Goal: Task Accomplishment & Management: Use online tool/utility

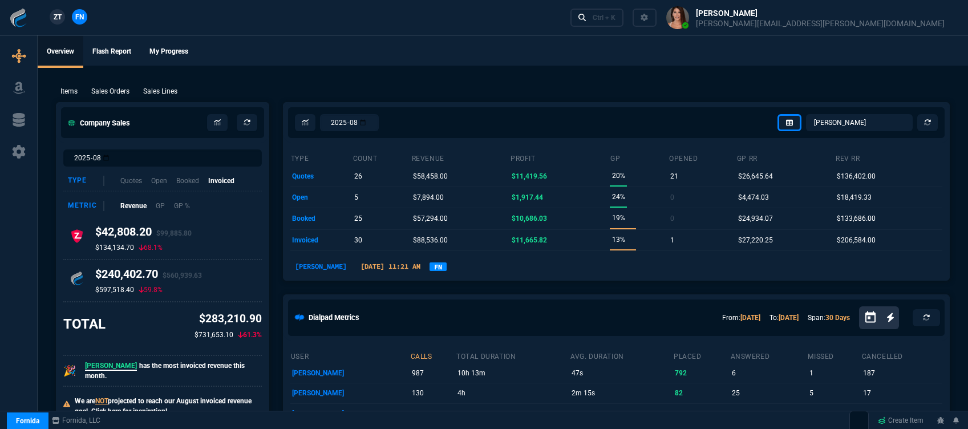
select select "12: [PERSON_NAME]"
click at [636, 51] on ul "Overview Flash Report My Progress" at bounding box center [503, 51] width 930 height 30
click at [122, 85] on div "Items Sales Orders Sales Lines Add Link" at bounding box center [502, 91] width 893 height 14
click at [122, 92] on p "Sales Orders" at bounding box center [110, 91] width 38 height 10
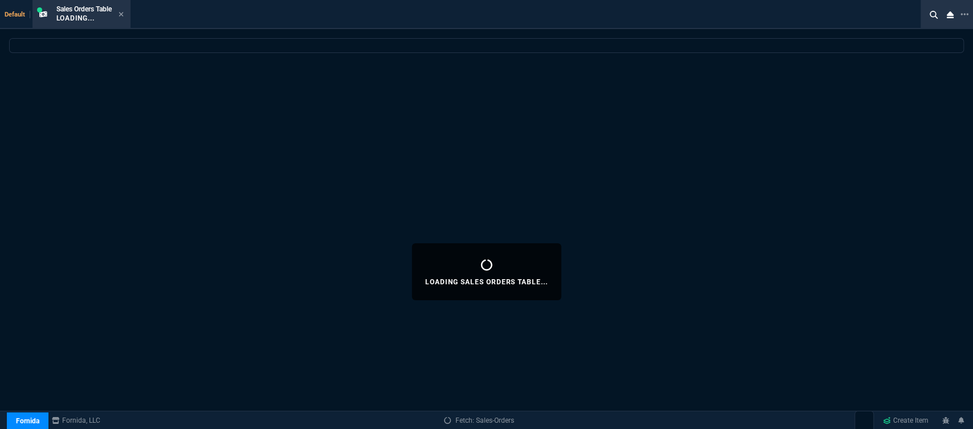
select select
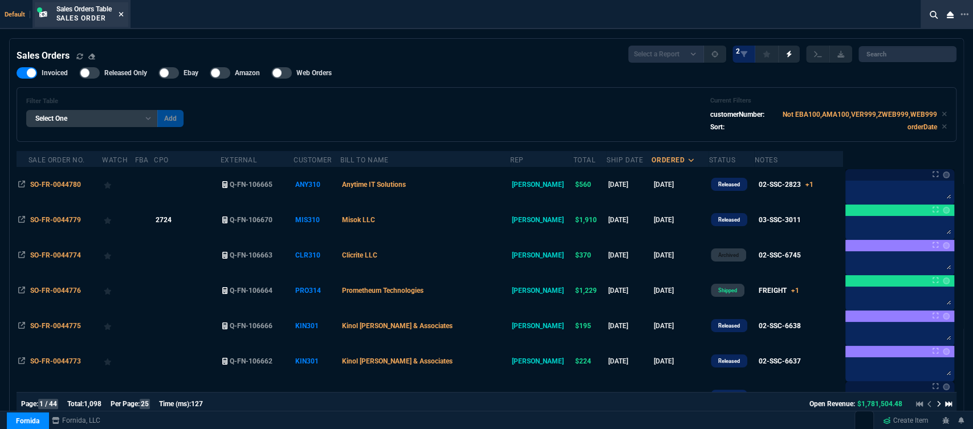
click at [121, 13] on icon at bounding box center [121, 14] width 5 height 5
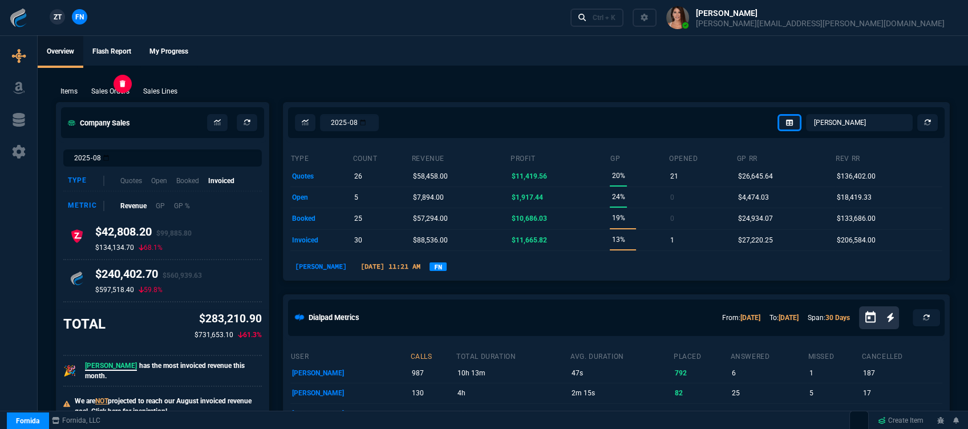
click at [114, 92] on p "Sales Orders" at bounding box center [110, 91] width 38 height 10
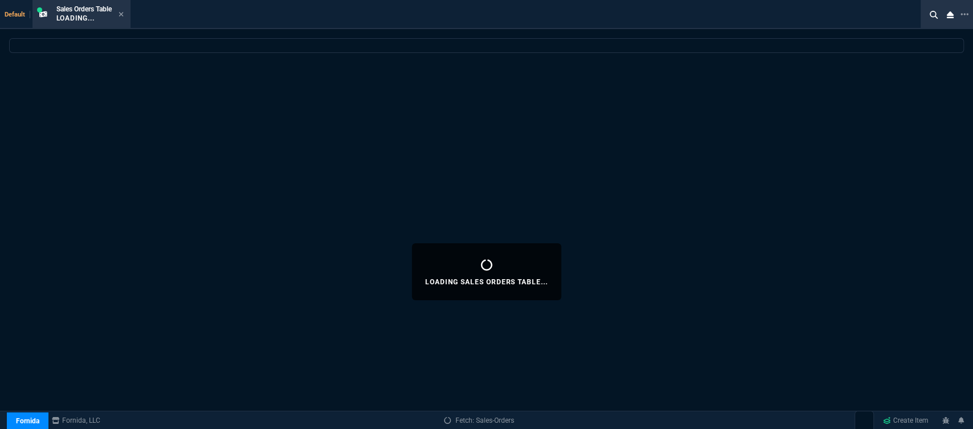
select select
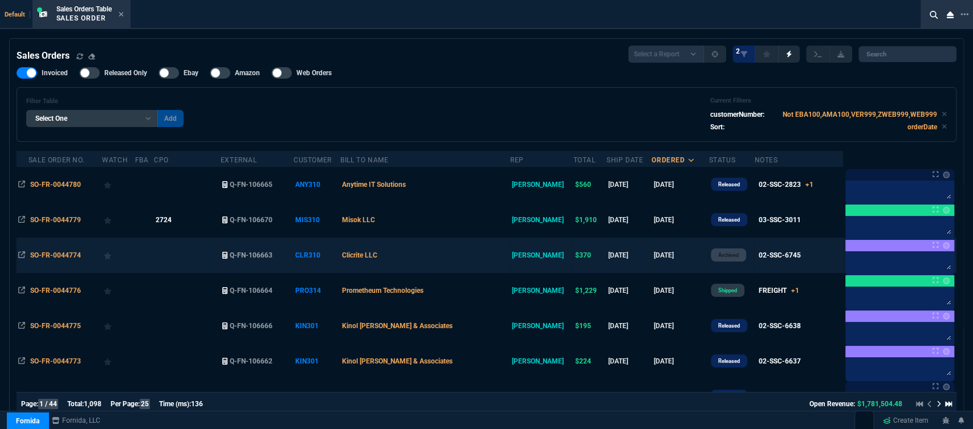
click at [444, 262] on td "Clicrite LLC" at bounding box center [425, 255] width 170 height 35
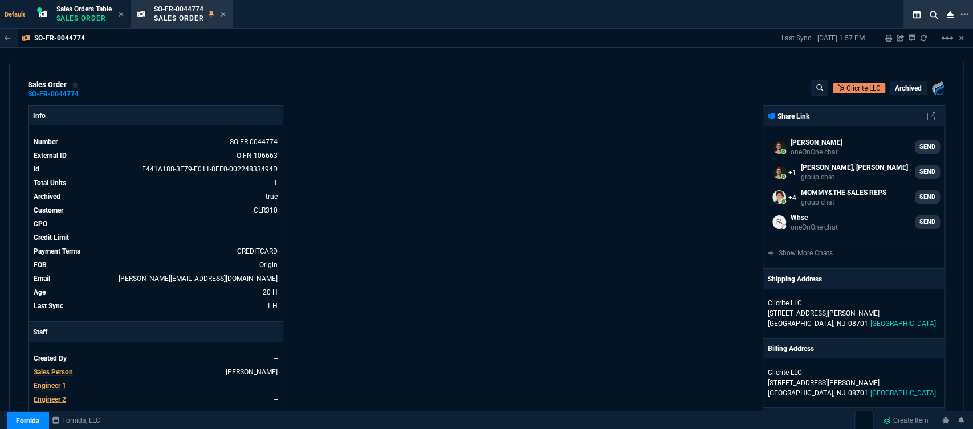
drag, startPoint x: 676, startPoint y: 21, endPoint x: 528, endPoint y: 279, distance: 298.3
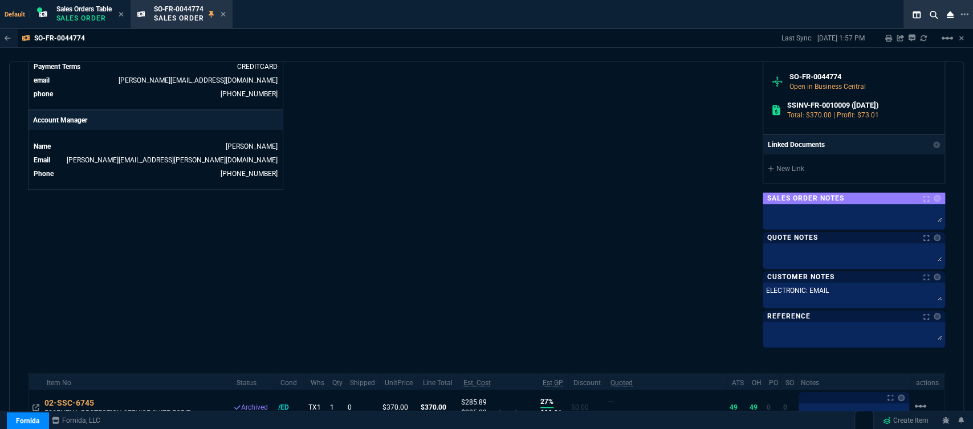
scroll to position [617, 0]
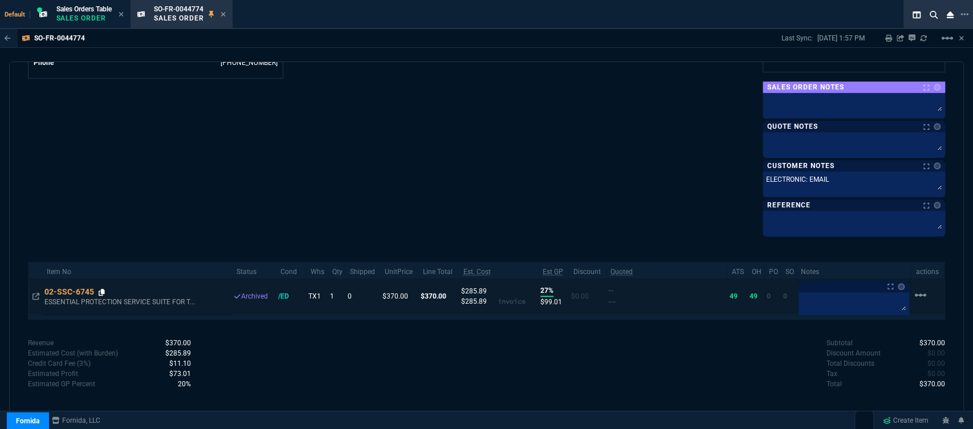
click at [101, 290] on icon at bounding box center [102, 292] width 6 height 7
click at [102, 293] on icon at bounding box center [102, 292] width 6 height 7
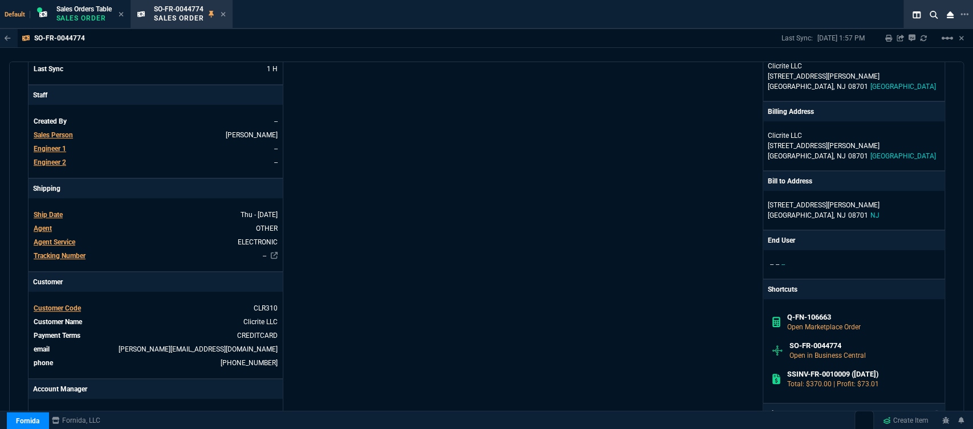
scroll to position [0, 0]
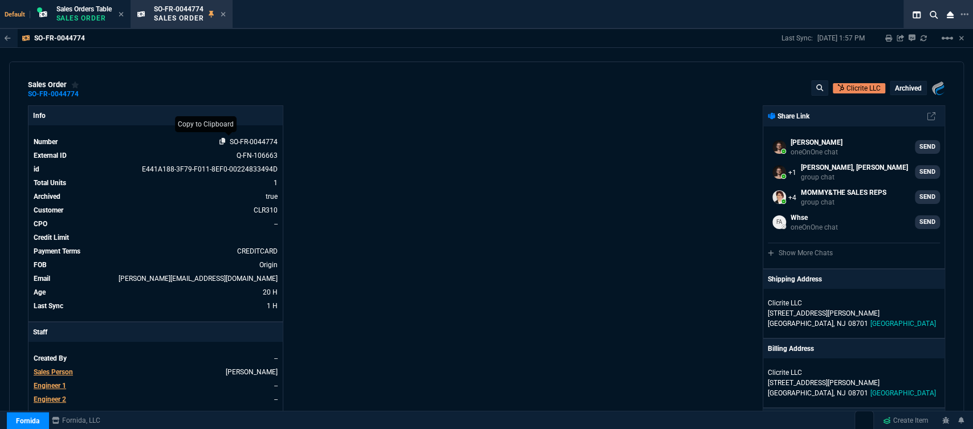
click at [220, 143] on icon at bounding box center [223, 141] width 6 height 7
click at [226, 11] on icon at bounding box center [223, 14] width 5 height 7
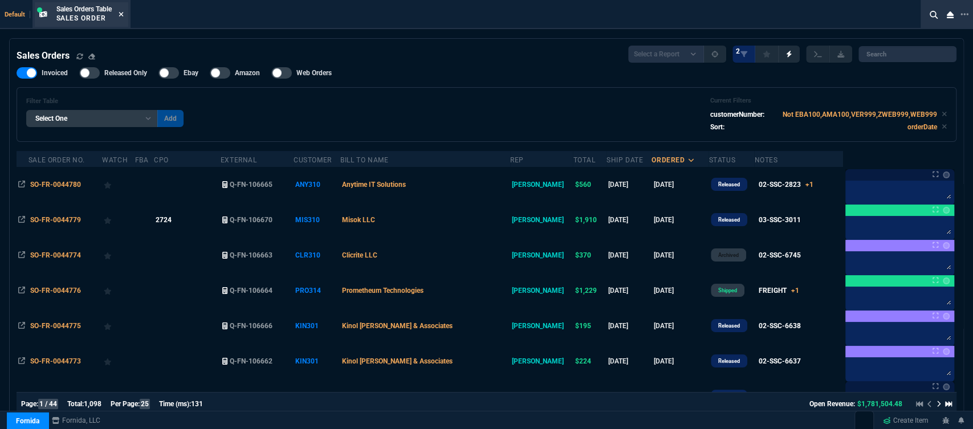
click at [123, 15] on icon at bounding box center [121, 14] width 5 height 7
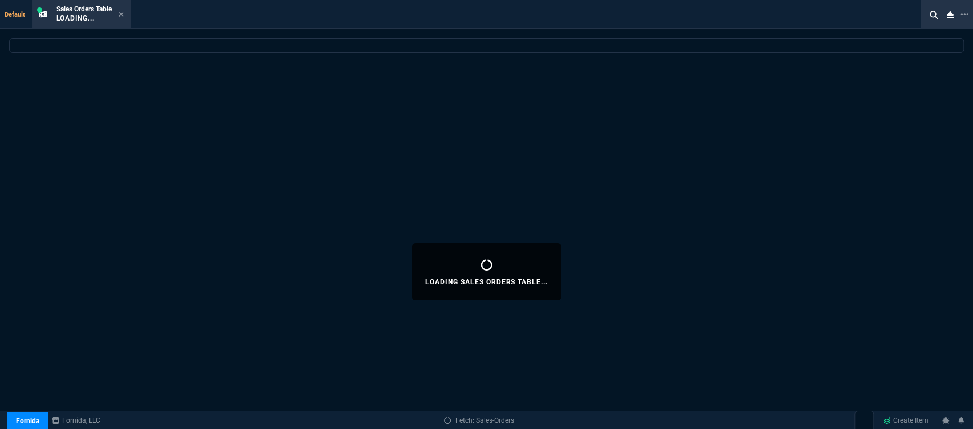
select select
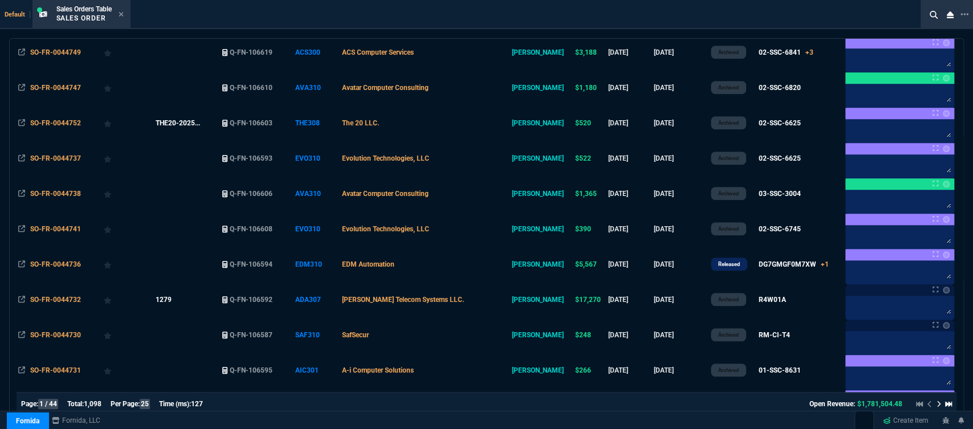
scroll to position [665, 0]
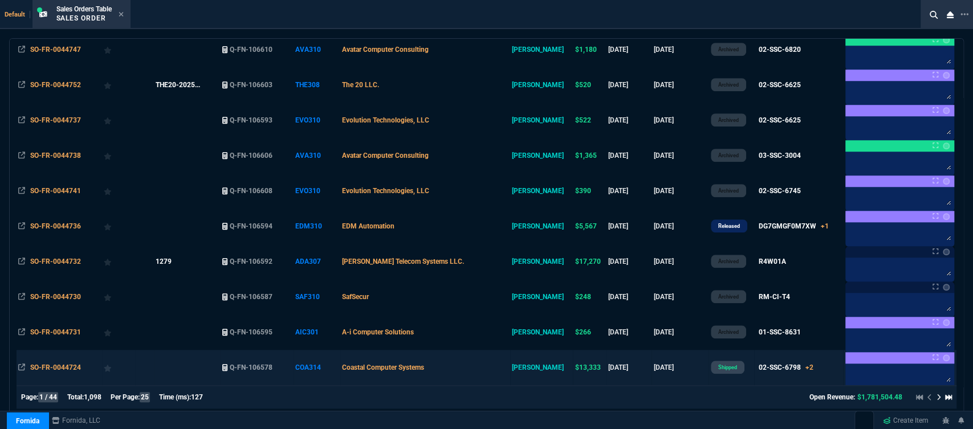
click at [485, 368] on td "Coastal Computer Systems" at bounding box center [425, 367] width 170 height 35
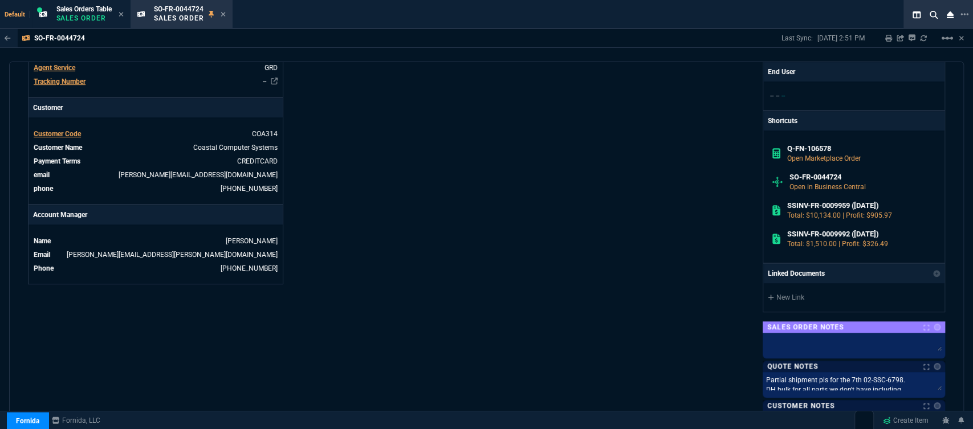
scroll to position [89, 0]
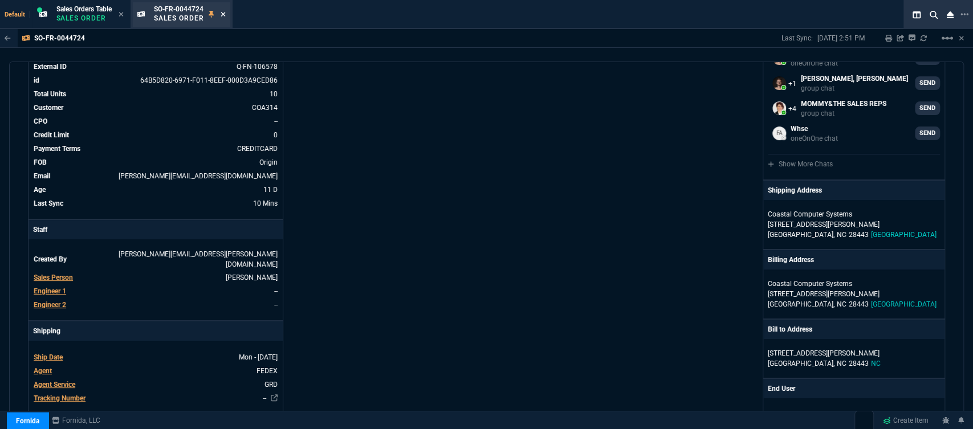
click at [223, 15] on icon at bounding box center [223, 14] width 5 height 7
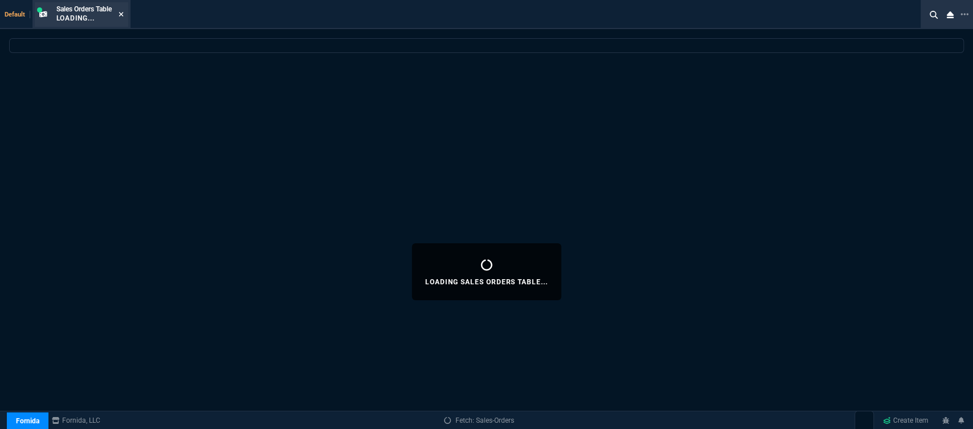
select select
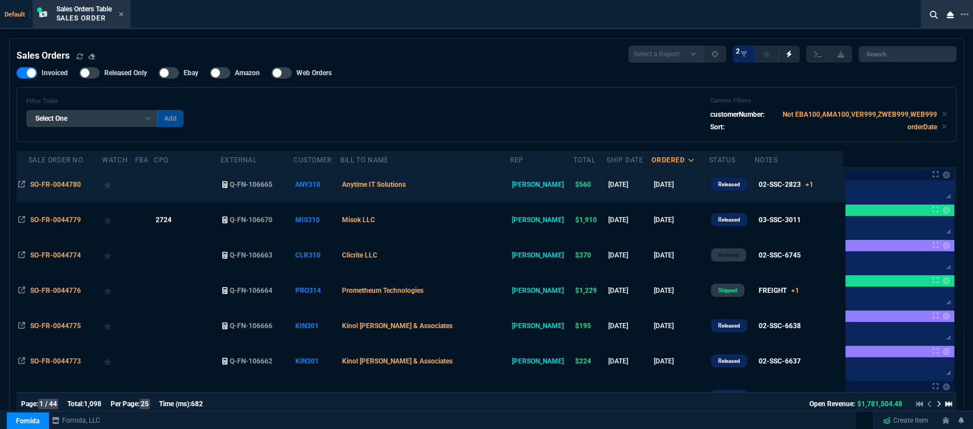
click at [468, 196] on td "Anytime IT Solutions" at bounding box center [425, 184] width 170 height 35
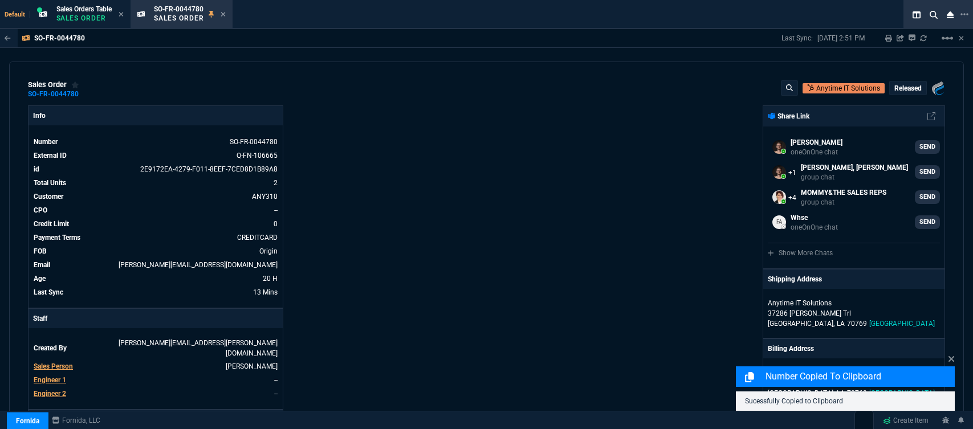
select select "12: [PERSON_NAME]"
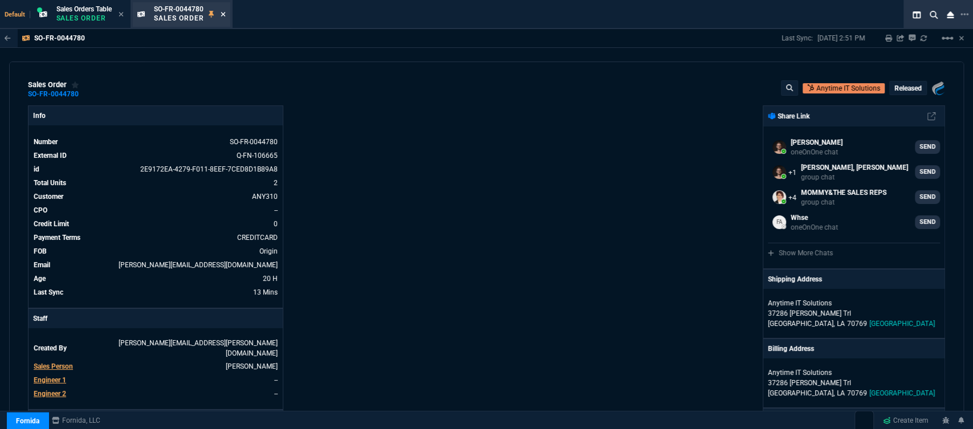
click at [224, 10] on nx-icon at bounding box center [223, 14] width 5 height 9
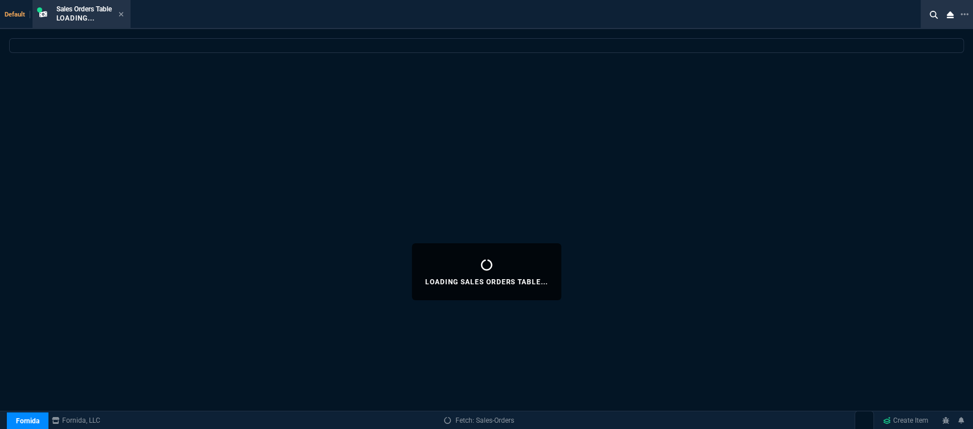
select select
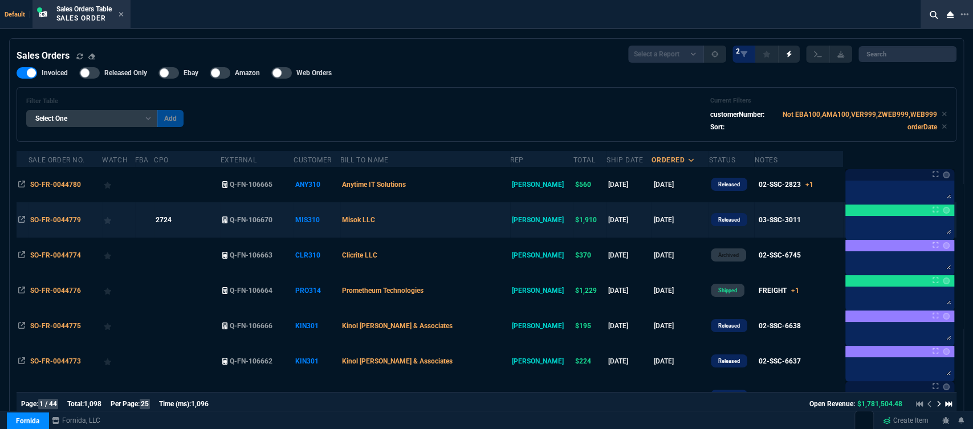
click at [472, 228] on td "Misok LLC" at bounding box center [425, 219] width 170 height 35
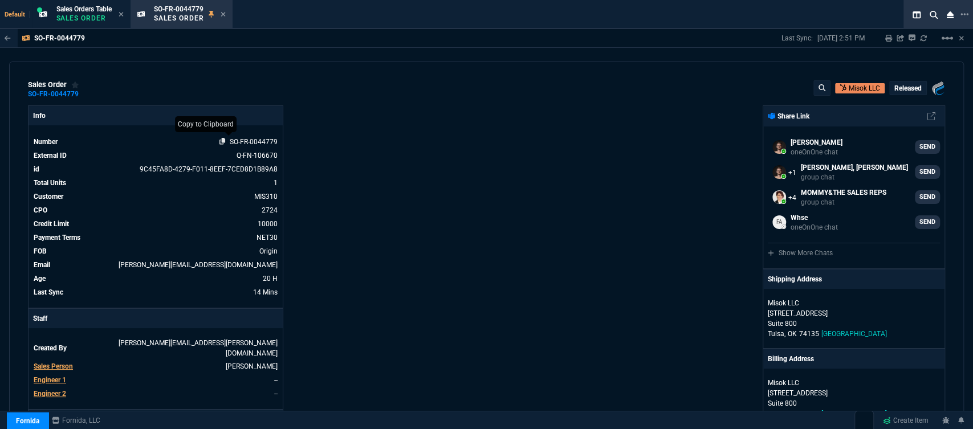
click at [220, 143] on icon at bounding box center [223, 141] width 6 height 7
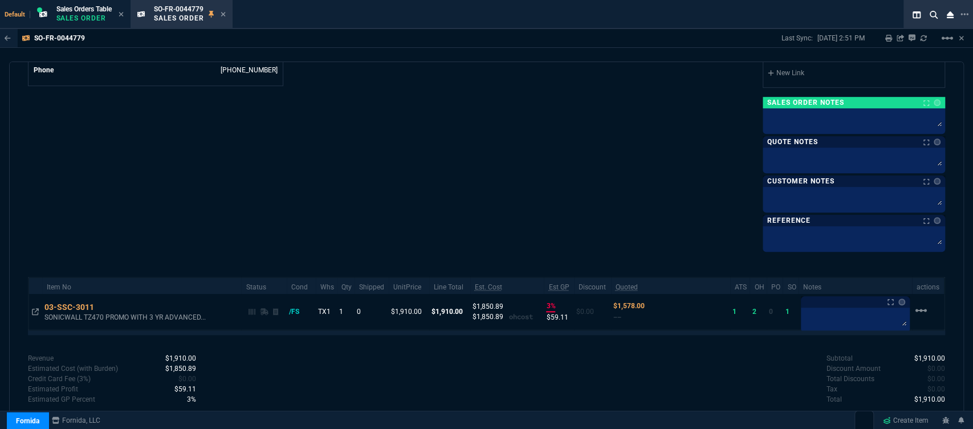
scroll to position [620, 0]
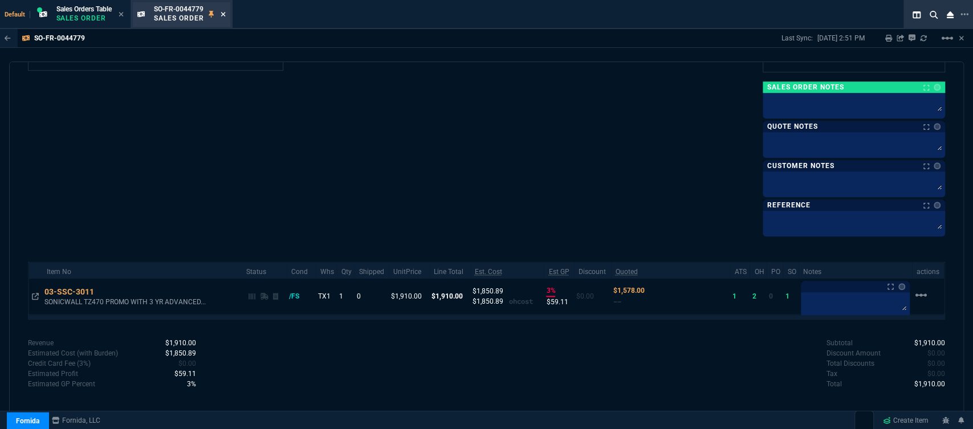
click at [226, 15] on icon at bounding box center [223, 14] width 5 height 7
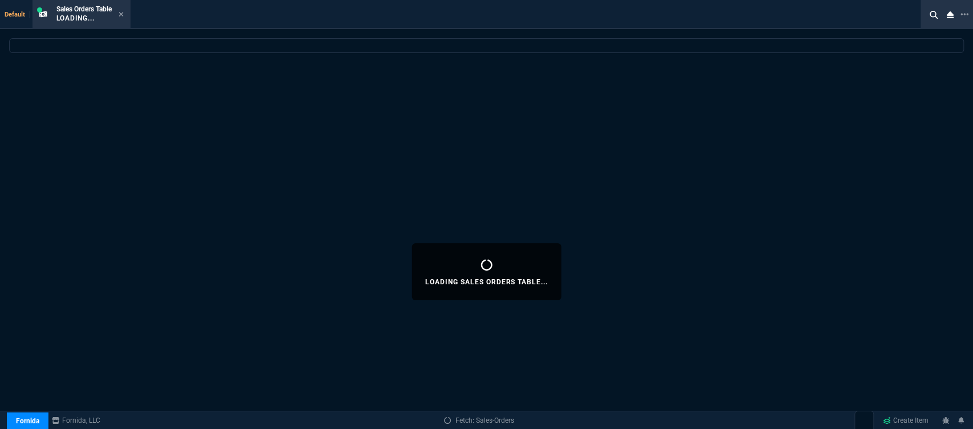
select select
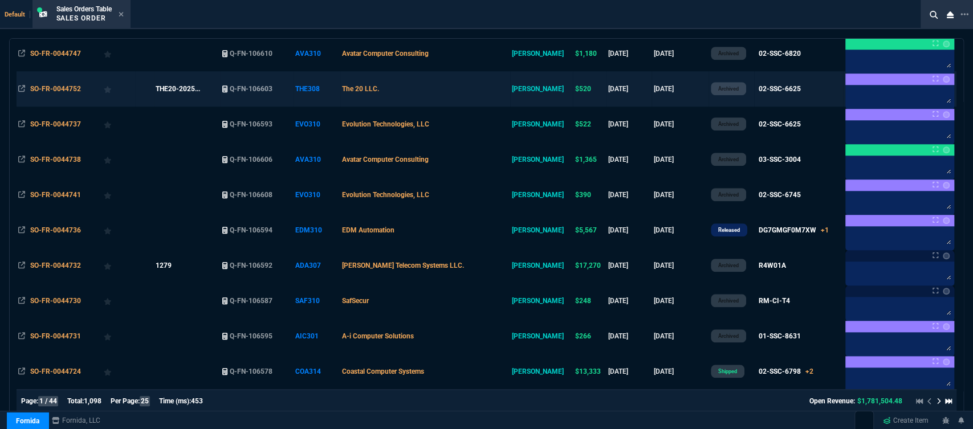
scroll to position [665, 0]
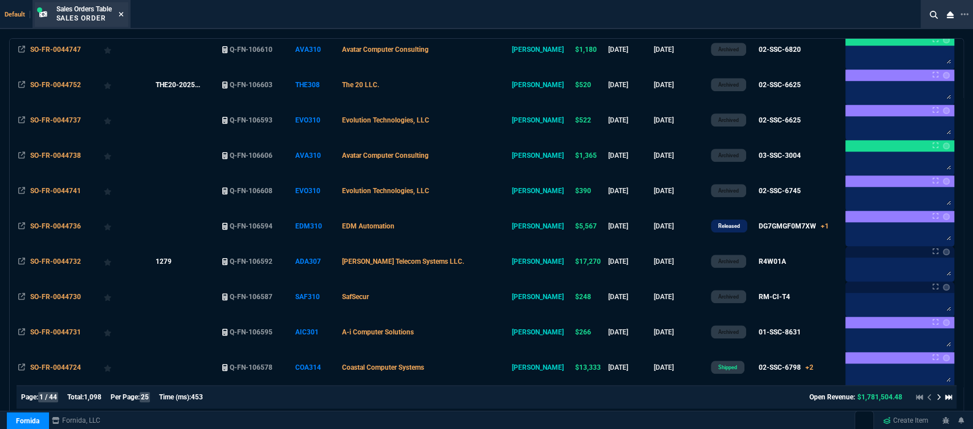
click at [124, 11] on icon at bounding box center [121, 14] width 5 height 7
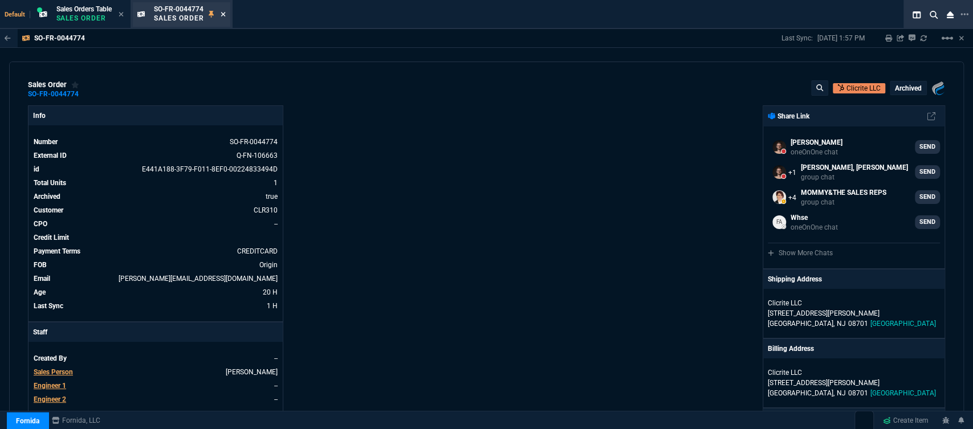
click at [226, 15] on icon at bounding box center [223, 14] width 5 height 7
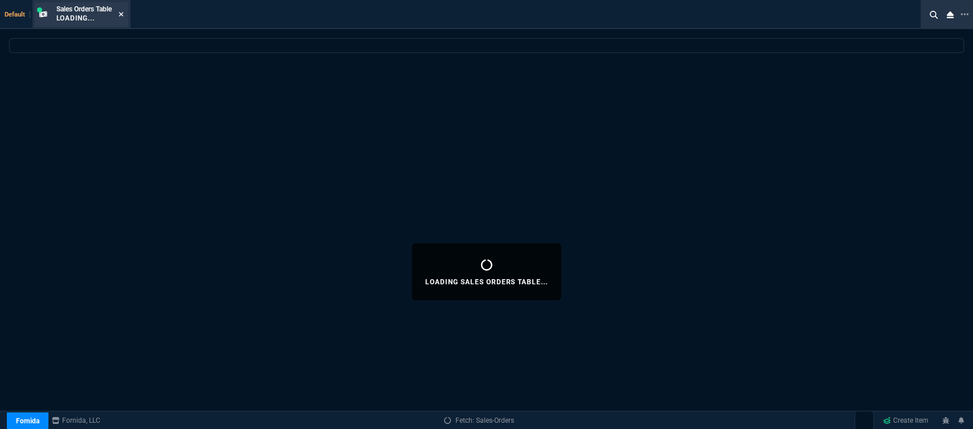
click at [120, 13] on icon at bounding box center [121, 14] width 5 height 7
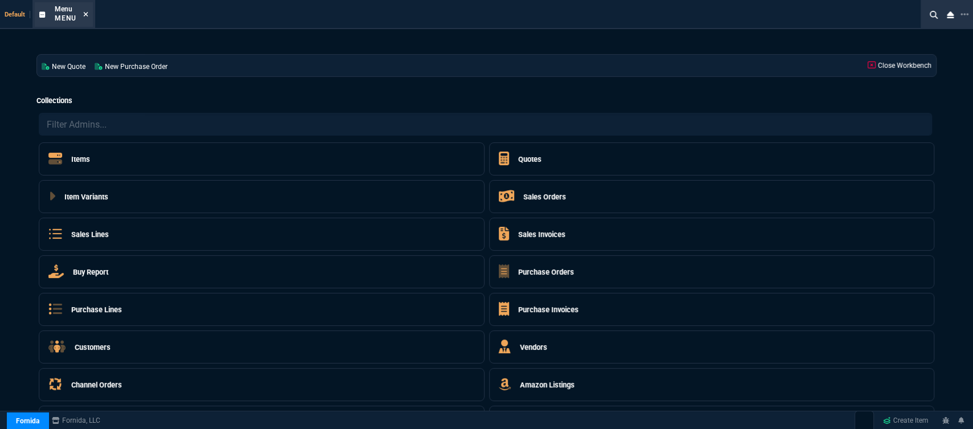
click at [87, 15] on icon at bounding box center [86, 14] width 5 height 5
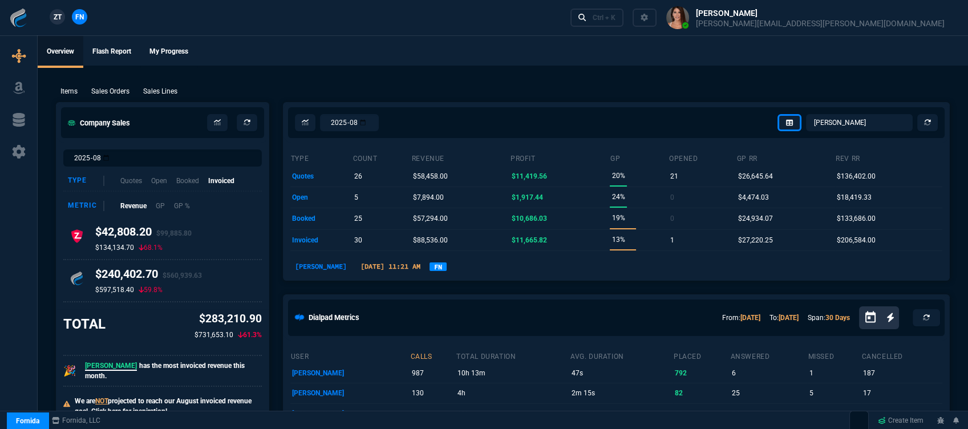
click at [758, 27] on div "Ctrl + K" at bounding box center [762, 17] width 393 height 35
click at [615, 22] on div "Ctrl + K" at bounding box center [603, 17] width 23 height 9
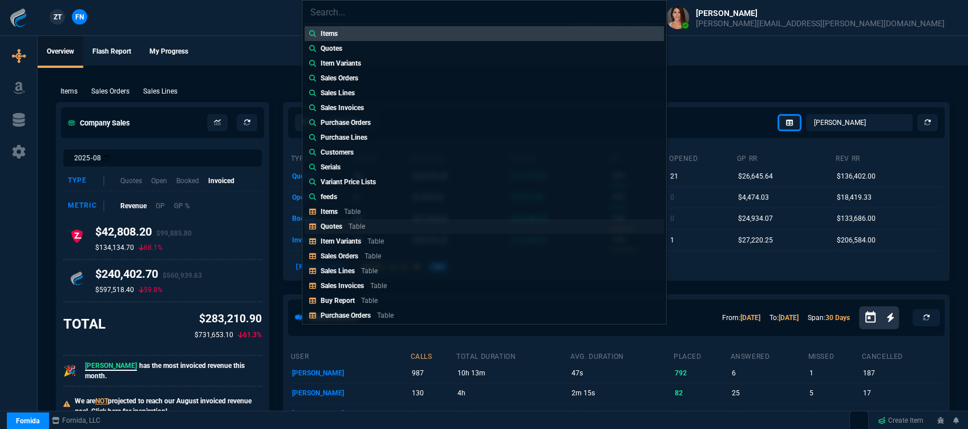
click at [389, 223] on link "Quotes Table" at bounding box center [483, 226] width 359 height 15
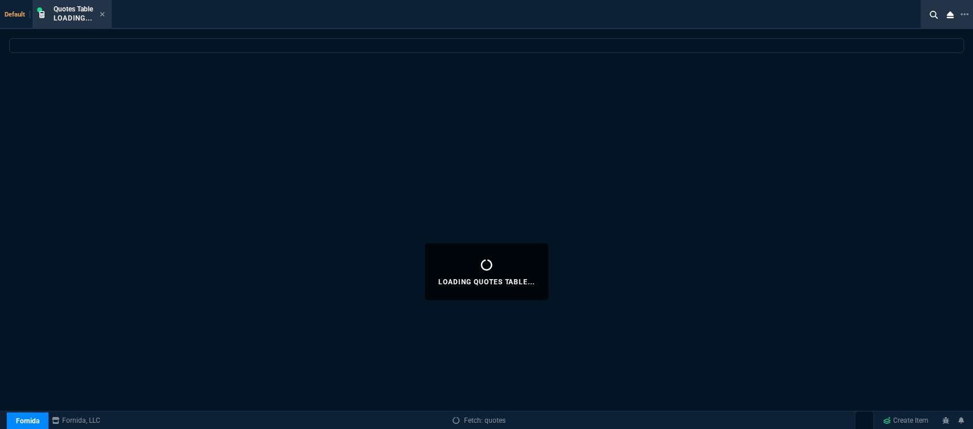
select select
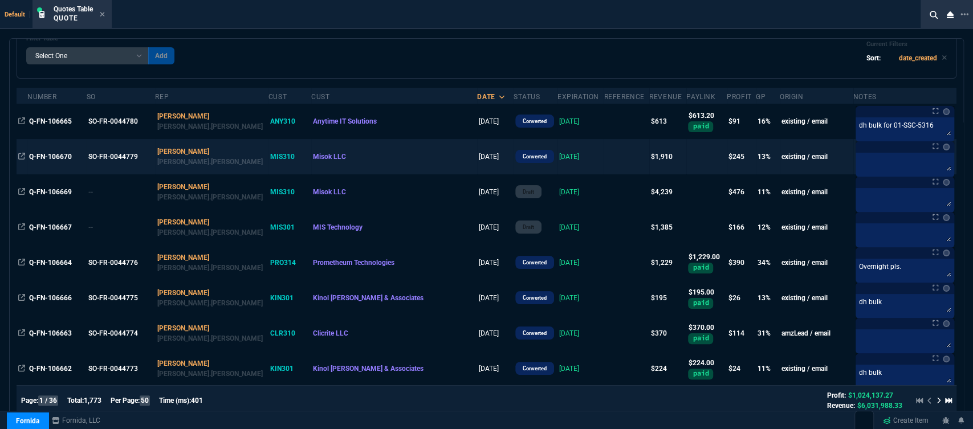
scroll to position [190, 0]
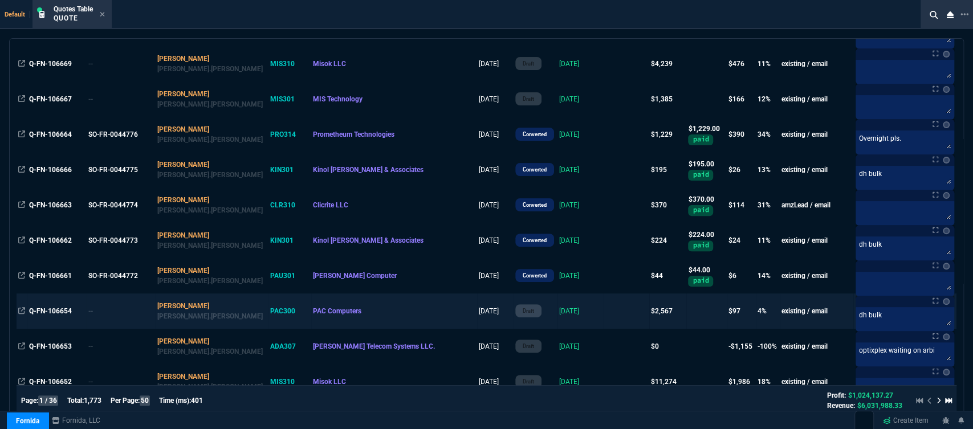
click at [604, 311] on td at bounding box center [627, 311] width 46 height 35
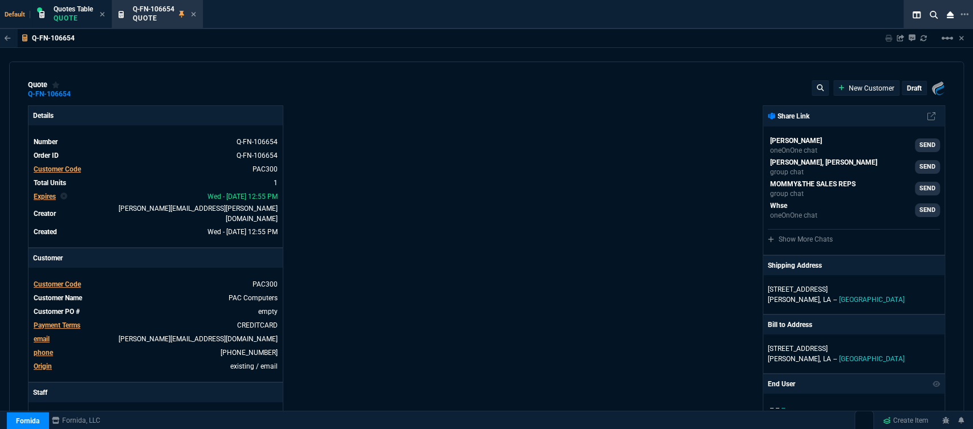
type input "26"
type input "167"
type input "892.91"
type input "27"
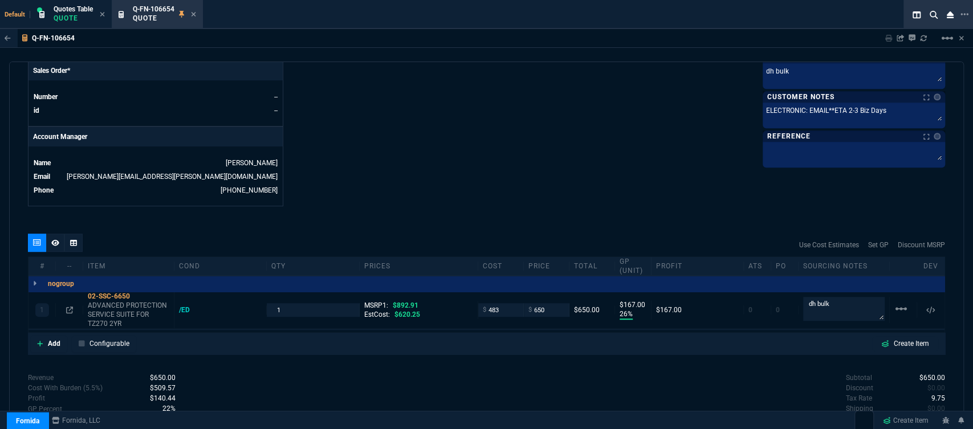
scroll to position [550, 0]
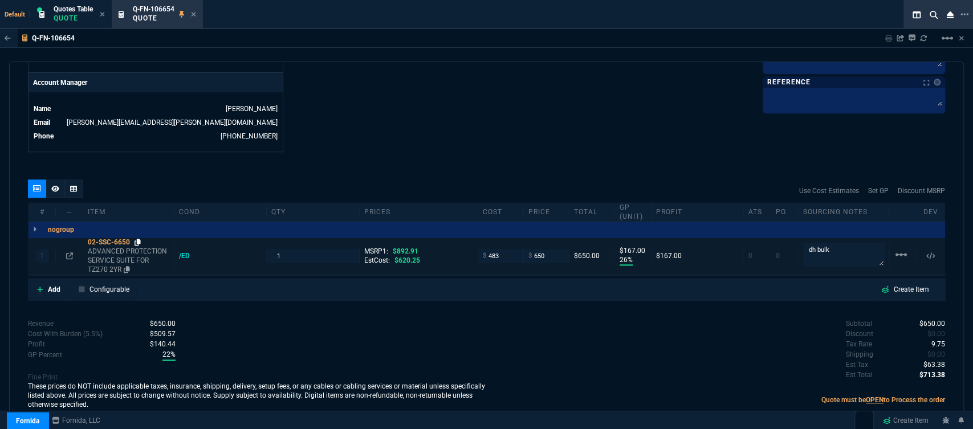
click at [138, 239] on icon at bounding box center [138, 242] width 6 height 7
drag, startPoint x: 506, startPoint y: 246, endPoint x: 461, endPoint y: 243, distance: 45.1
click at [464, 243] on div "1 02-SSC-6650 ADVANCED PROTECTION SERVICE SUITE FOR TZ270 2YR /ED 1 MSRP1: $892…" at bounding box center [487, 256] width 916 height 37
type input "519"
click at [479, 158] on div "quote Q-FN-106654 PAC Computers draft Fornida, LLC 2609 Technology Dr Suite 300…" at bounding box center [486, 244] width 955 height 365
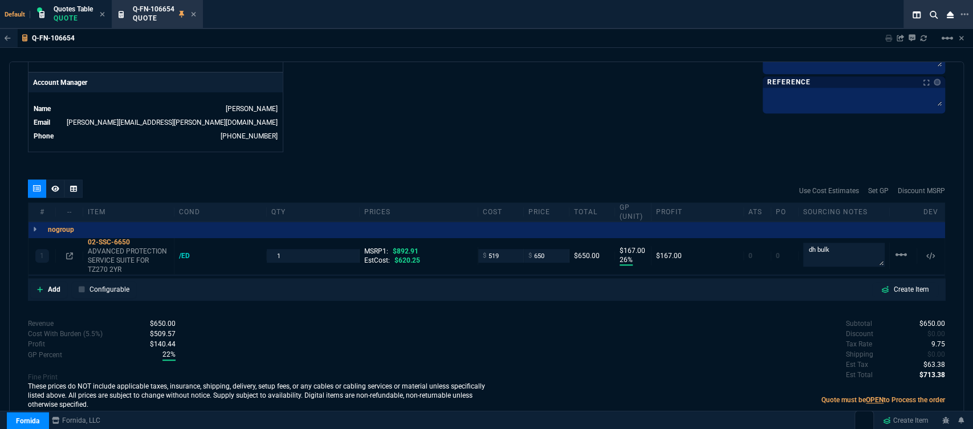
type input "519"
type input "20"
type input "131"
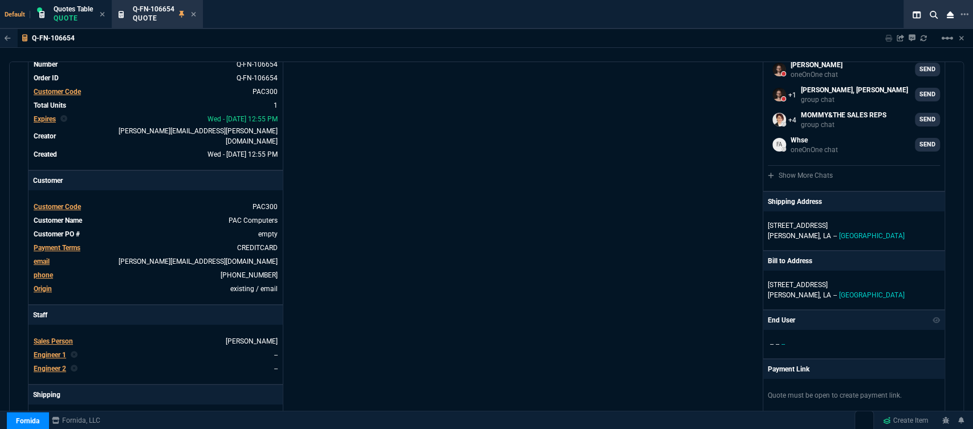
scroll to position [0, 0]
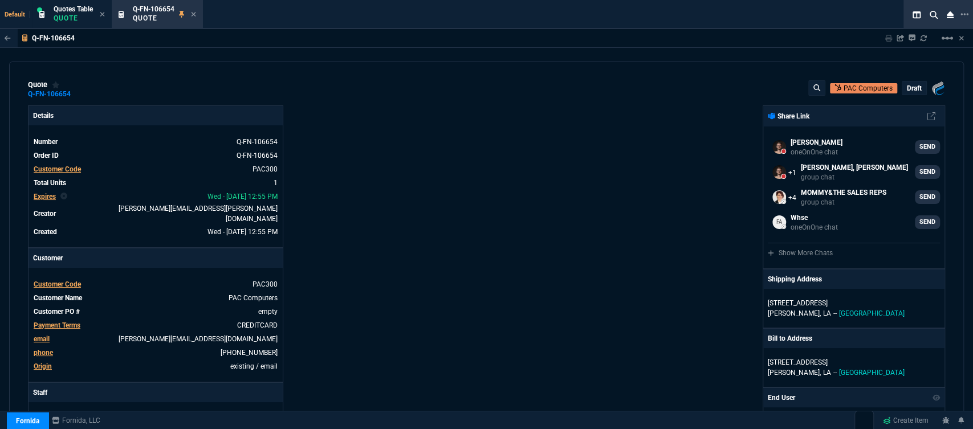
click at [908, 90] on p "draft" at bounding box center [914, 88] width 15 height 9
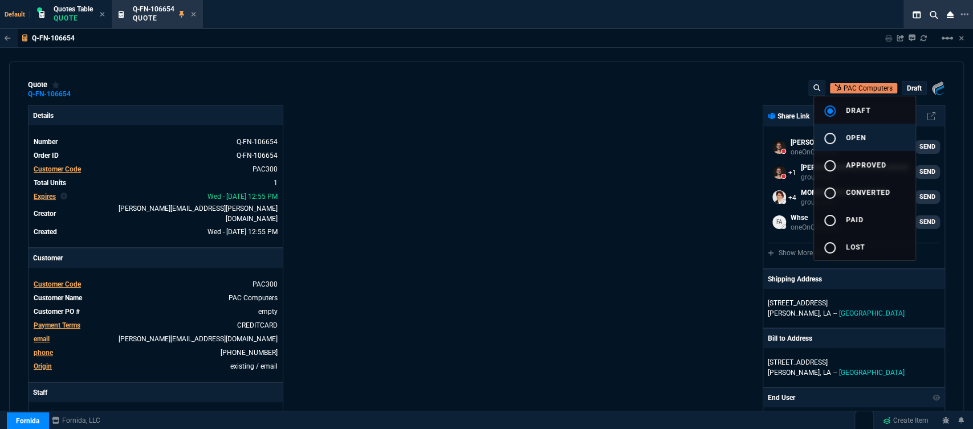
click at [875, 137] on button "radio_button_unchecked open" at bounding box center [864, 137] width 101 height 27
click at [676, 166] on div at bounding box center [486, 214] width 973 height 429
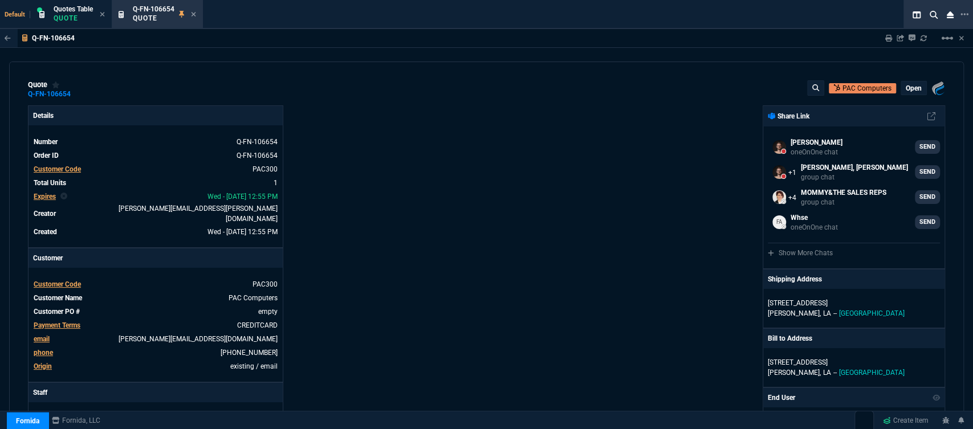
type input "20"
type input "131"
type input "892.91"
type input "27"
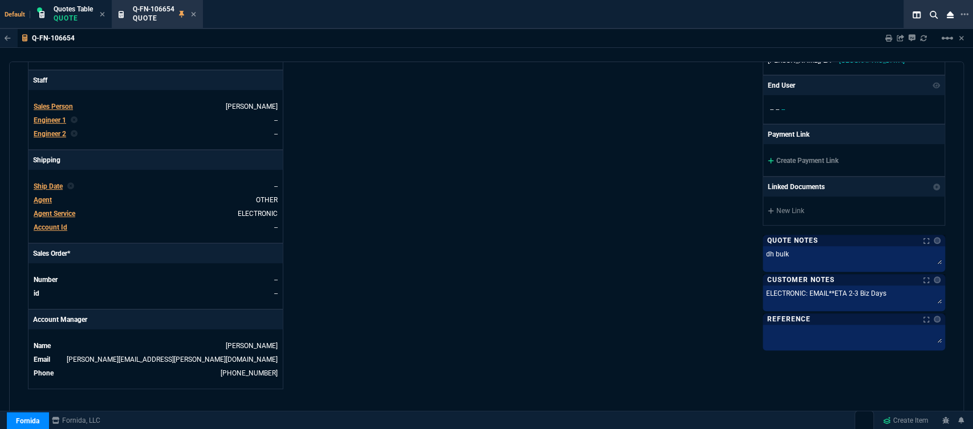
scroll to position [316, 0]
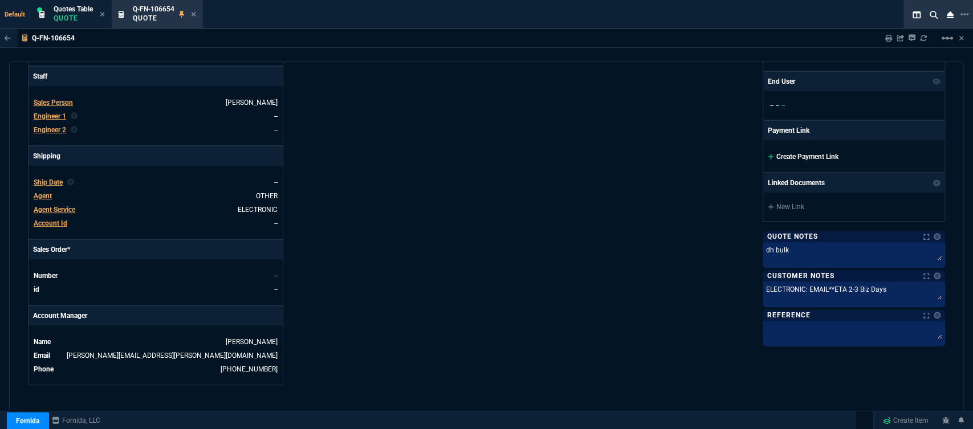
click at [768, 157] on icon at bounding box center [771, 156] width 6 height 7
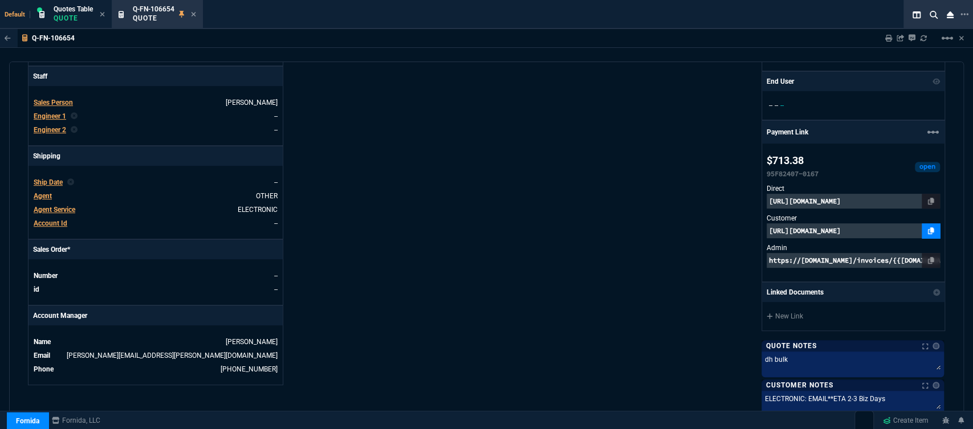
click at [928, 227] on fa-icon at bounding box center [931, 231] width 6 height 8
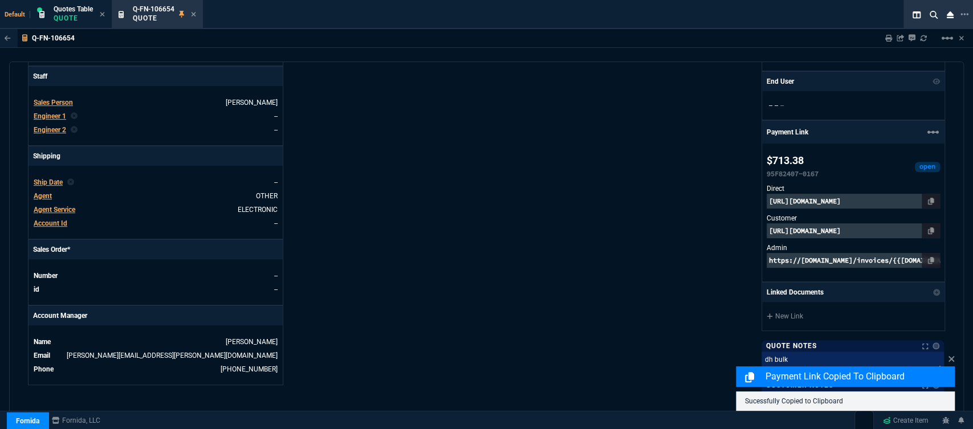
scroll to position [624, 0]
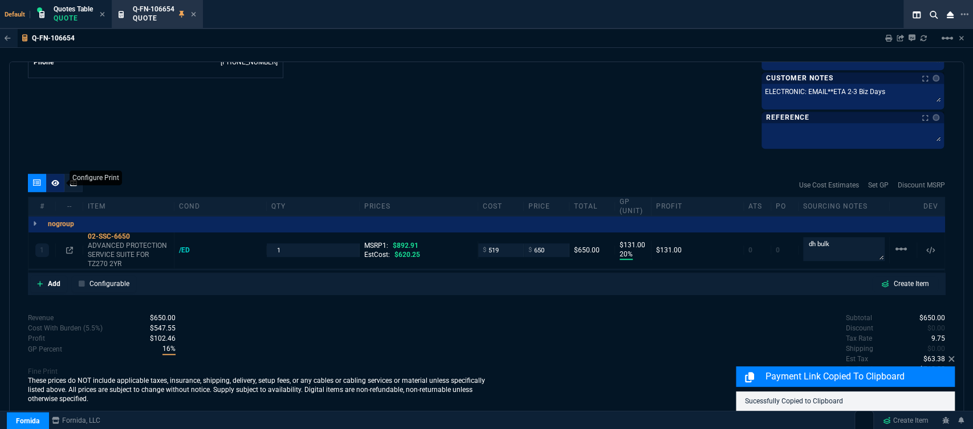
click at [51, 181] on icon at bounding box center [55, 183] width 8 height 7
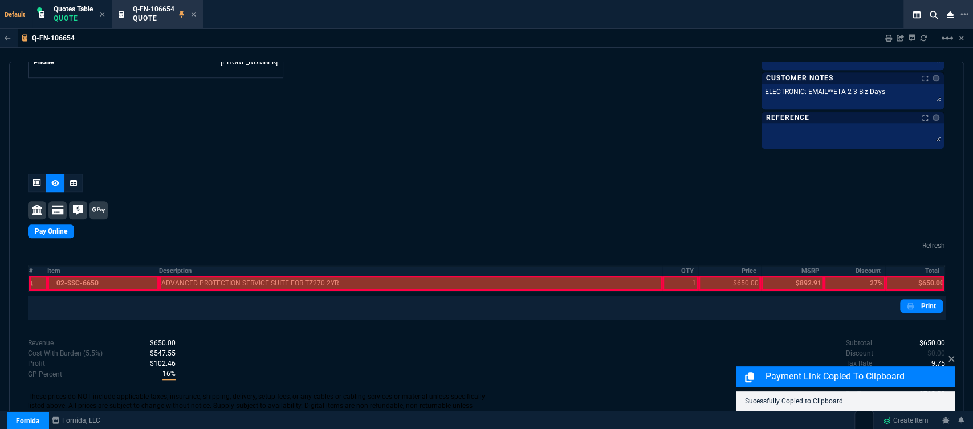
click at [95, 278] on div at bounding box center [102, 283] width 111 height 15
click at [223, 277] on div at bounding box center [411, 283] width 504 height 15
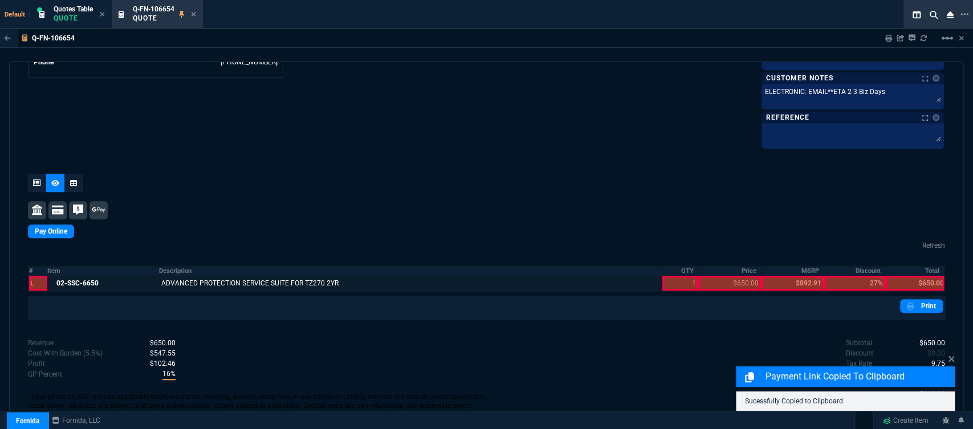
click at [668, 284] on div at bounding box center [679, 283] width 35 height 15
click at [729, 284] on div at bounding box center [729, 283] width 63 height 15
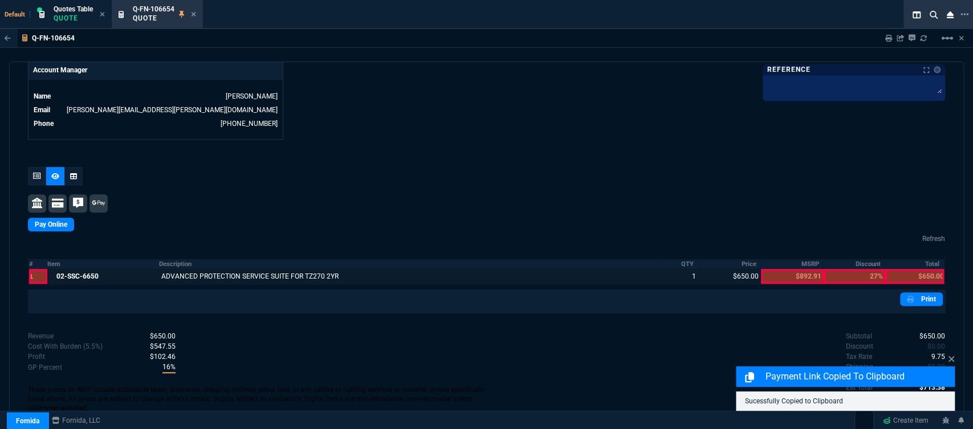
click at [913, 279] on div "Pay Online Refresh # Item Description QTY Price MSRP Discount Total 1 02-SSC-66…" at bounding box center [486, 240] width 917 height 146
click at [913, 269] on div at bounding box center [914, 276] width 59 height 15
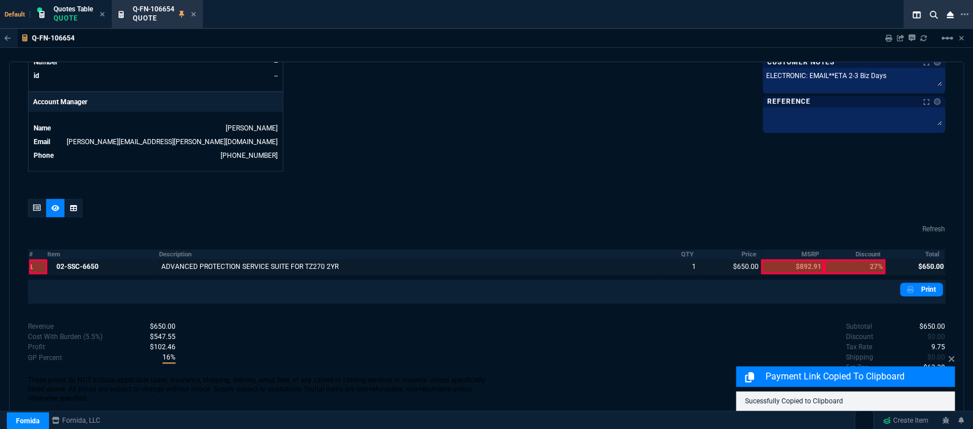
scroll to position [521, 0]
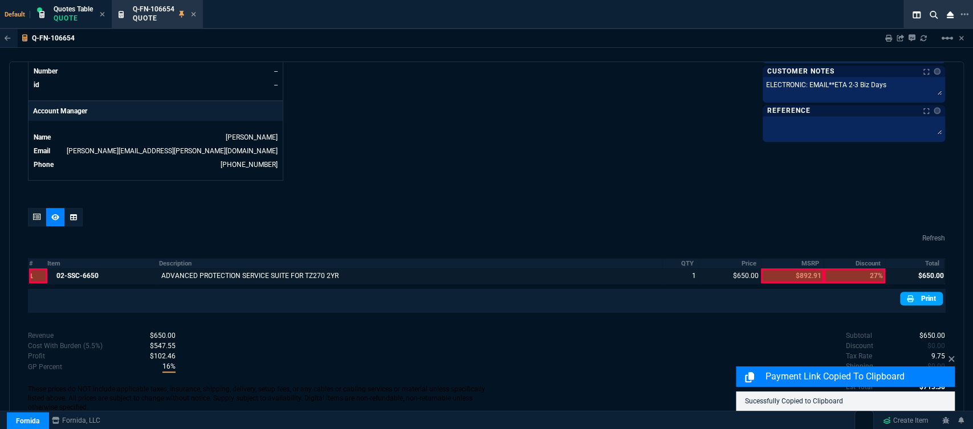
click at [923, 292] on link "Print" at bounding box center [921, 299] width 43 height 14
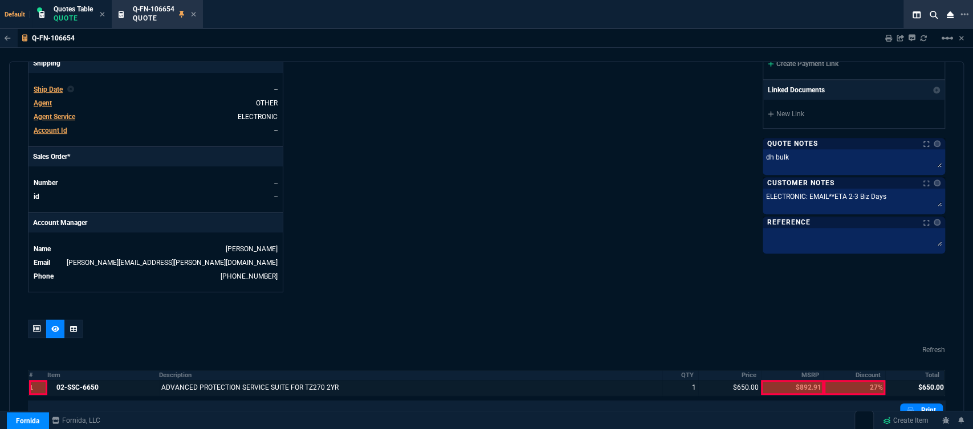
scroll to position [331, 0]
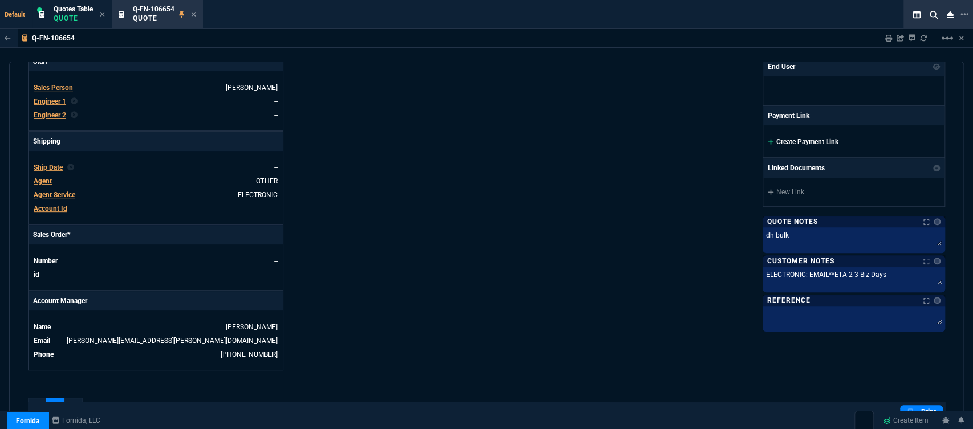
click at [768, 141] on icon at bounding box center [771, 142] width 6 height 7
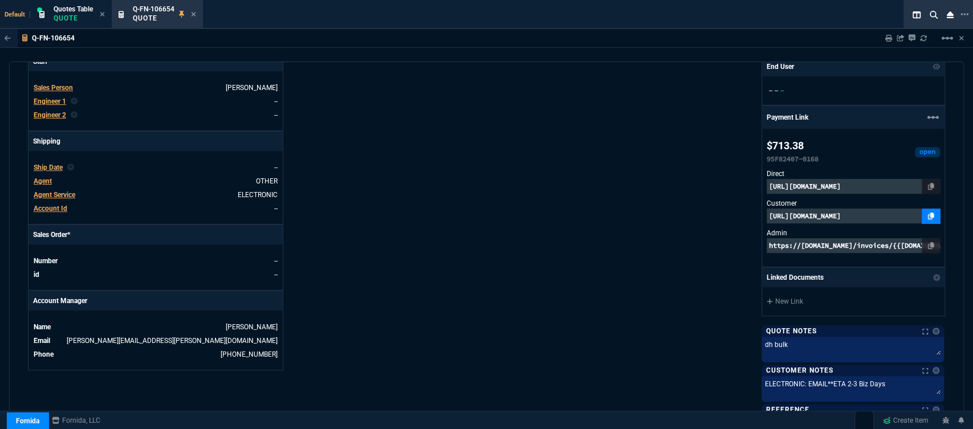
click at [928, 213] on icon at bounding box center [931, 216] width 6 height 7
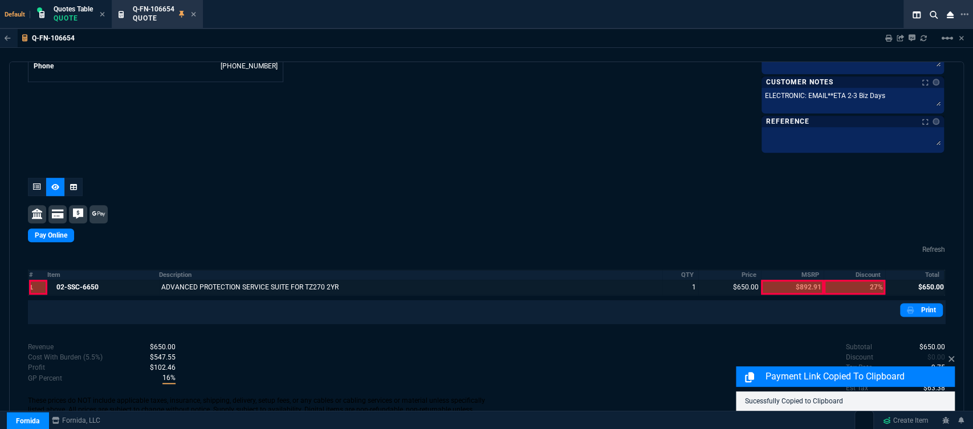
scroll to position [639, 0]
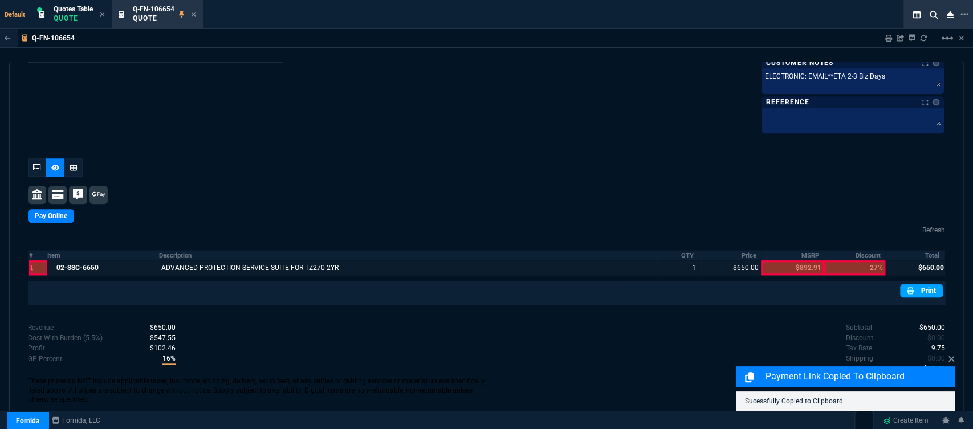
click at [915, 286] on link "Print" at bounding box center [921, 291] width 43 height 14
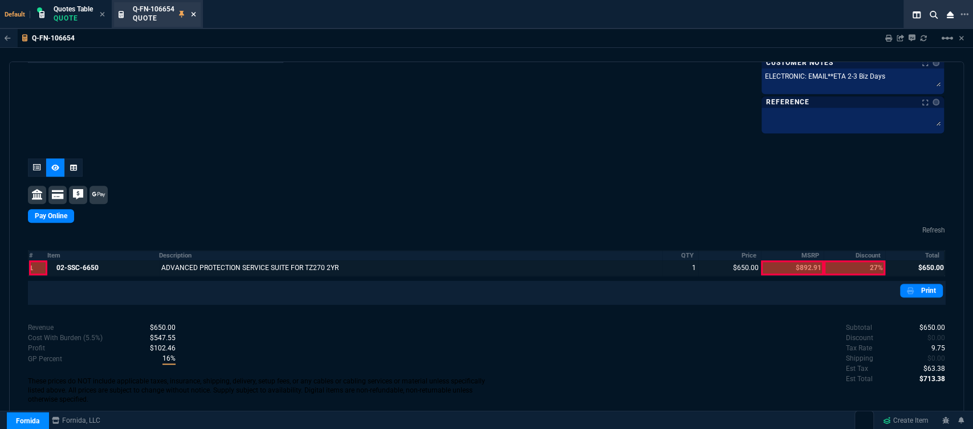
click at [192, 11] on icon at bounding box center [193, 14] width 5 height 7
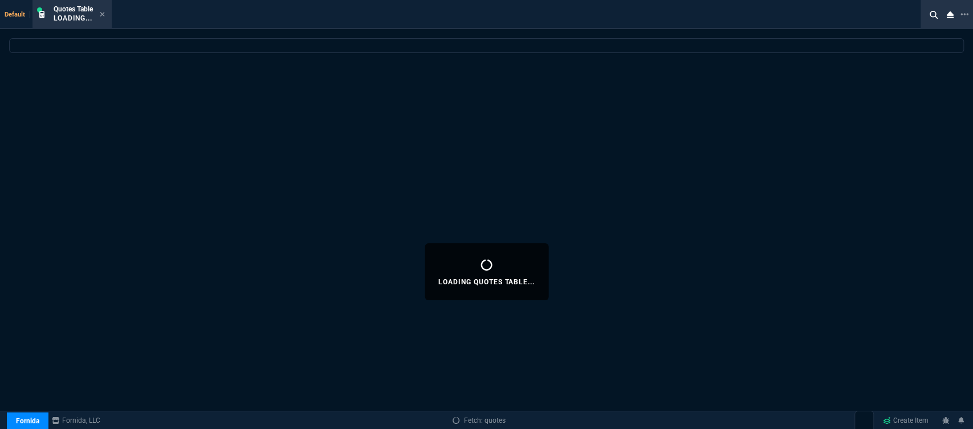
select select
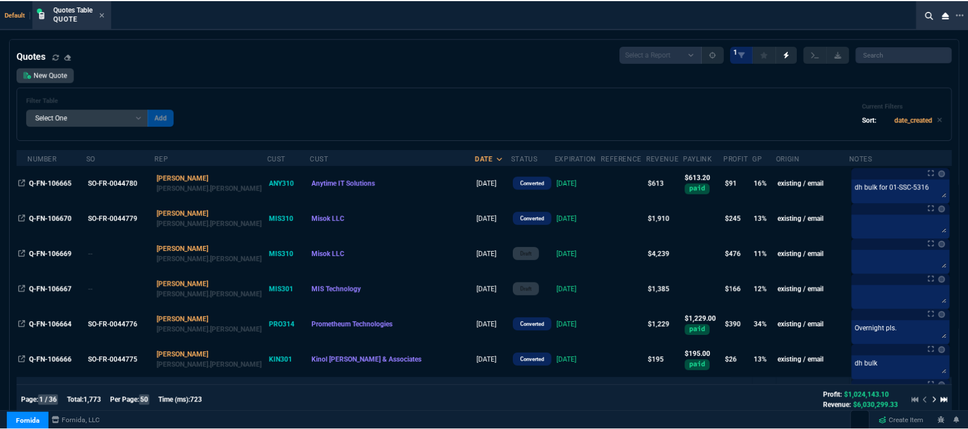
scroll to position [253, 0]
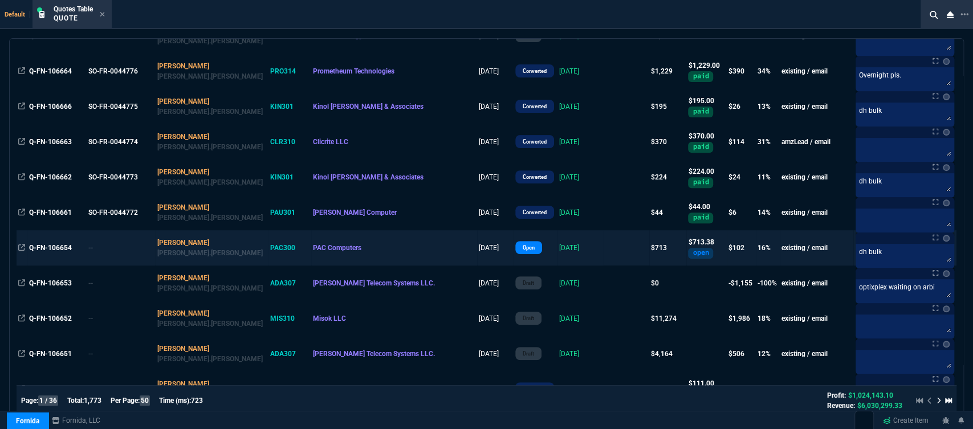
click at [604, 243] on td at bounding box center [627, 247] width 46 height 35
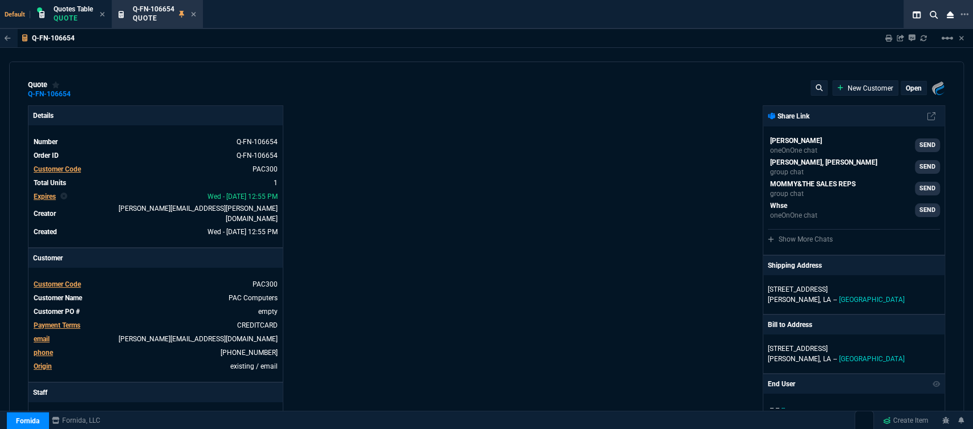
type input "20"
type input "131"
type input "892.91"
type input "27"
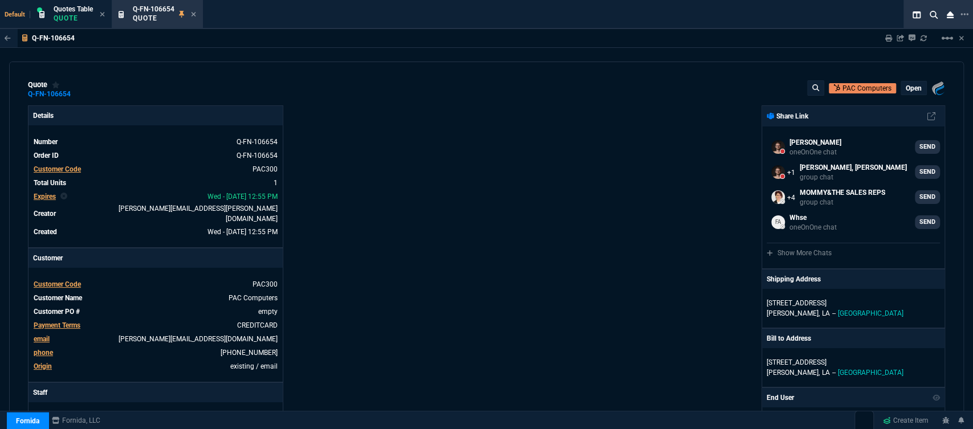
click at [900, 97] on div "quote Q-FN-106654 PAC Computers open Fornida, LLC 2609 Technology Dr Suite 300 …" at bounding box center [486, 89] width 917 height 18
click at [909, 90] on p "open" at bounding box center [914, 88] width 16 height 9
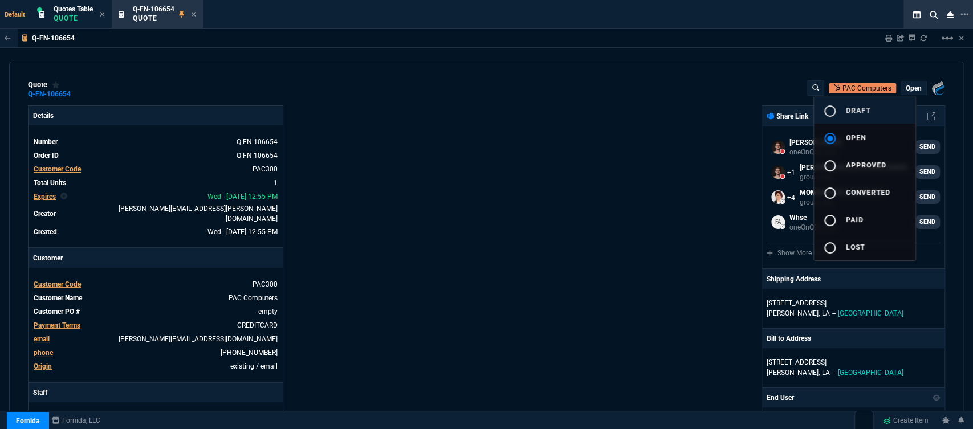
click at [864, 111] on span "draft" at bounding box center [858, 111] width 25 height 8
type input "20"
type input "131"
type input "27"
click at [192, 13] on div at bounding box center [486, 214] width 973 height 429
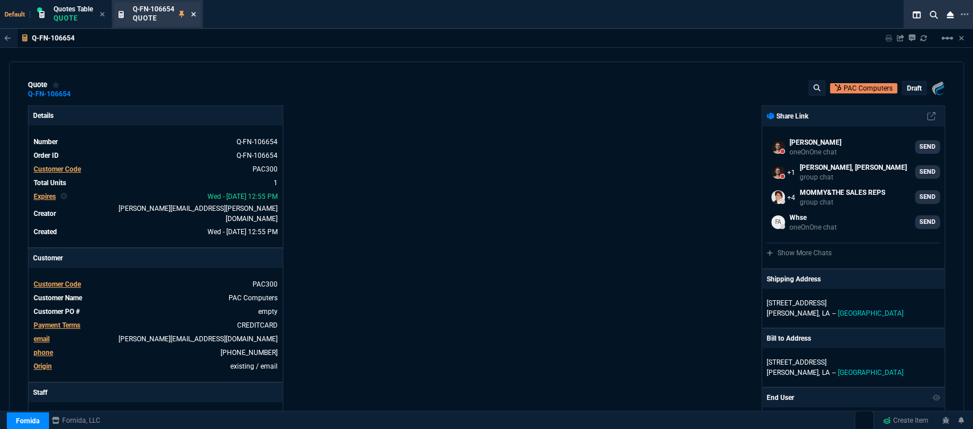
click at [194, 14] on icon at bounding box center [194, 14] width 5 height 5
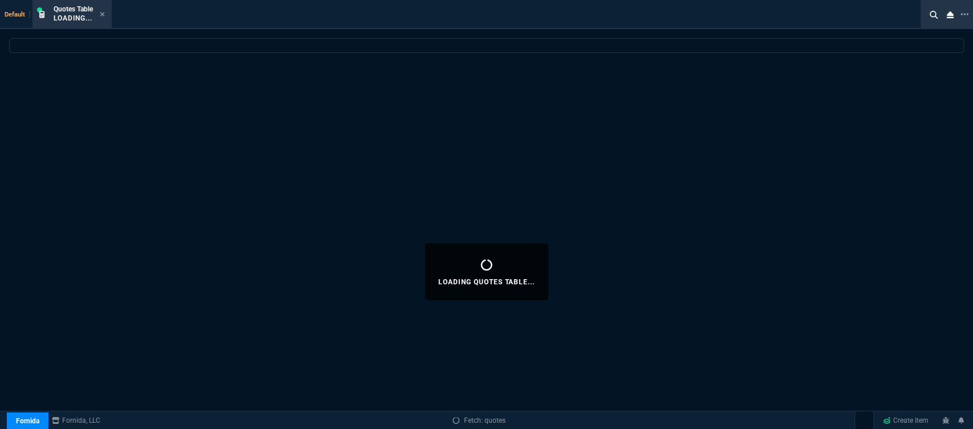
select select
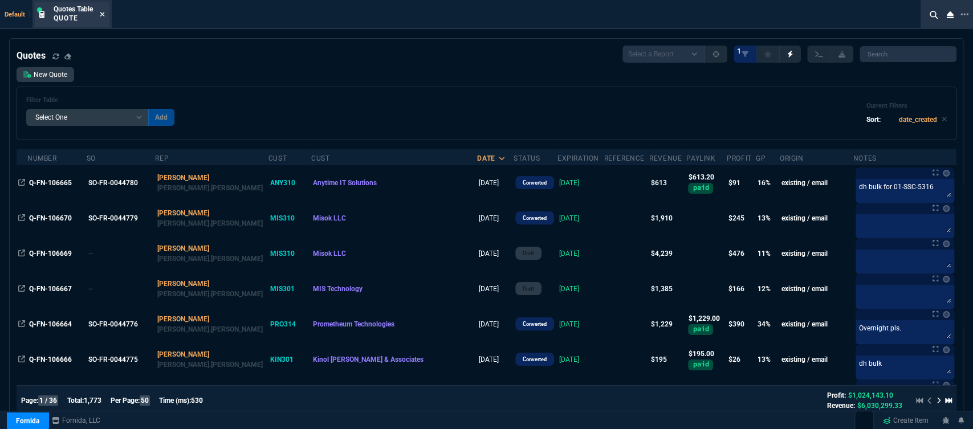
click at [103, 14] on icon at bounding box center [102, 14] width 5 height 5
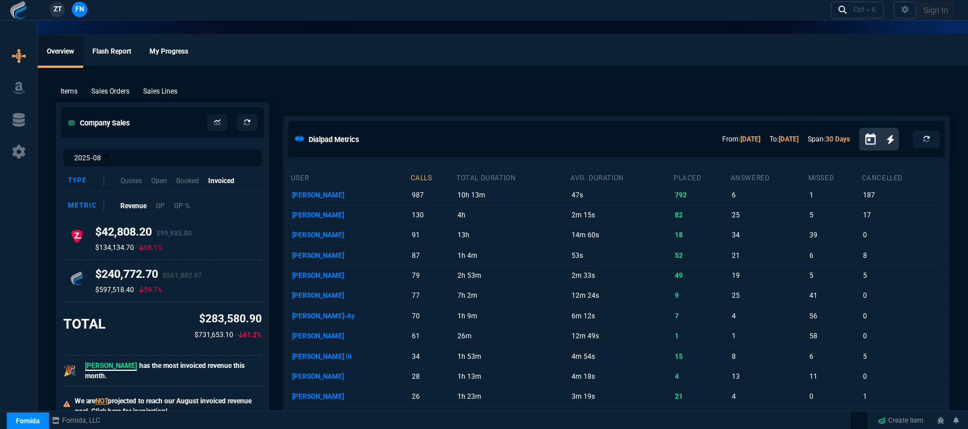
select select "12: [PERSON_NAME]"
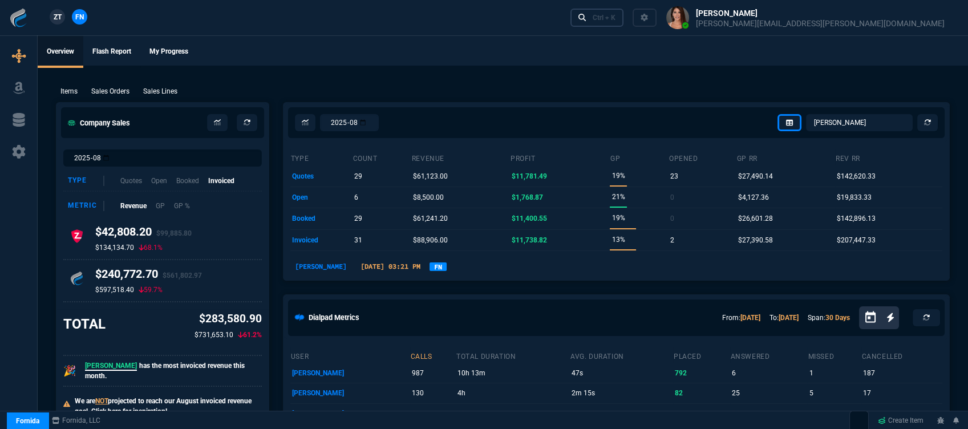
click at [615, 17] on div "Ctrl + K" at bounding box center [603, 17] width 23 height 9
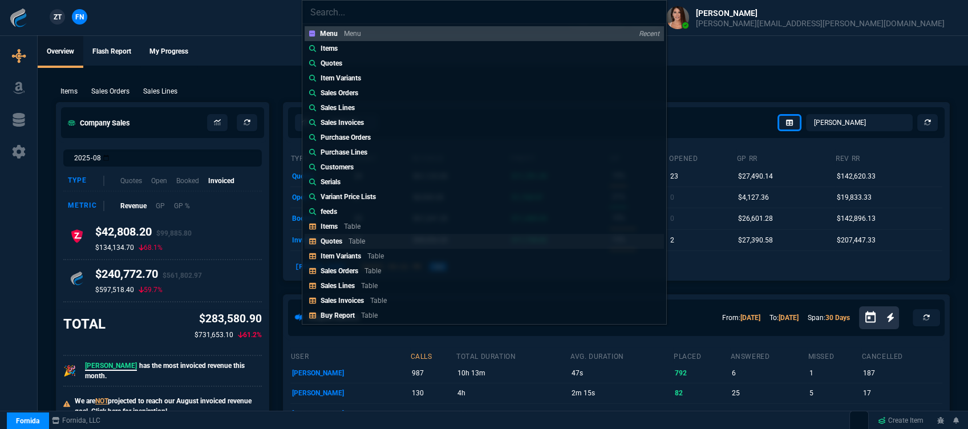
click at [382, 238] on link "Quotes Table" at bounding box center [483, 241] width 359 height 15
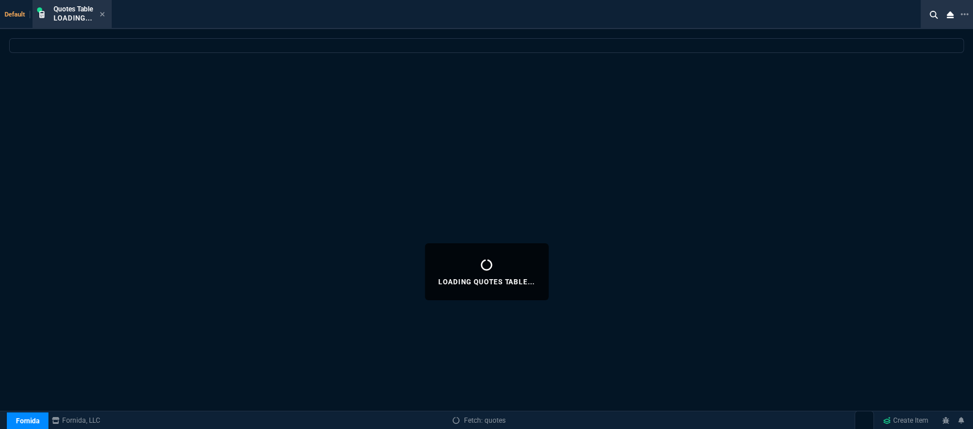
select select
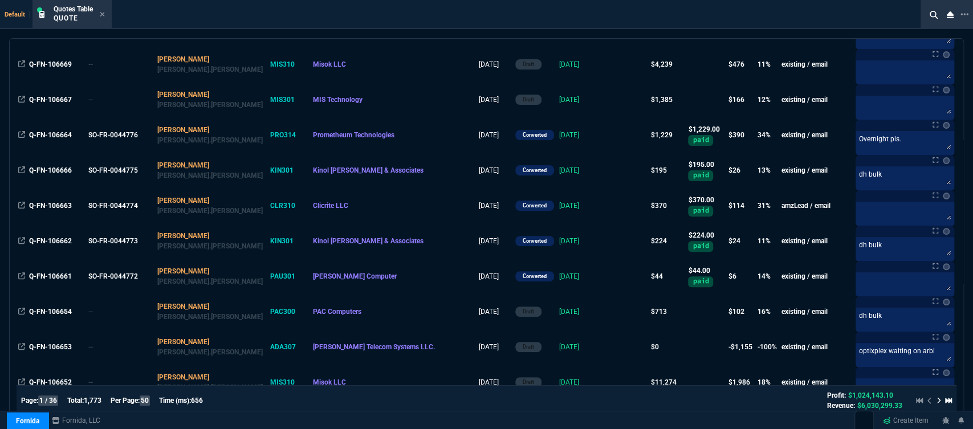
scroll to position [190, 0]
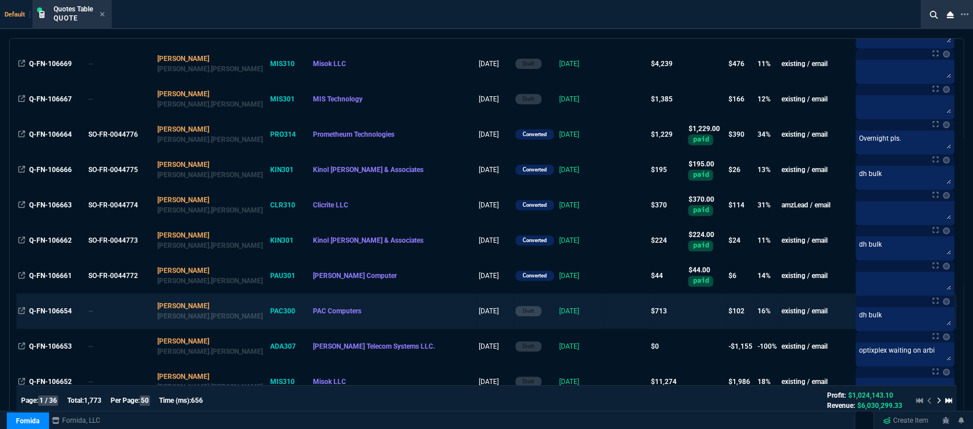
click at [604, 304] on td at bounding box center [627, 311] width 46 height 35
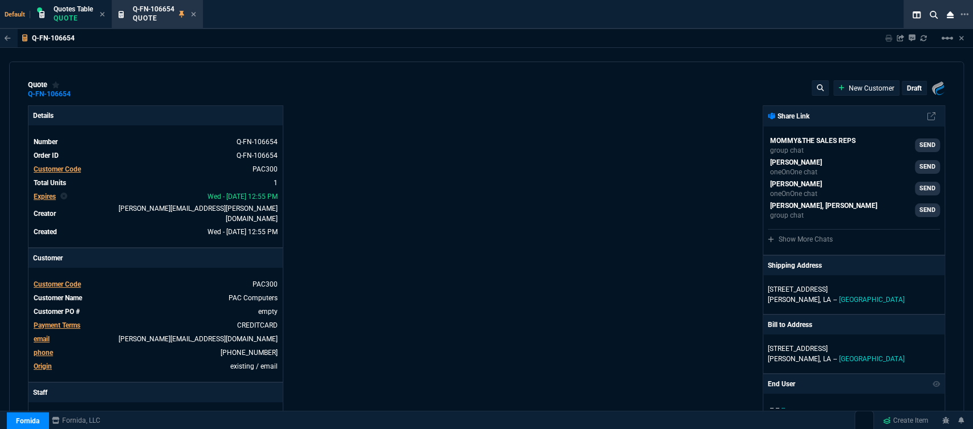
type input "20"
type input "131"
type input "892.91"
type input "27"
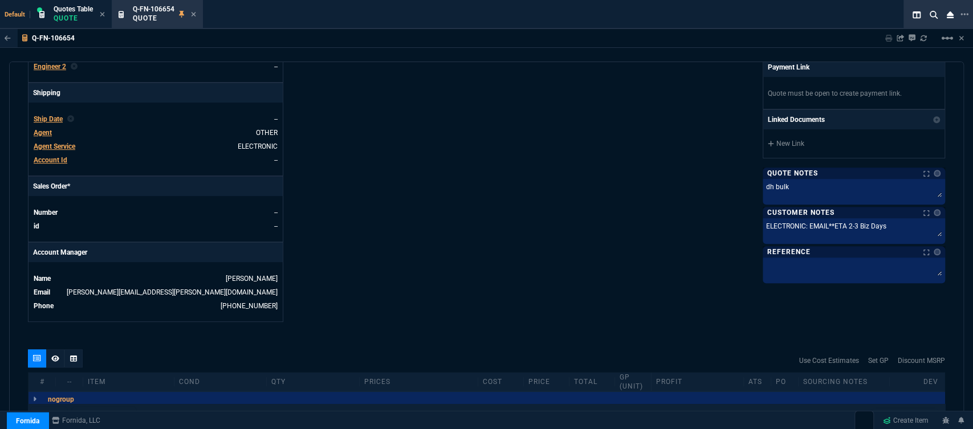
scroll to position [550, 0]
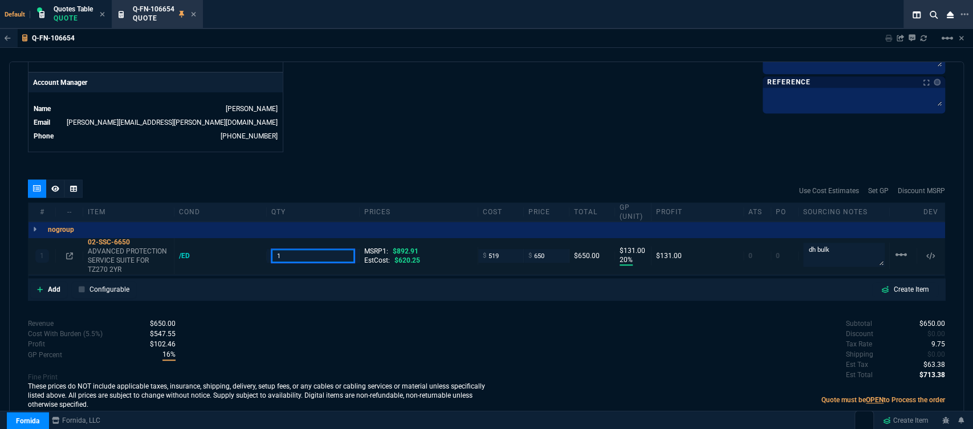
drag, startPoint x: 310, startPoint y: 250, endPoint x: 242, endPoint y: 238, distance: 69.5
click at [242, 238] on div "1 02-SSC-6650 ADVANCED PROTECTION SERVICE SUITE FOR TZ270 2YR /ED 1 MSRP1: $892…" at bounding box center [487, 256] width 916 height 37
type input "2"
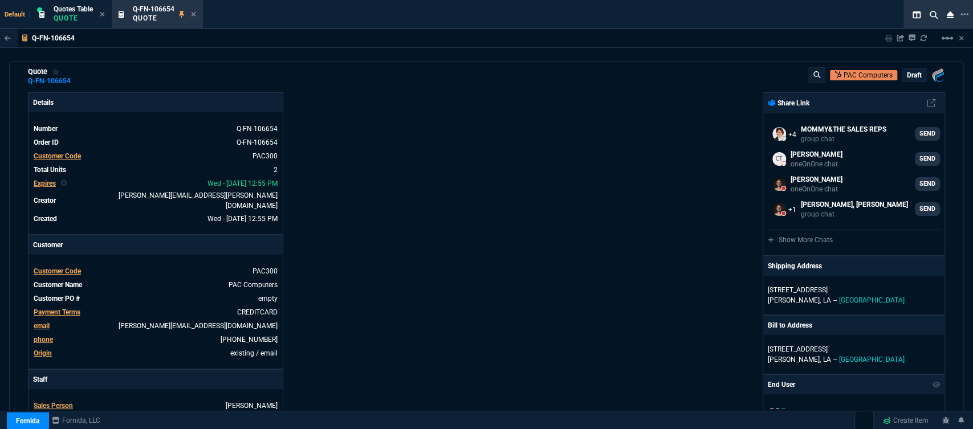
scroll to position [0, 0]
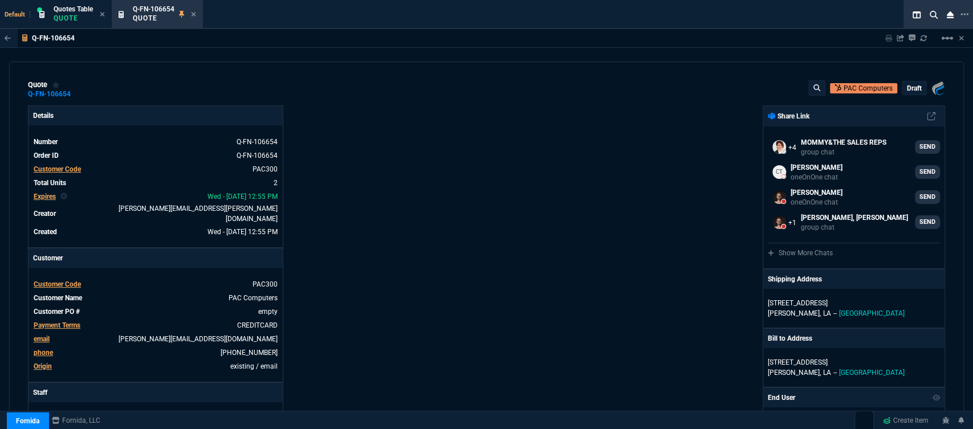
click at [910, 88] on p "draft" at bounding box center [914, 88] width 15 height 9
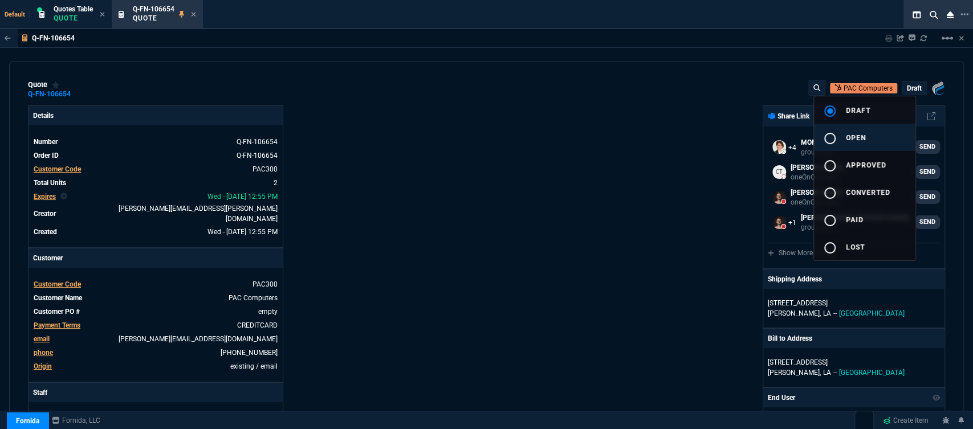
click at [860, 139] on span "open" at bounding box center [856, 138] width 20 height 8
click at [609, 155] on div at bounding box center [486, 214] width 973 height 429
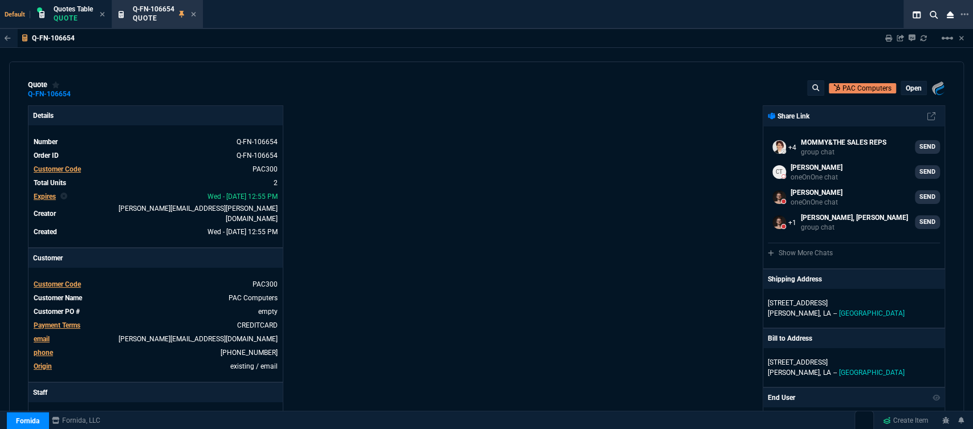
type input "20"
type input "131"
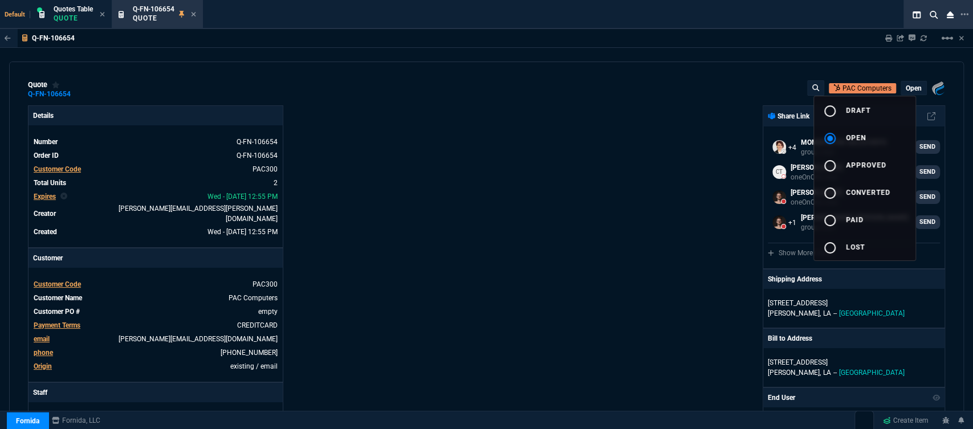
type input "27"
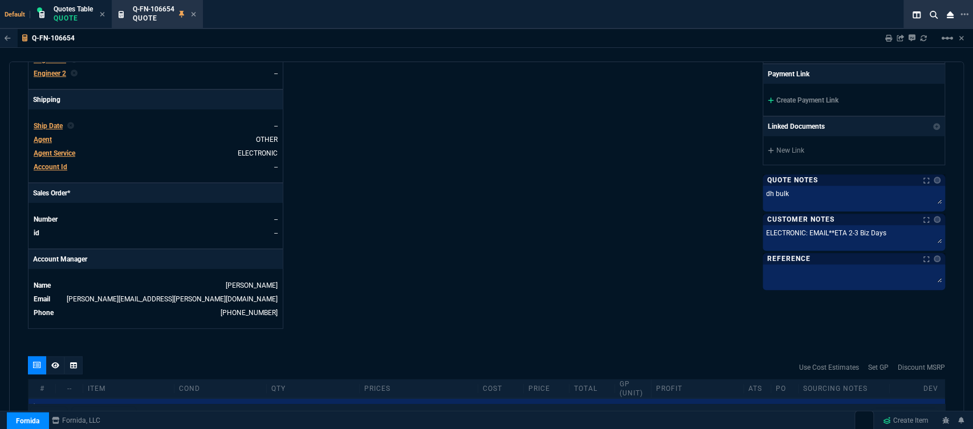
scroll to position [269, 0]
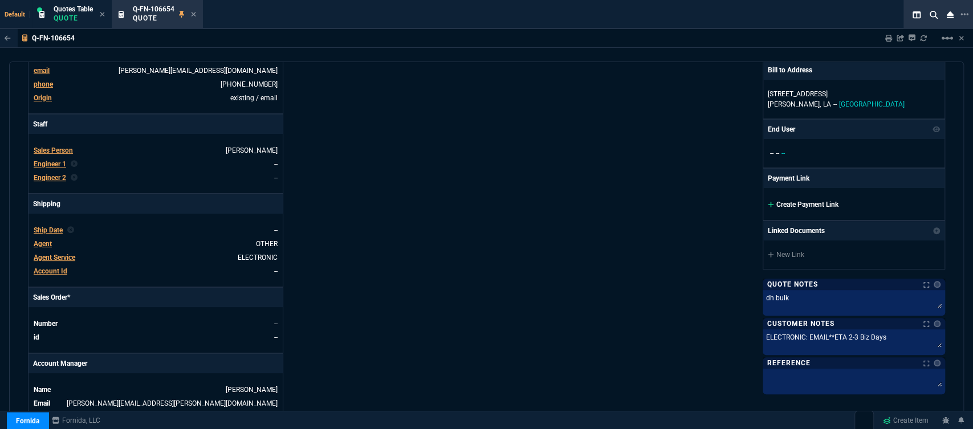
click at [768, 202] on icon at bounding box center [771, 204] width 6 height 7
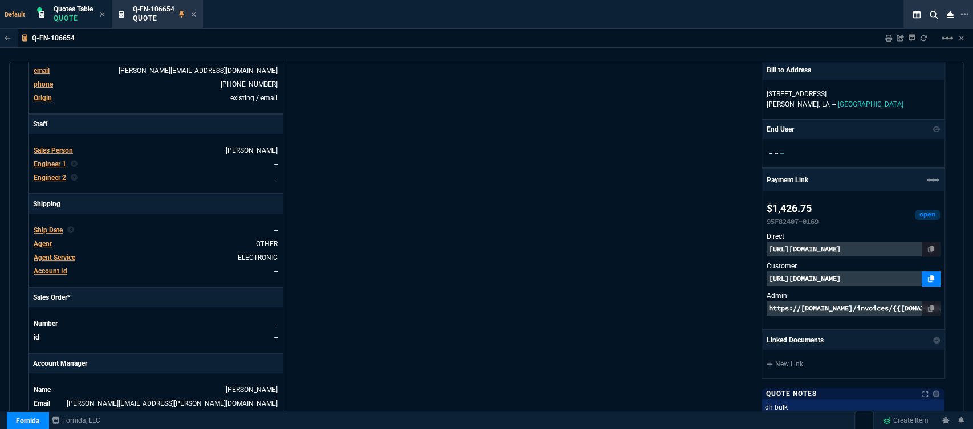
click at [928, 281] on icon at bounding box center [931, 278] width 6 height 7
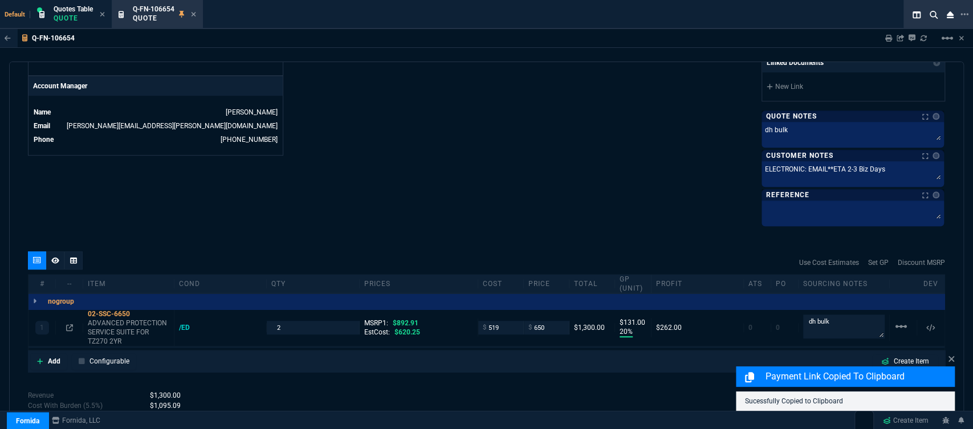
scroll to position [624, 0]
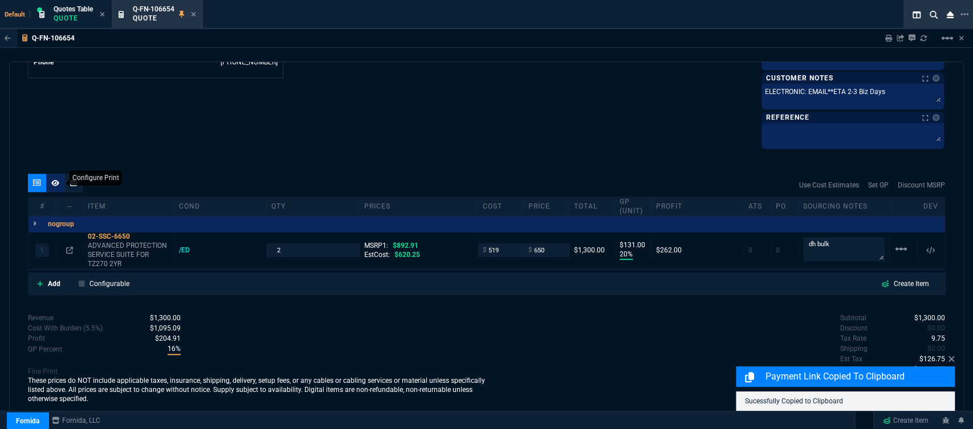
click at [54, 174] on div at bounding box center [55, 183] width 18 height 18
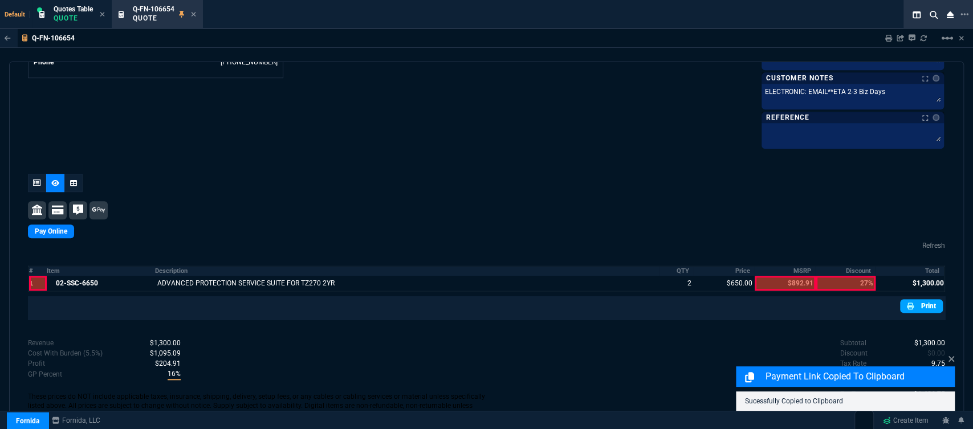
click at [917, 303] on link "Print" at bounding box center [921, 306] width 43 height 14
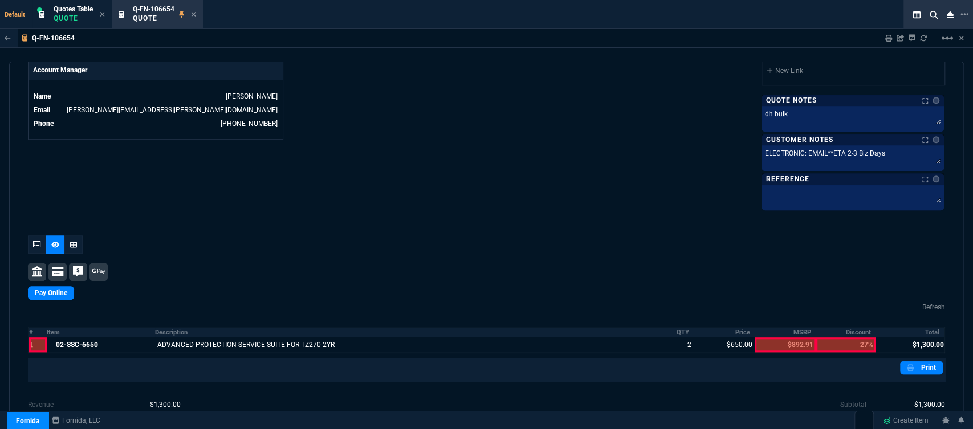
scroll to position [639, 0]
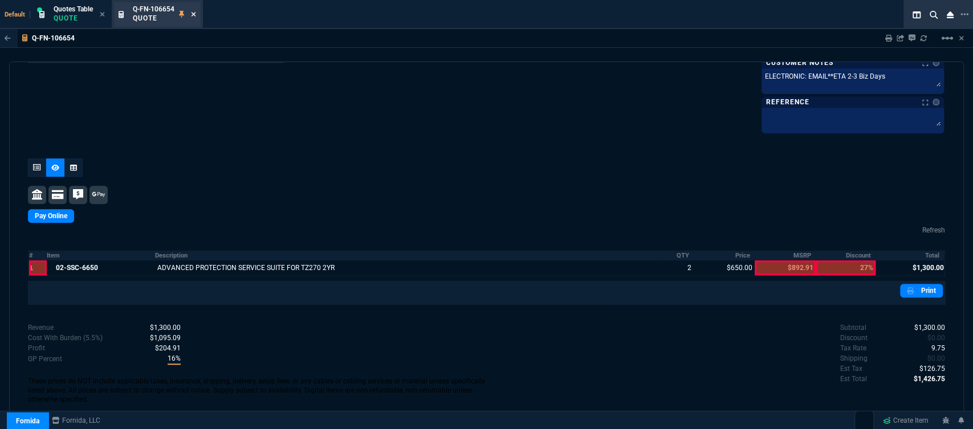
click at [194, 16] on icon at bounding box center [193, 14] width 5 height 7
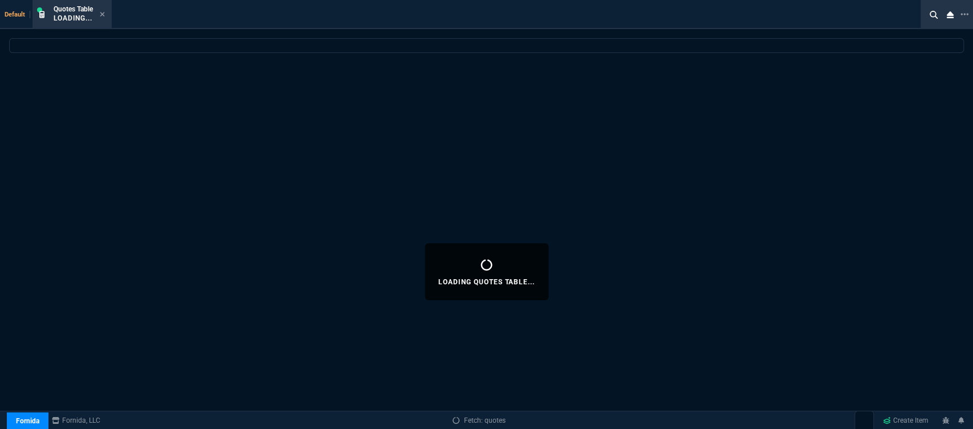
select select
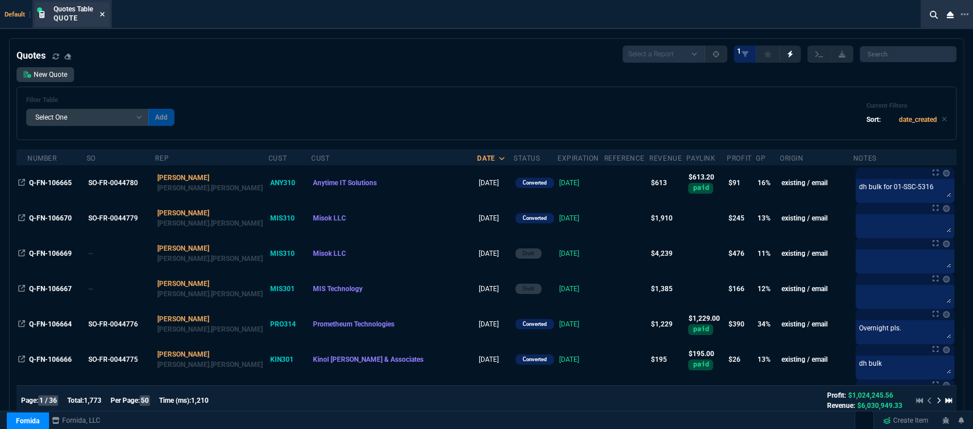
click at [104, 15] on icon at bounding box center [102, 14] width 5 height 7
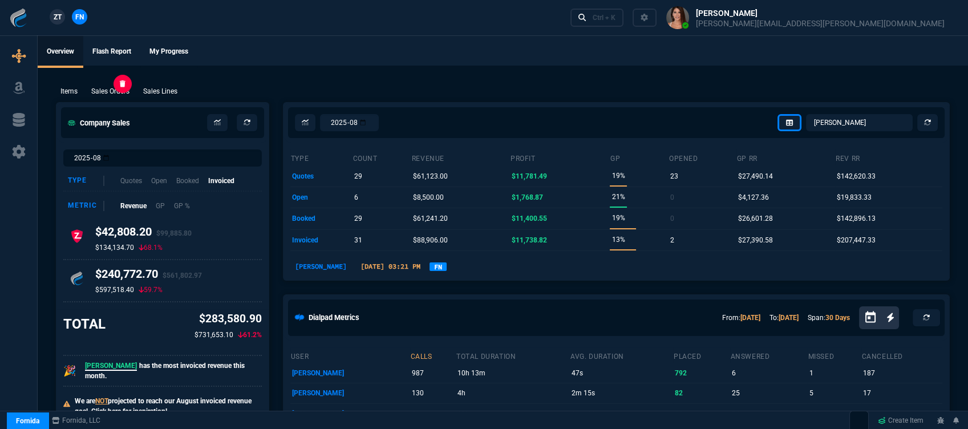
click at [128, 90] on p "Sales Orders" at bounding box center [110, 91] width 38 height 10
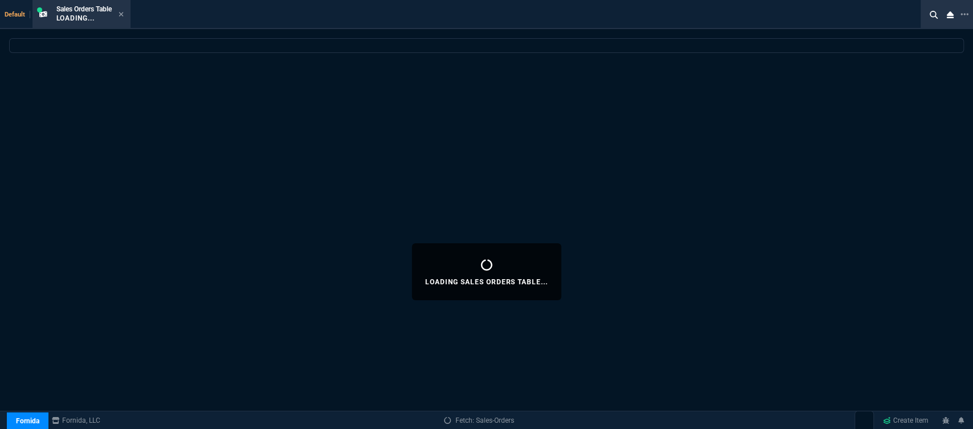
select select
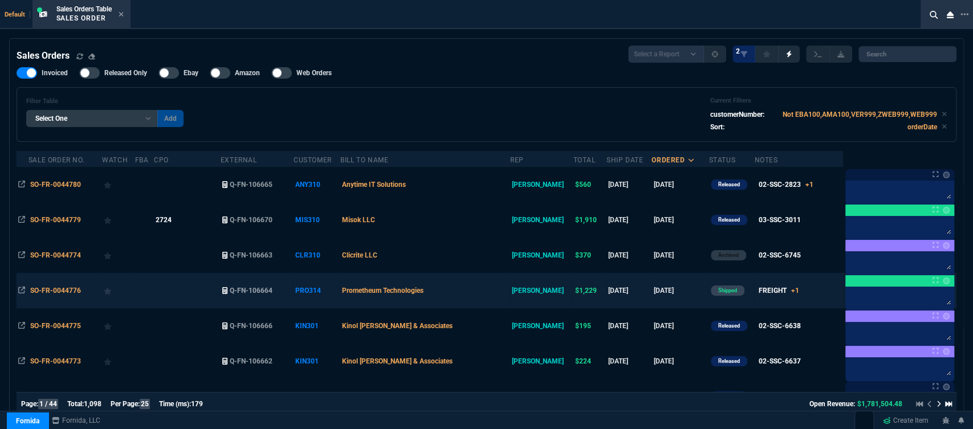
click at [481, 295] on td "Prometheum Technologies" at bounding box center [425, 290] width 170 height 35
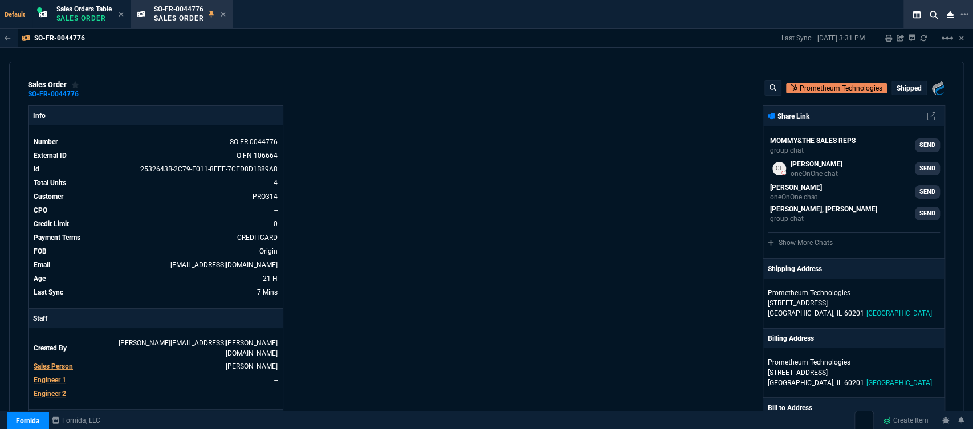
scroll to position [253, 0]
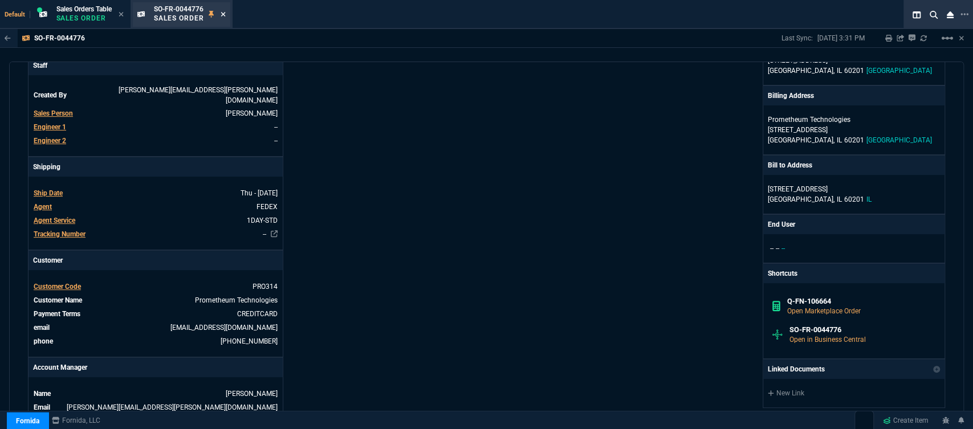
click at [223, 13] on icon at bounding box center [223, 14] width 5 height 5
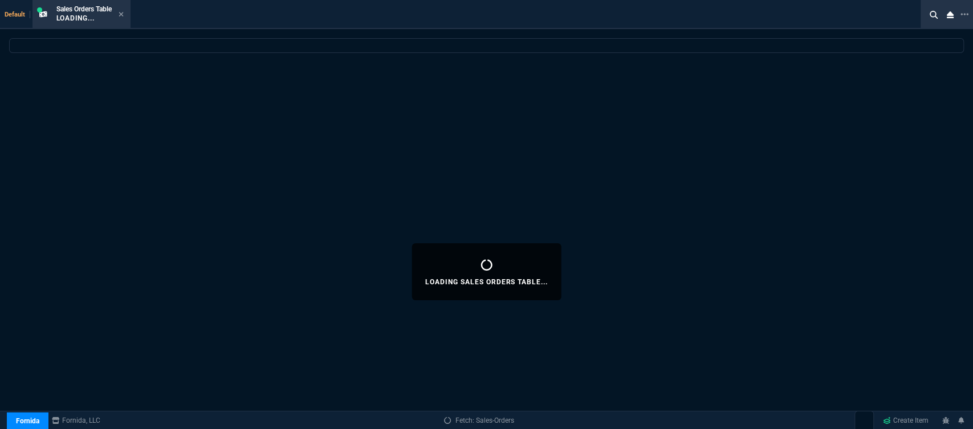
select select
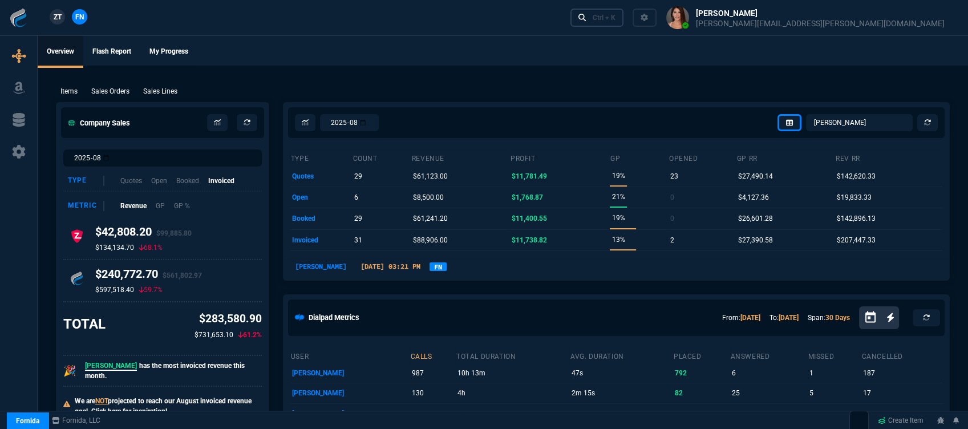
click at [615, 18] on div "Ctrl + K" at bounding box center [603, 17] width 23 height 9
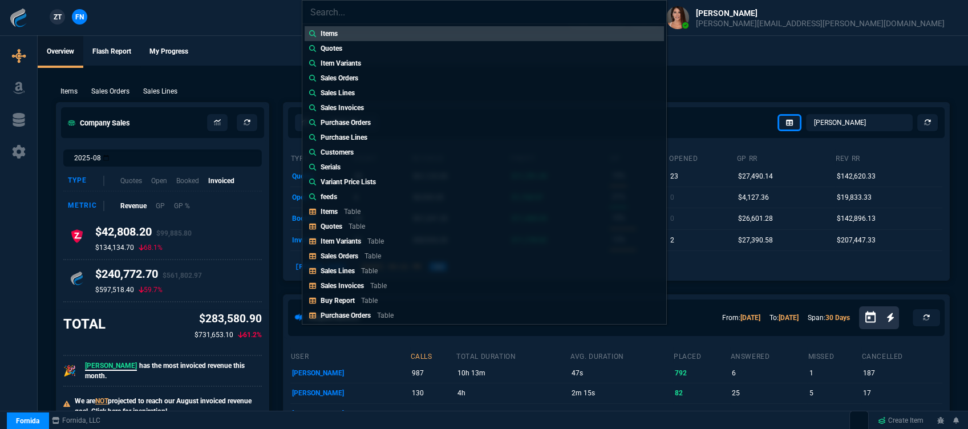
click at [201, 16] on div "Items Quotes Item Variants Sales Orders Sales Lines Sales Invoices Purchase Ord…" at bounding box center [484, 214] width 968 height 429
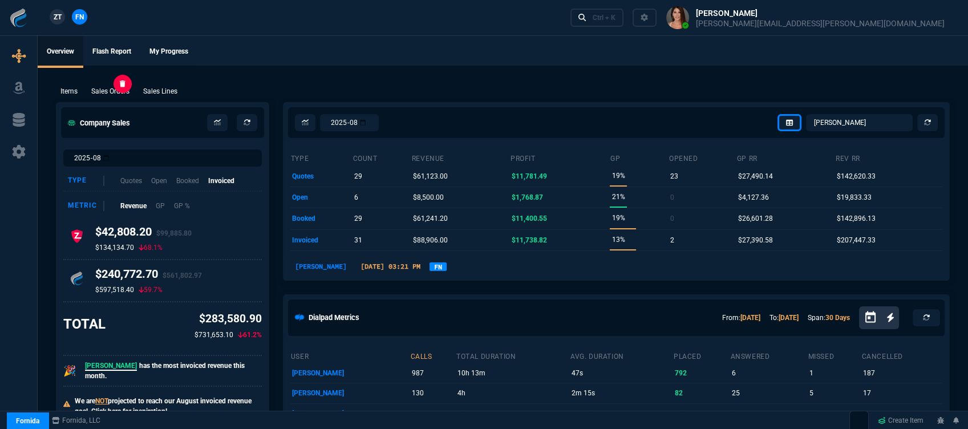
click at [118, 90] on p "Sales Orders" at bounding box center [110, 91] width 38 height 10
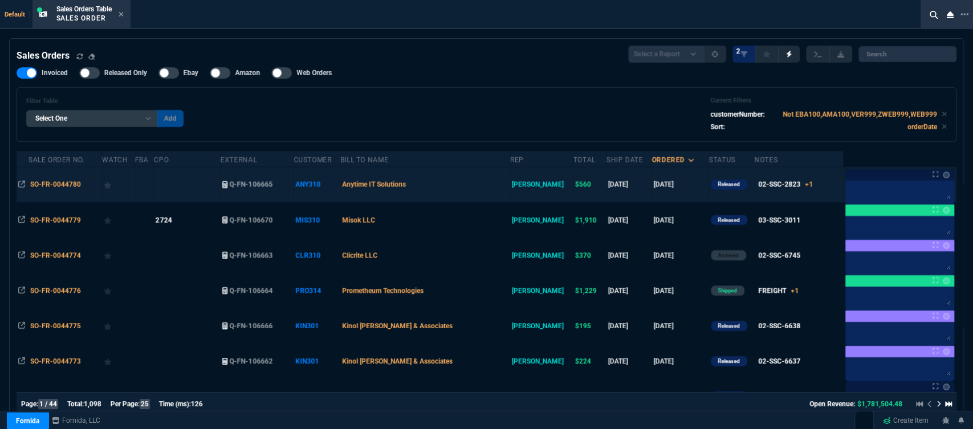
click at [482, 190] on td "Anytime IT Solutions" at bounding box center [425, 184] width 170 height 35
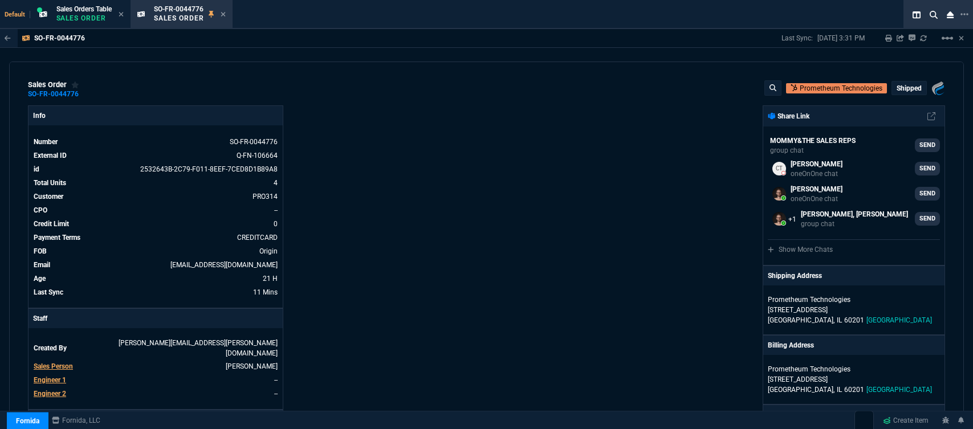
select select "12: [PERSON_NAME]"
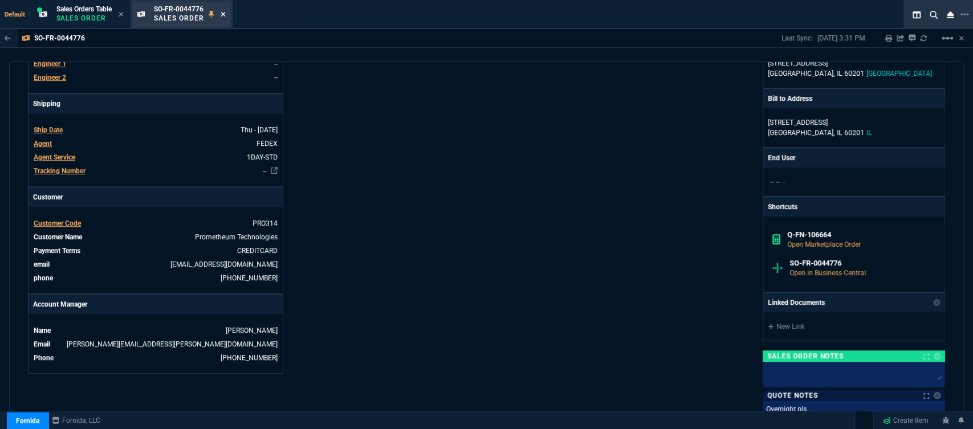
click at [226, 15] on icon at bounding box center [223, 14] width 5 height 7
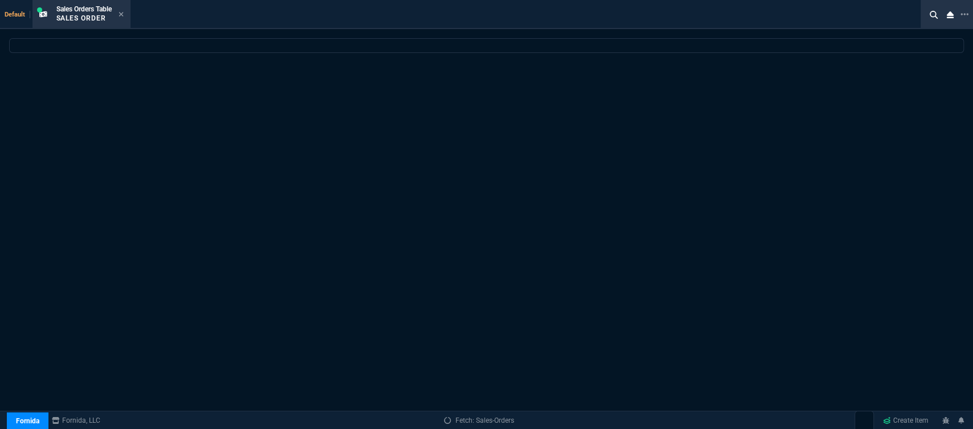
select select
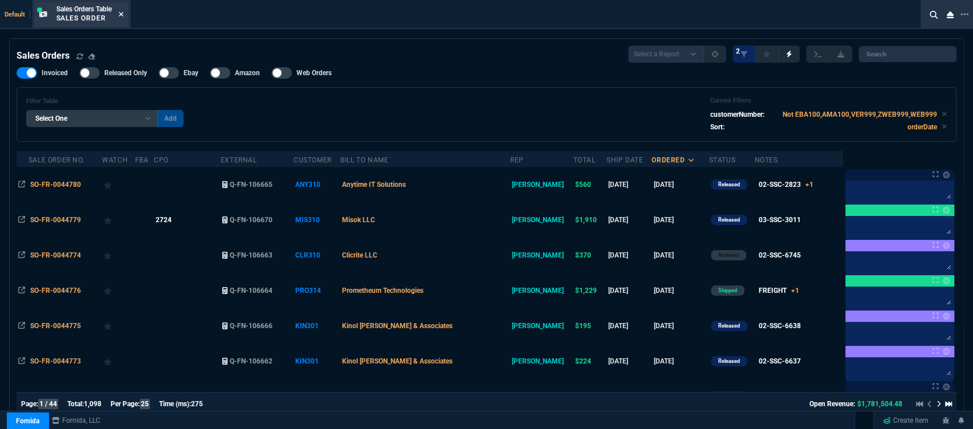
click at [124, 15] on icon at bounding box center [121, 14] width 5 height 7
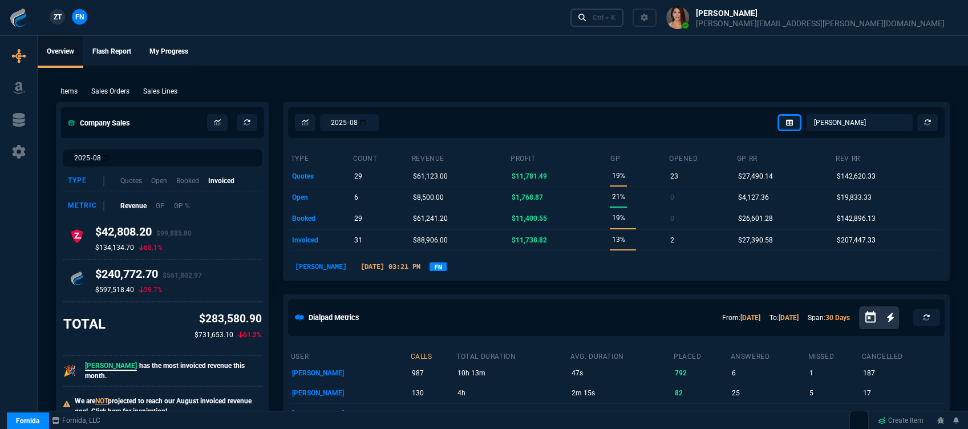
click at [615, 17] on div "Ctrl + K" at bounding box center [603, 17] width 23 height 9
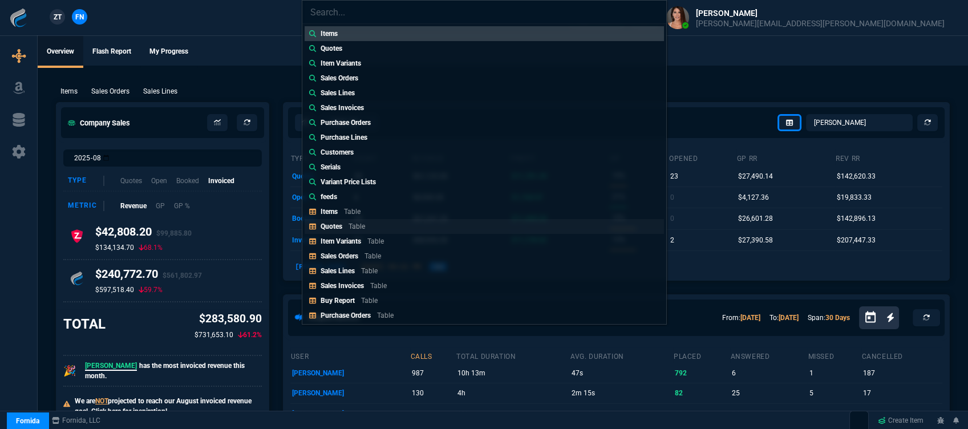
click at [368, 231] on link "Quotes Table" at bounding box center [483, 226] width 359 height 15
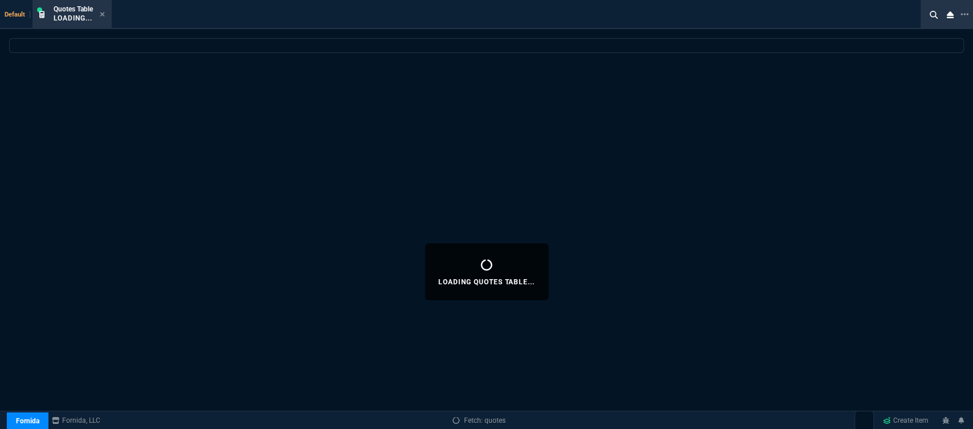
select select
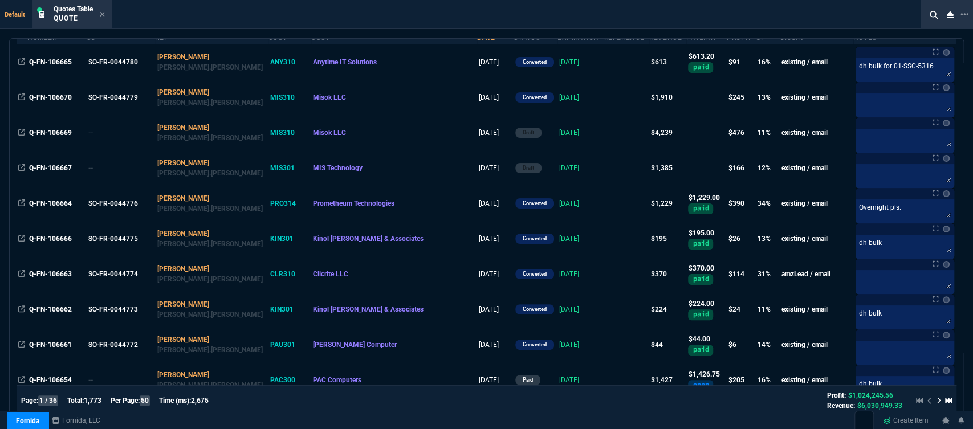
scroll to position [0, 0]
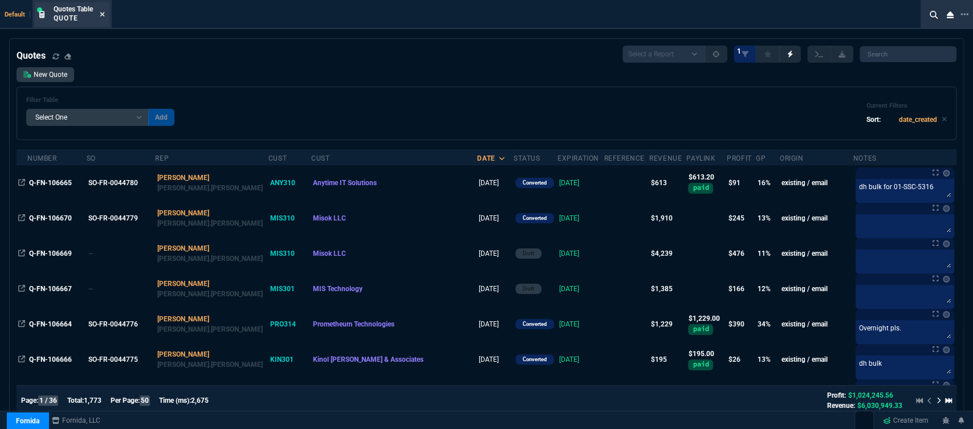
click at [103, 13] on icon at bounding box center [102, 14] width 5 height 7
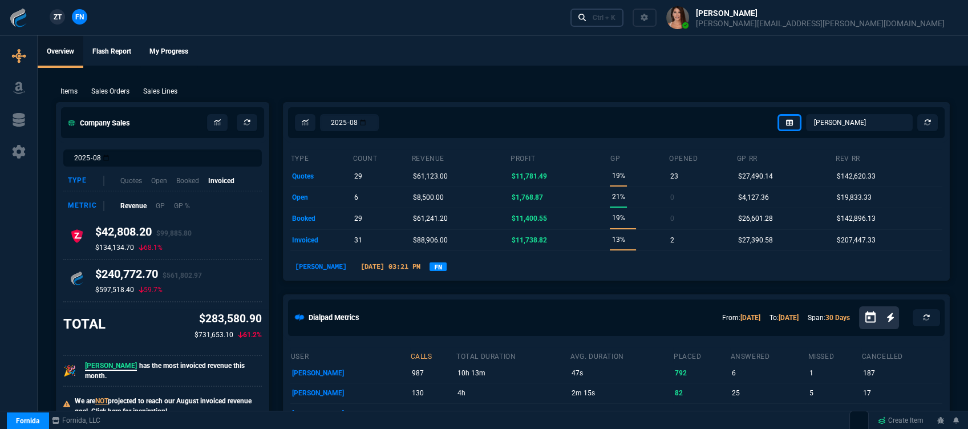
click at [615, 17] on div "Ctrl + K" at bounding box center [603, 17] width 23 height 9
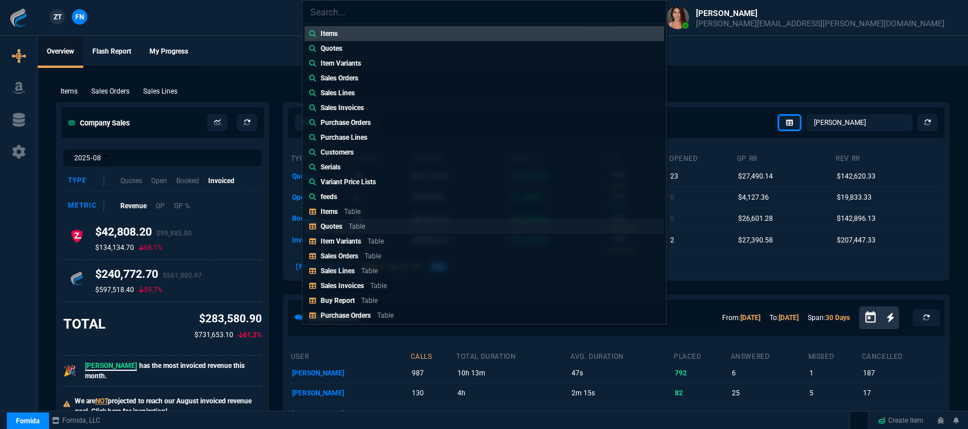
click at [393, 225] on link "Quotes Table" at bounding box center [483, 226] width 359 height 15
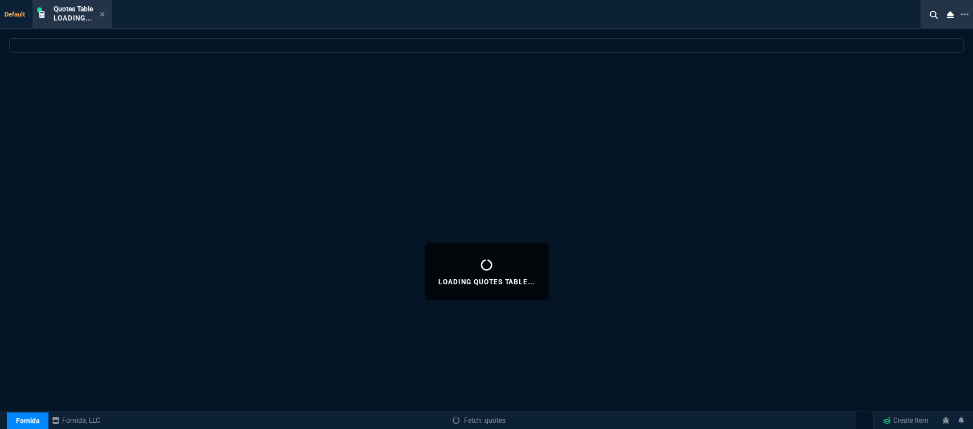
select select
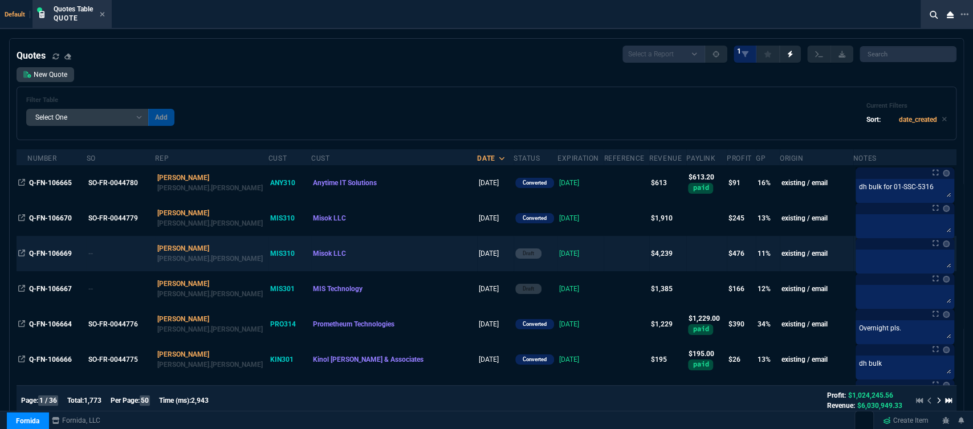
click at [558, 249] on td "8/28/25" at bounding box center [581, 253] width 46 height 35
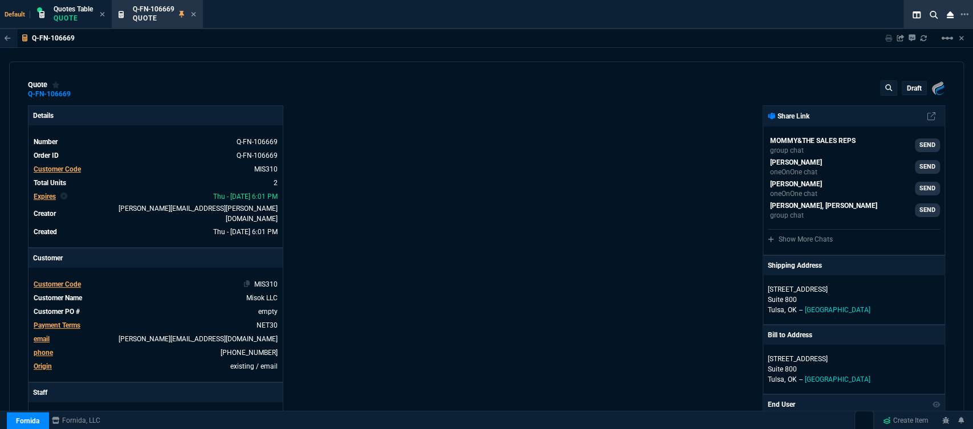
type input "20"
type input "373"
type input "2844.07"
type input "13"
type input "299"
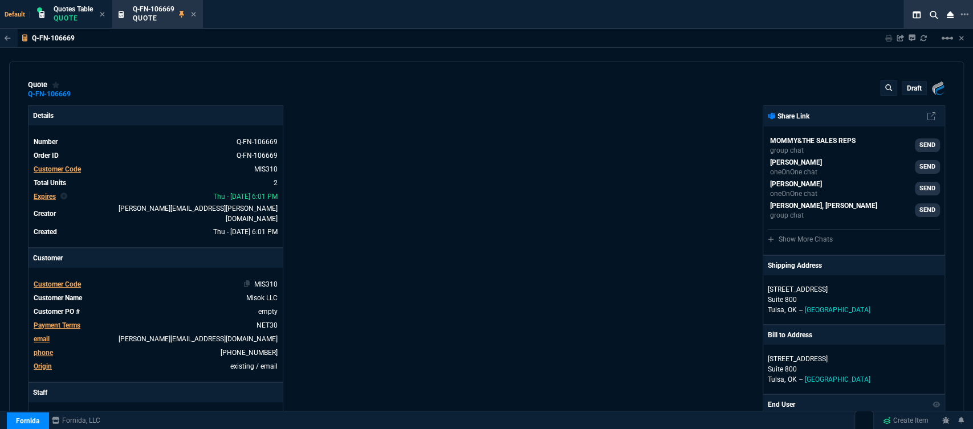
type input "33"
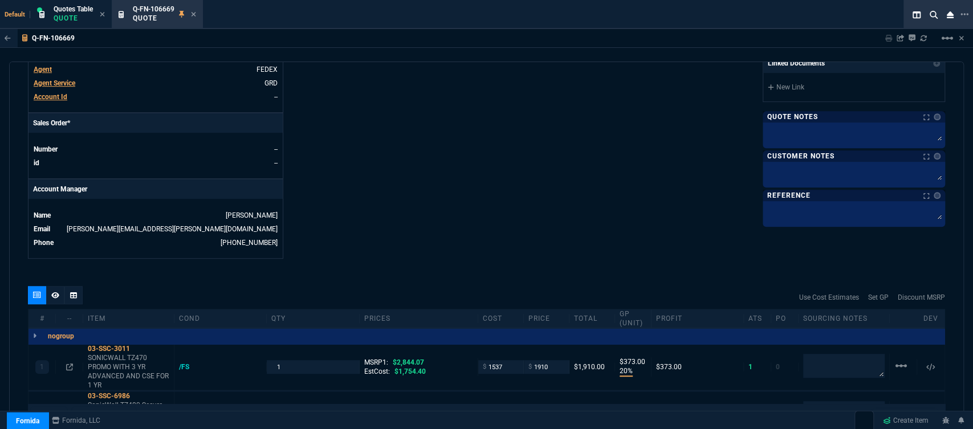
scroll to position [606, 0]
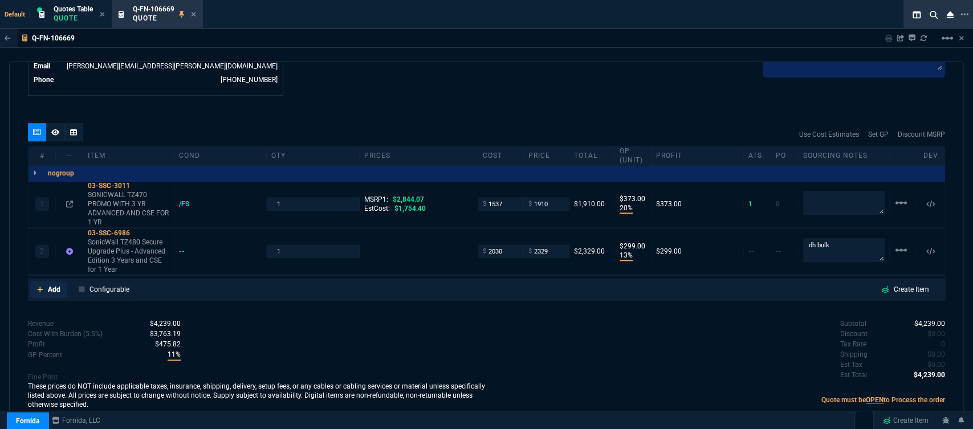
click at [40, 281] on link "Add" at bounding box center [48, 289] width 37 height 17
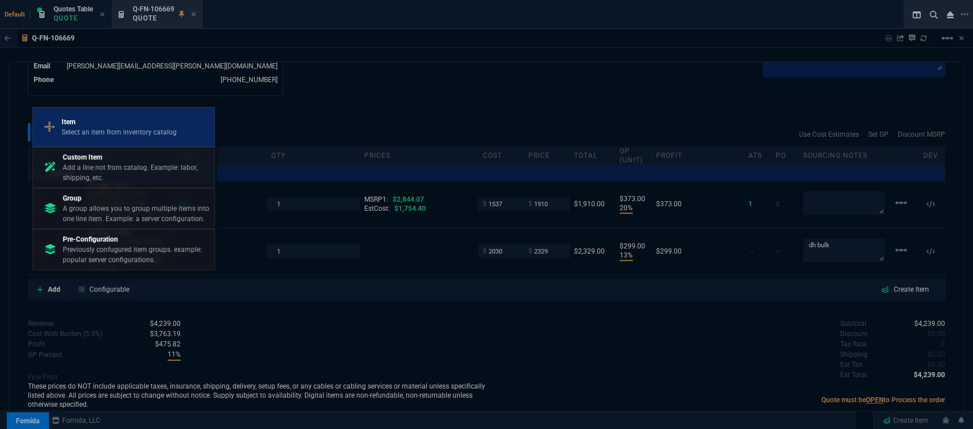
click at [130, 129] on p "Select an item from inventory catalog" at bounding box center [119, 132] width 115 height 10
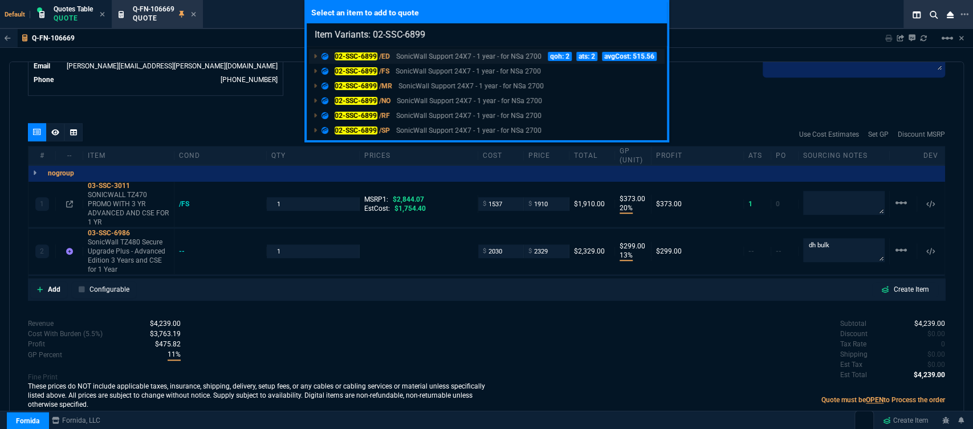
type input "Item Variants: 02-SSC-6899"
click at [434, 58] on p "SonicWall Support 24X7 - 1 year - for NSa 2700" at bounding box center [468, 56] width 145 height 10
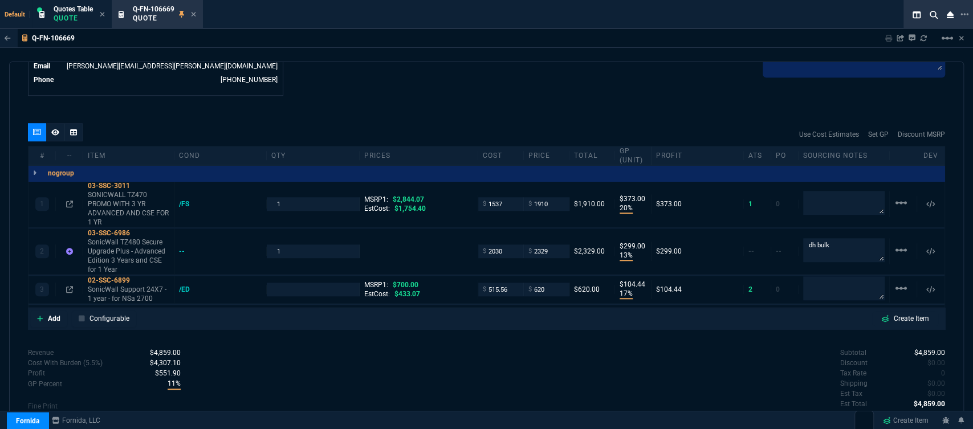
type input "20"
type input "373"
type input "13"
type input "299"
type input "17"
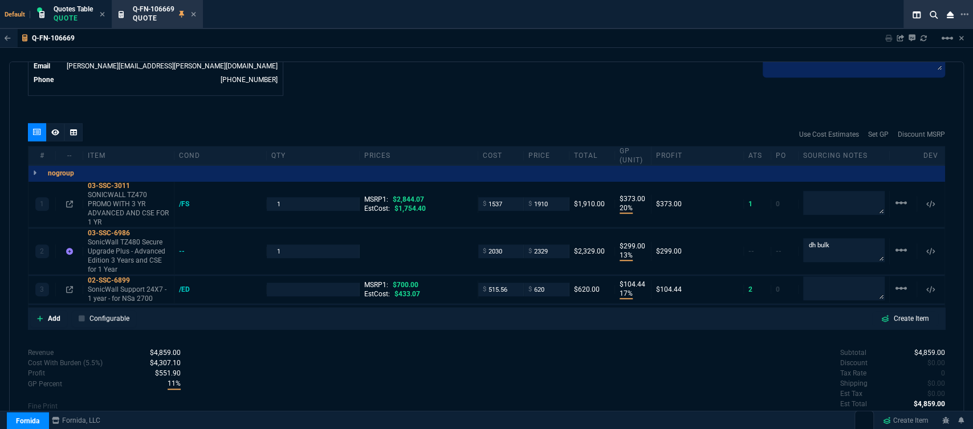
type input "104"
type input "33"
type input "11"
click at [38, 315] on fa-icon at bounding box center [40, 319] width 6 height 8
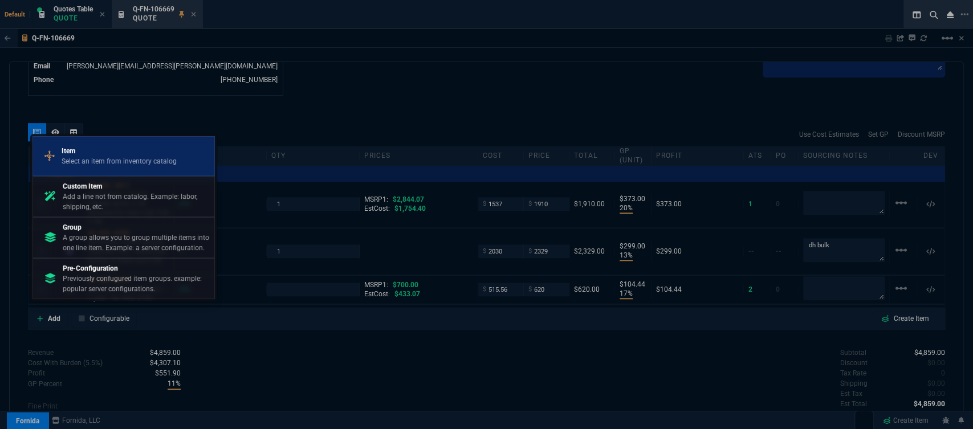
click at [97, 148] on p "Item" at bounding box center [119, 151] width 115 height 10
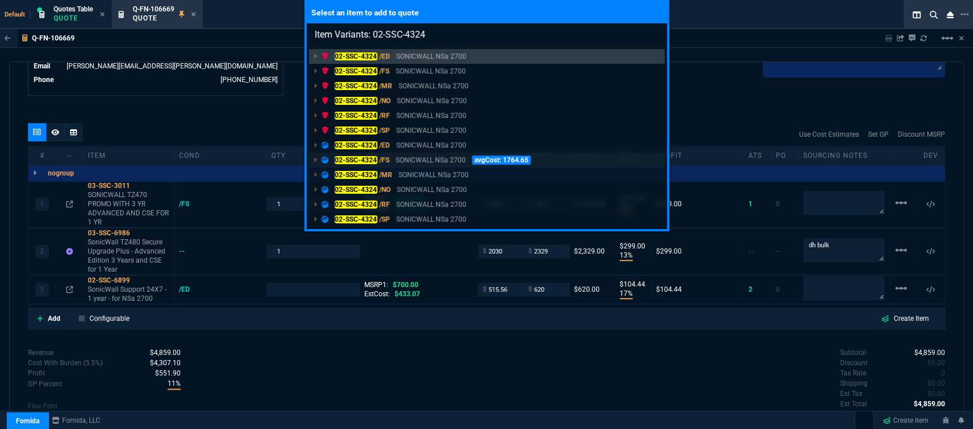
type input "Item Variants: 02-SSC-4324"
click at [438, 157] on p "SONICWALL NSa 2700" at bounding box center [431, 160] width 70 height 10
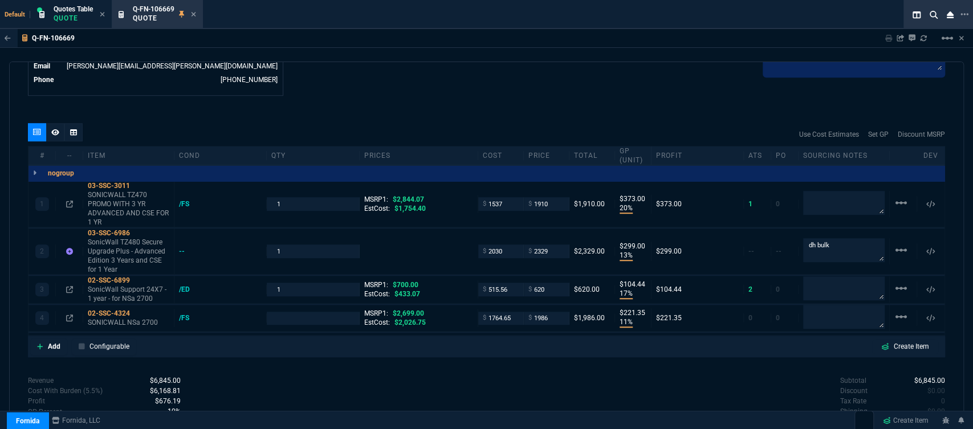
type input "20"
type input "373"
type input "13"
type input "299"
type input "17"
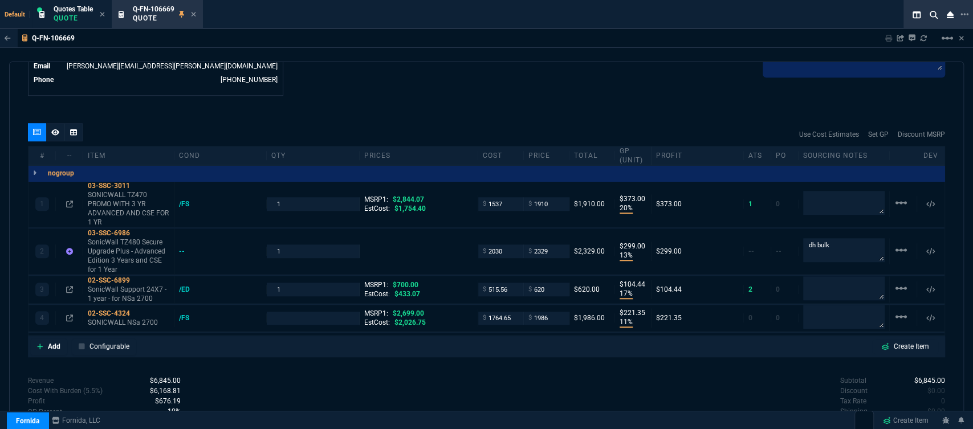
type input "104"
type input "11"
type input "221"
type input "33"
type input "11"
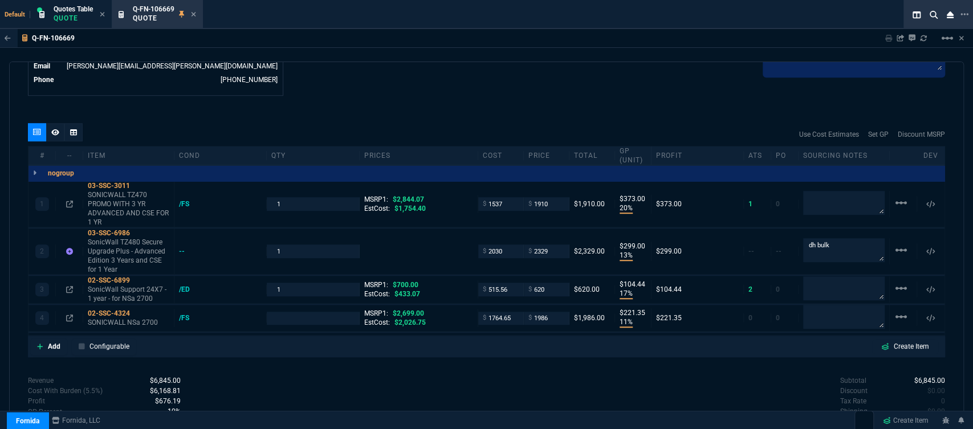
type input "26"
click at [41, 343] on icon at bounding box center [40, 346] width 6 height 7
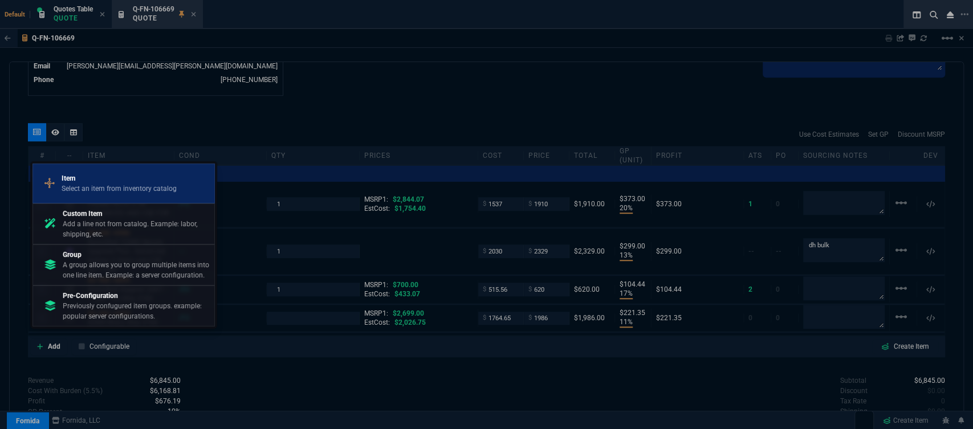
click at [107, 173] on div "Item Select an item from inventory catalog" at bounding box center [124, 184] width 172 height 30
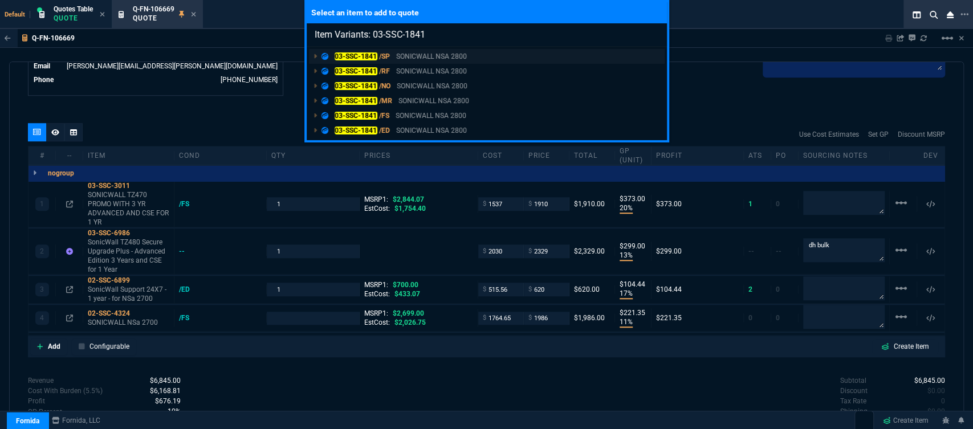
type input "Item Variants: 03-SSC-1841"
click at [485, 55] on link "03-SSC-1841 /SP SONICWALL NSA 2800" at bounding box center [487, 56] width 356 height 15
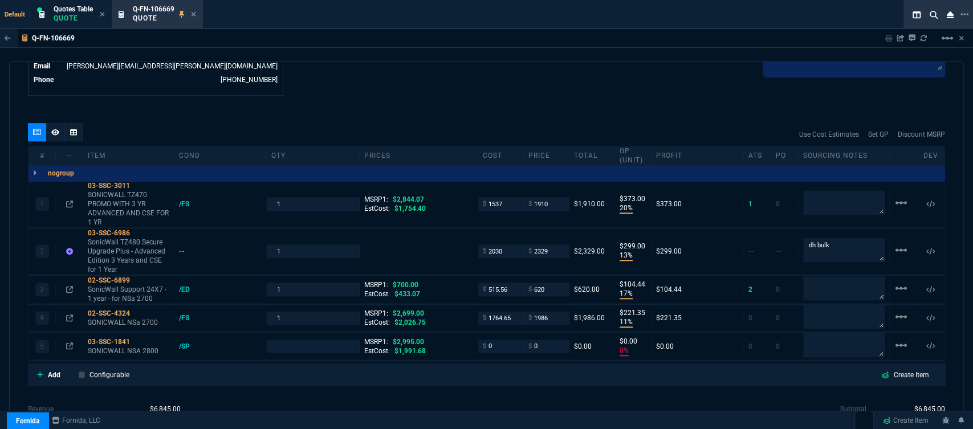
type input "20"
type input "373"
type input "13"
type input "299"
type input "17"
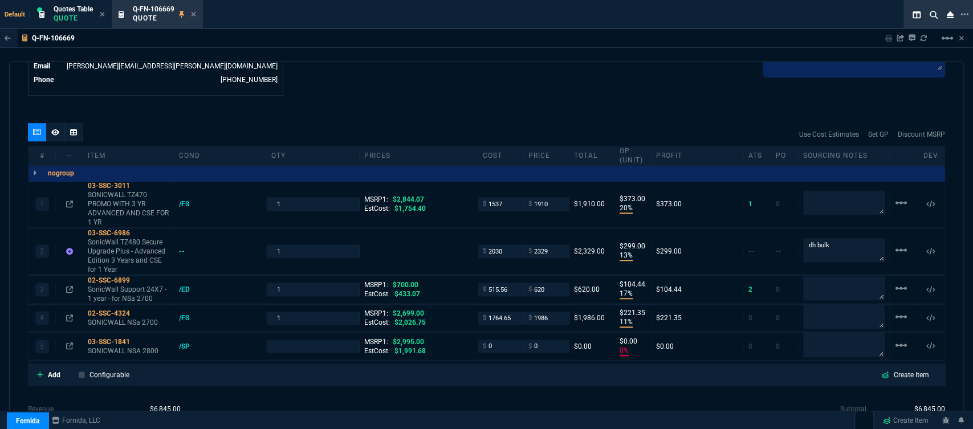
type input "104"
type input "11"
type input "221"
type input "0"
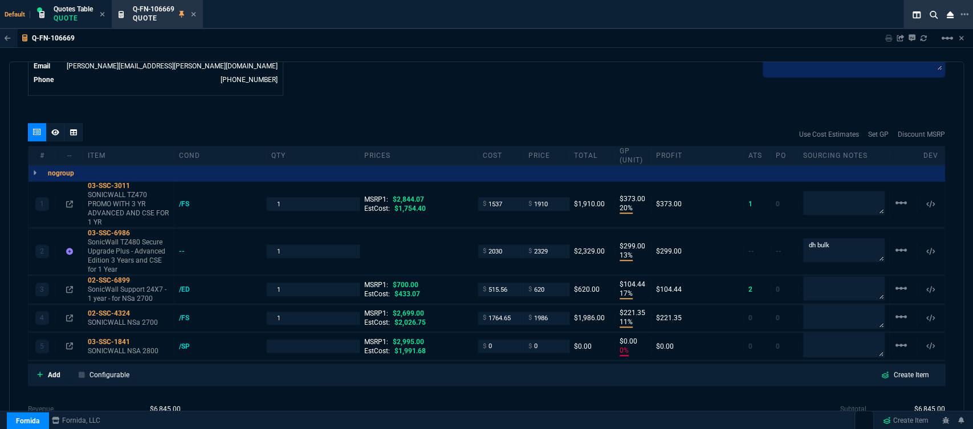
type input "33"
type input "11"
type input "26"
type input "100"
click at [895, 210] on mat-icon "linear_scale" at bounding box center [902, 203] width 14 height 14
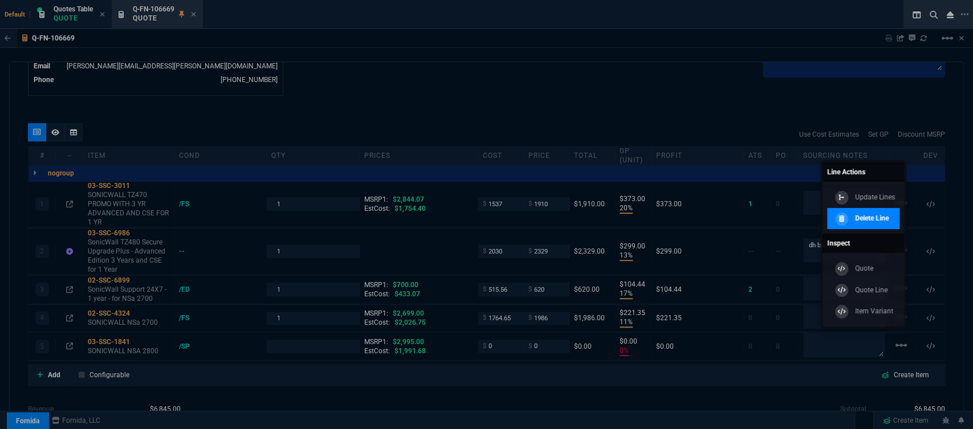
click at [881, 221] on p "Delete Line" at bounding box center [872, 218] width 34 height 10
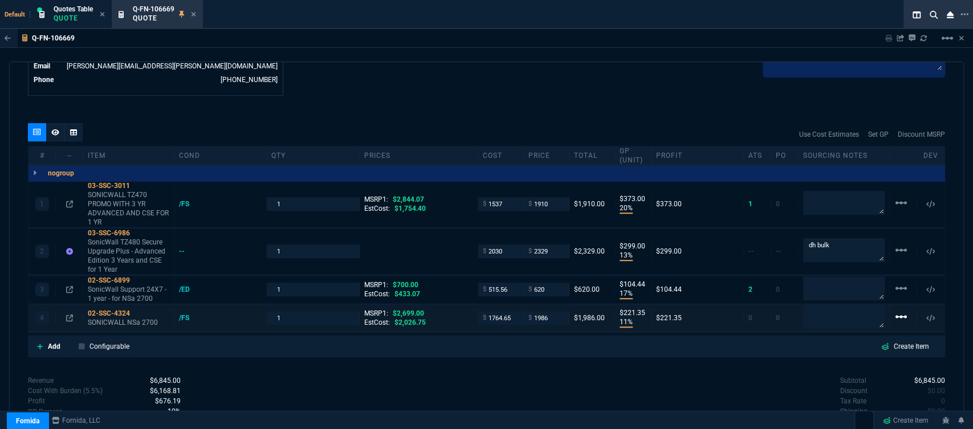
type input "20"
type input "373"
type input "13"
type input "299"
type input "17"
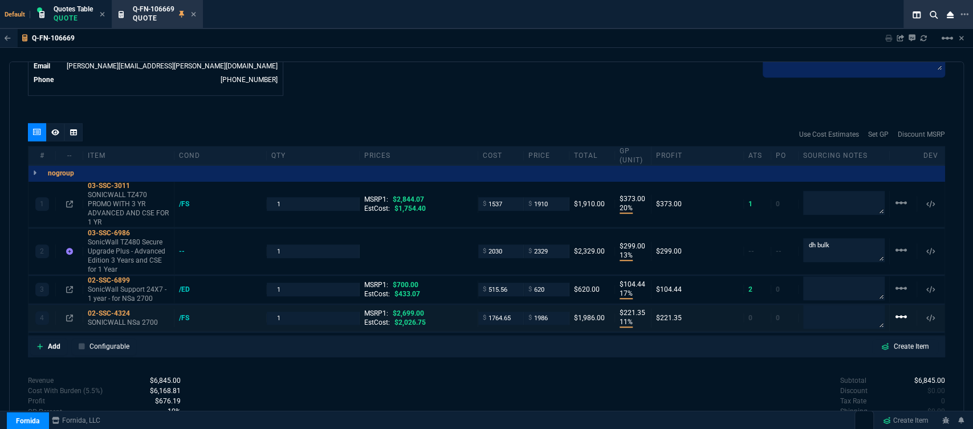
type input "104"
type input "11"
type input "221"
type input "33"
type input "11"
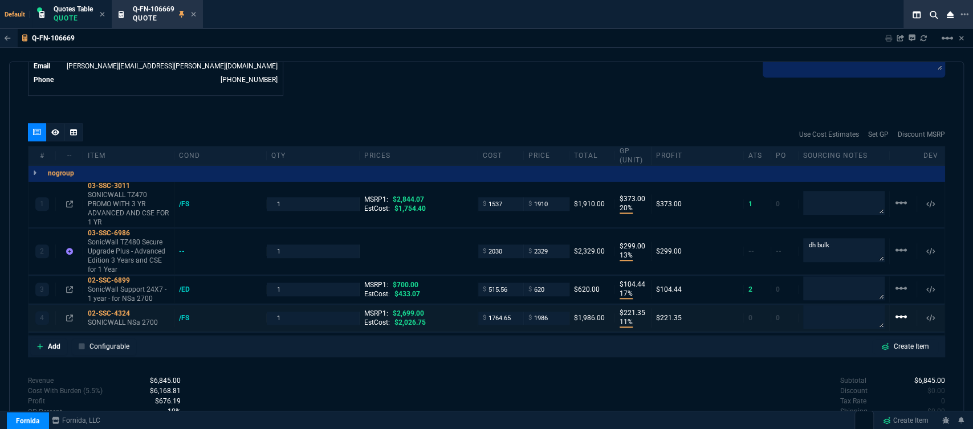
type input "26"
click at [899, 210] on mat-icon "linear_scale" at bounding box center [902, 203] width 14 height 14
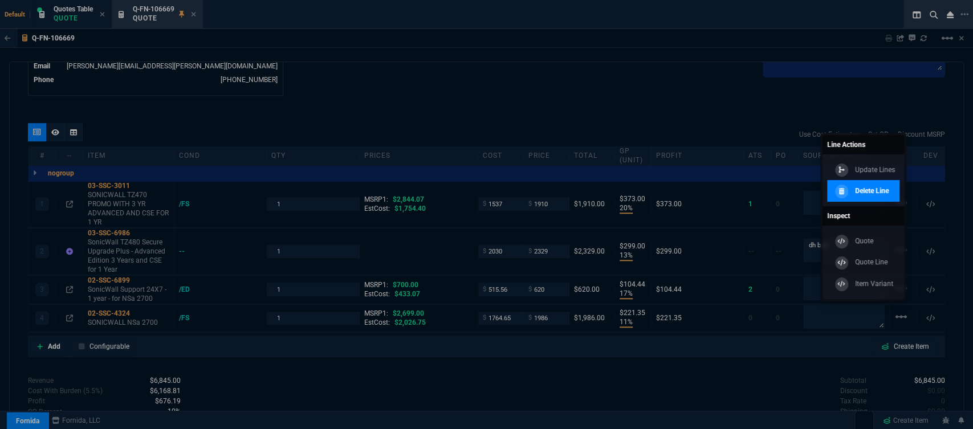
click at [860, 190] on p "Delete Line" at bounding box center [872, 191] width 34 height 10
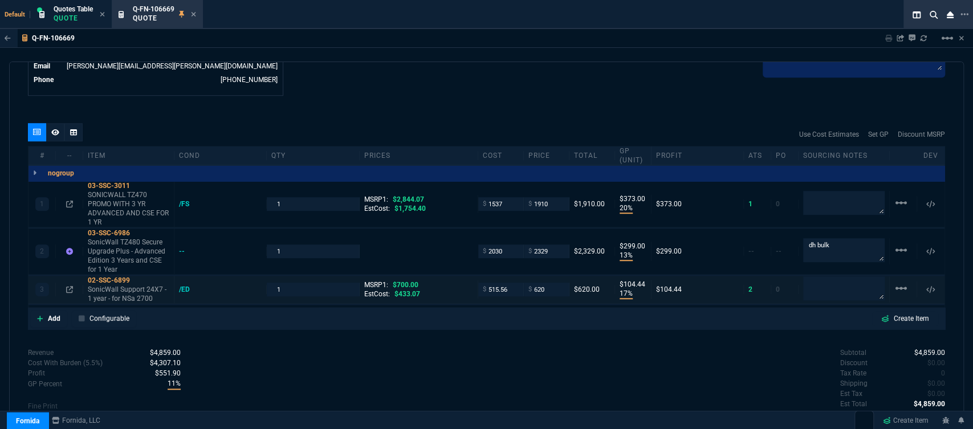
type input "20"
type input "373"
type input "13"
type input "299"
type input "17"
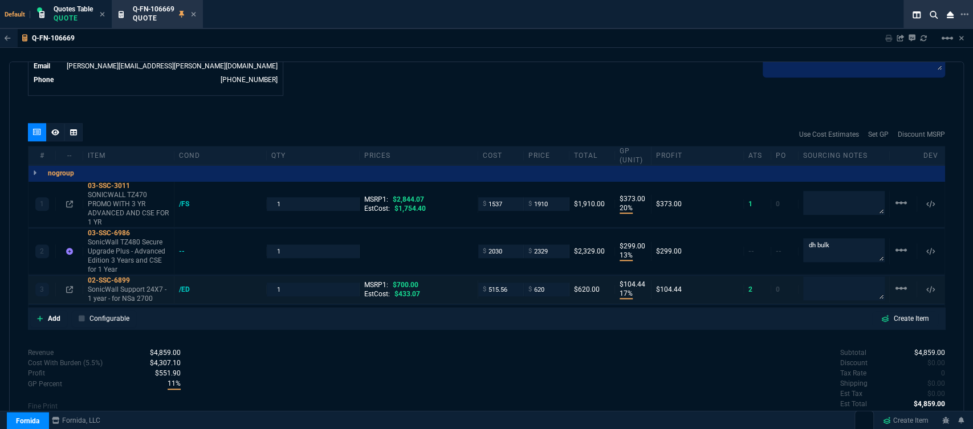
type input "104"
type input "33"
type input "11"
click at [895, 210] on mat-icon "linear_scale" at bounding box center [902, 203] width 14 height 14
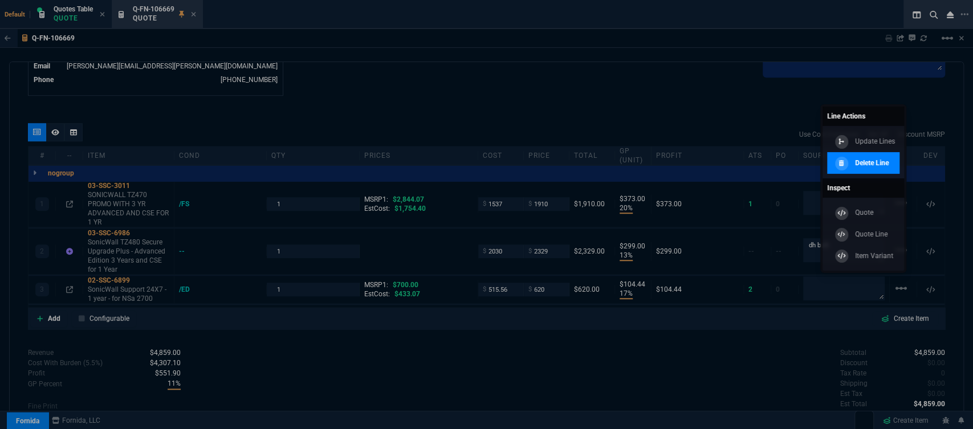
click at [862, 165] on p "Delete Line" at bounding box center [872, 163] width 34 height 10
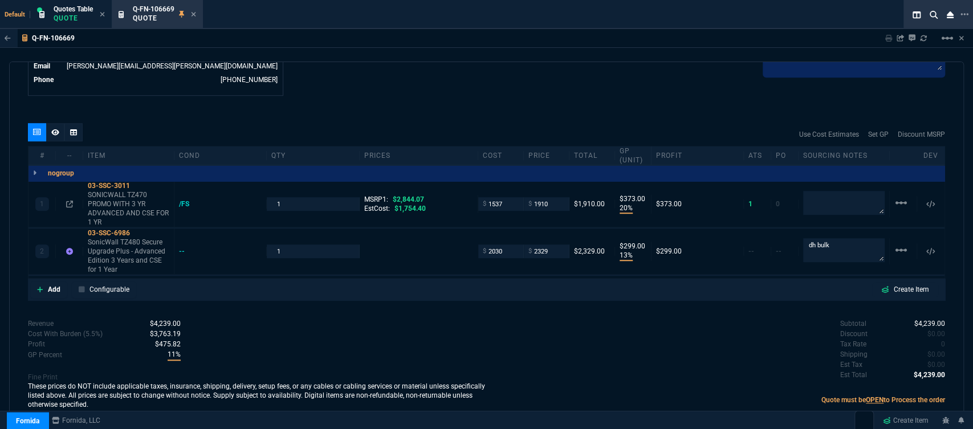
click at [193, 14] on icon at bounding box center [193, 14] width 5 height 7
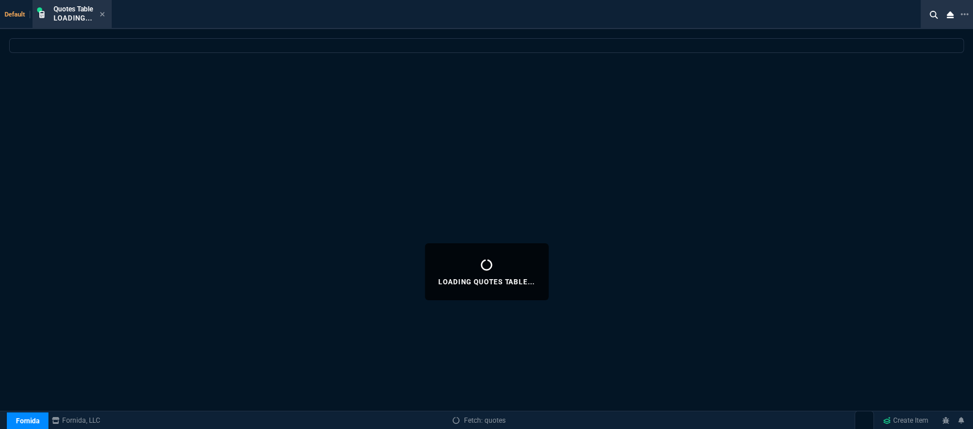
select select
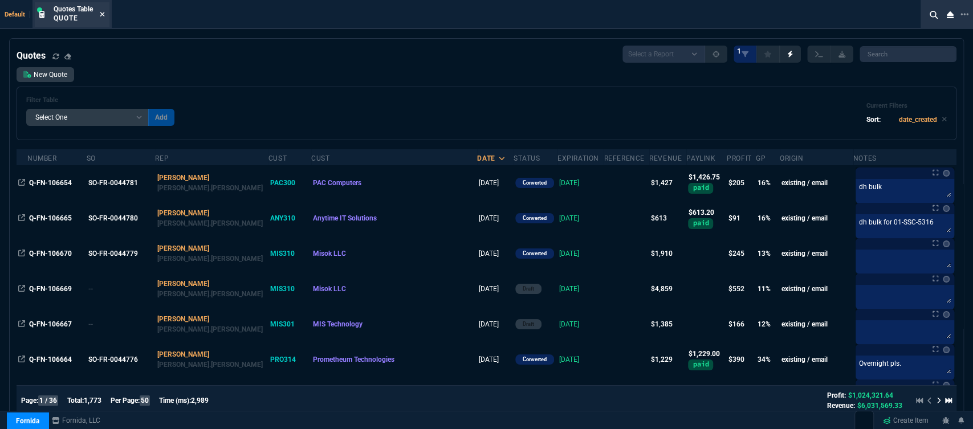
click at [103, 13] on icon at bounding box center [102, 14] width 5 height 7
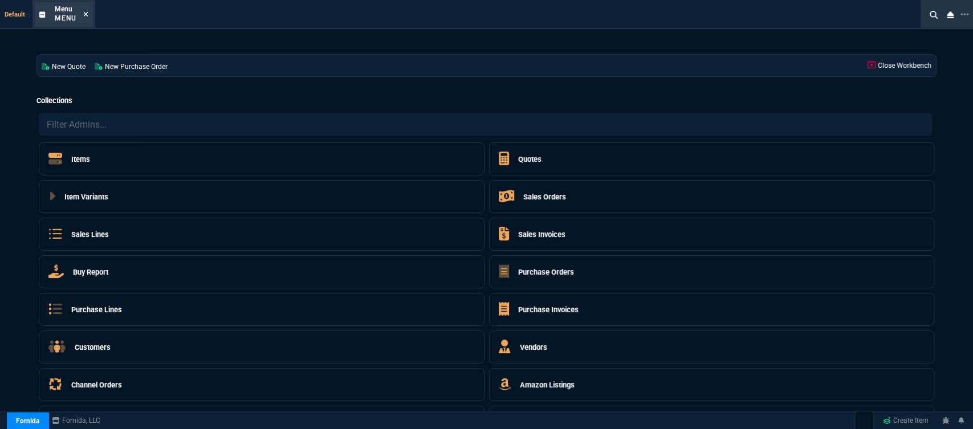
click at [83, 15] on icon at bounding box center [85, 14] width 5 height 7
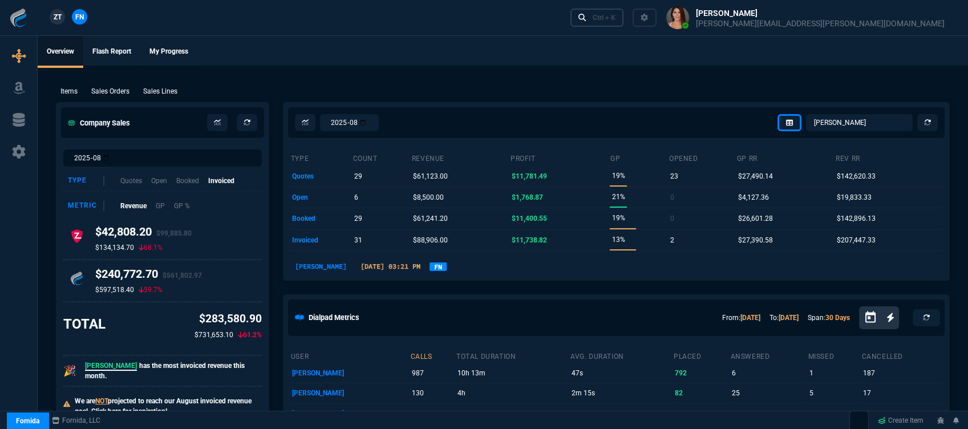
click at [615, 21] on div "Ctrl + K" at bounding box center [603, 17] width 23 height 9
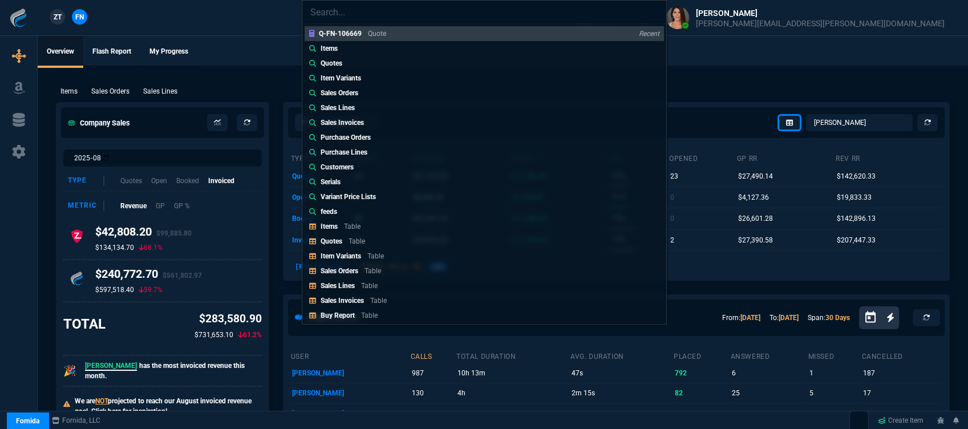
click at [217, 70] on div "Q-FN-106669 Quote Recent Items Quotes Item Variants Sales Orders Sales Lines Sa…" at bounding box center [484, 214] width 968 height 429
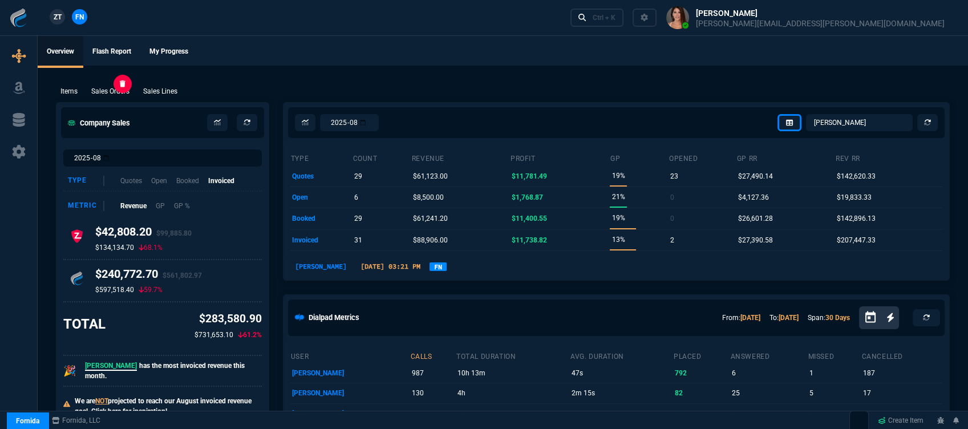
click at [118, 90] on p "Sales Orders" at bounding box center [110, 91] width 38 height 10
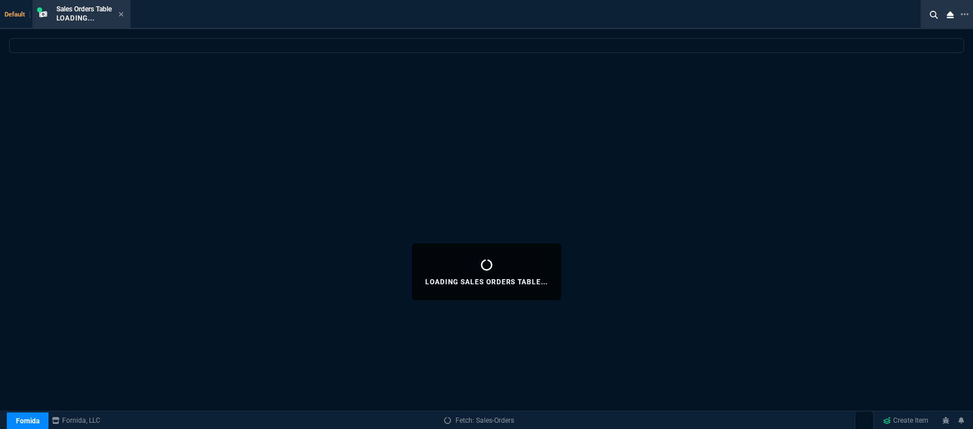
select select
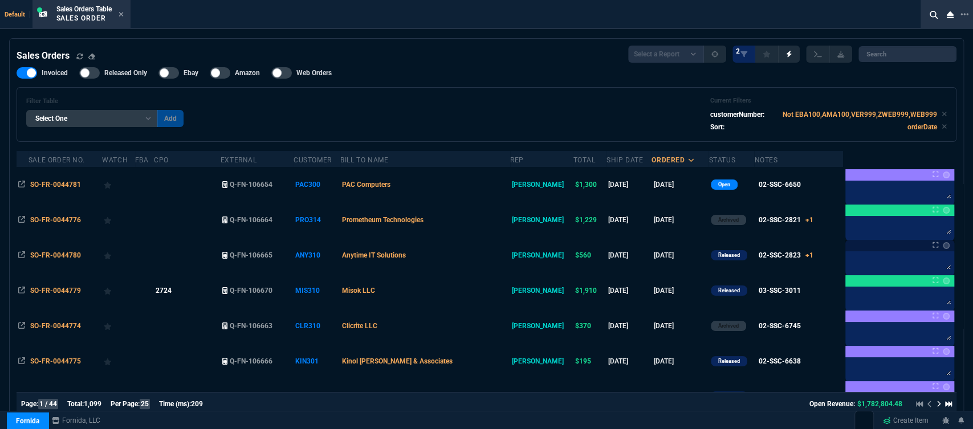
scroll to position [127, 0]
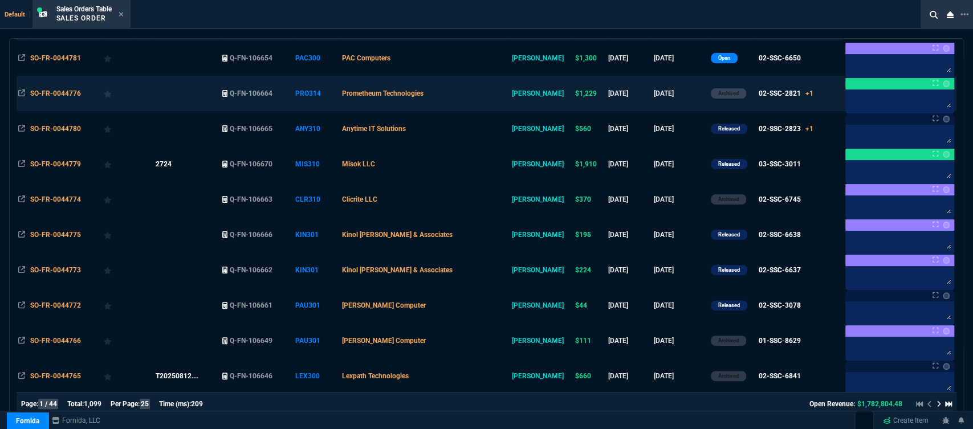
click at [486, 94] on td "Prometheum Technologies" at bounding box center [425, 93] width 170 height 35
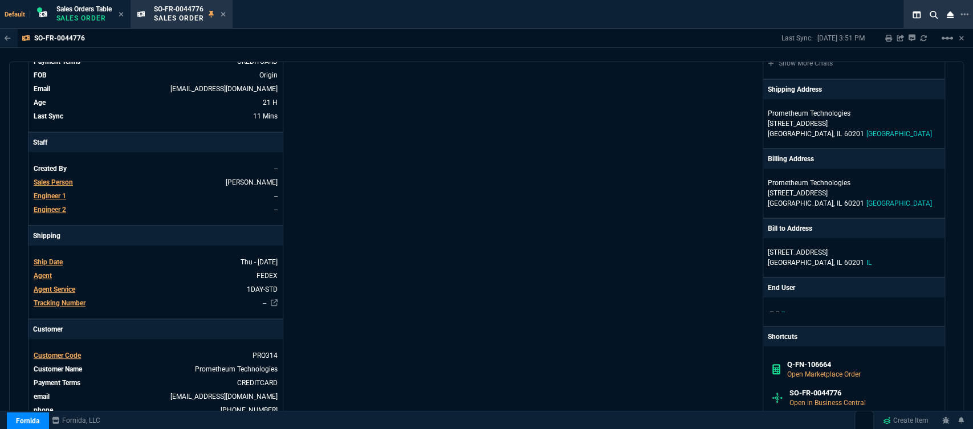
scroll to position [0, 0]
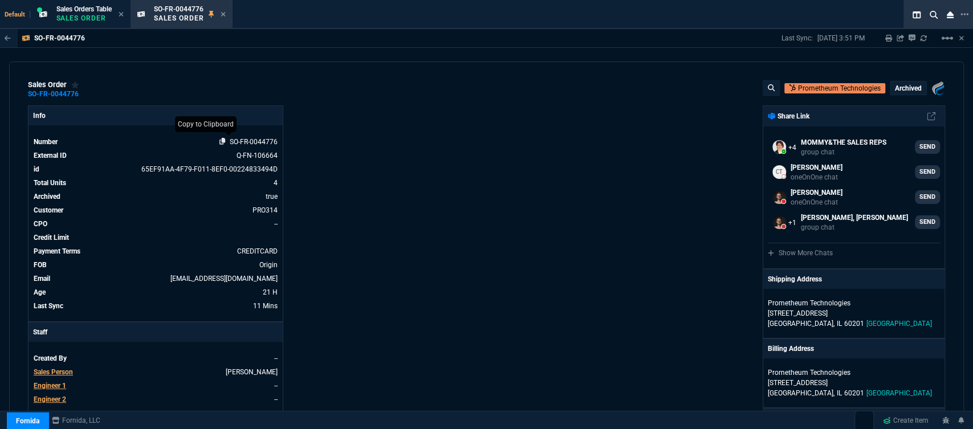
click at [220, 141] on icon at bounding box center [223, 141] width 6 height 7
click at [225, 14] on icon at bounding box center [223, 14] width 5 height 5
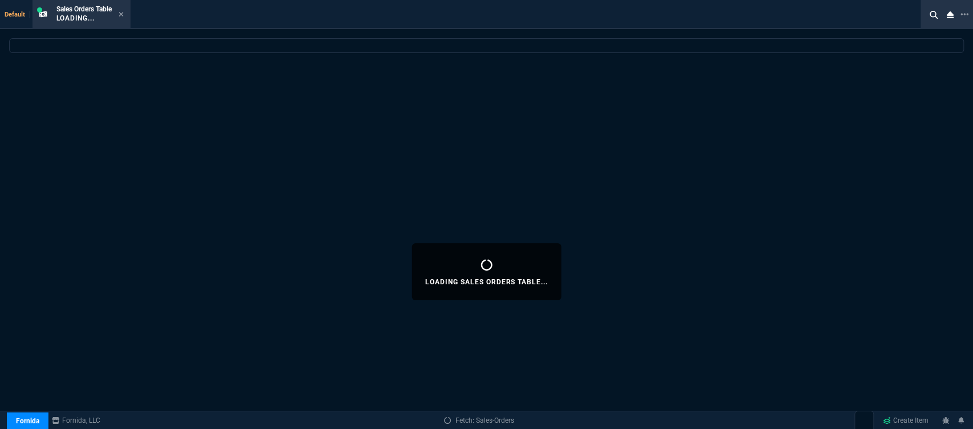
select select
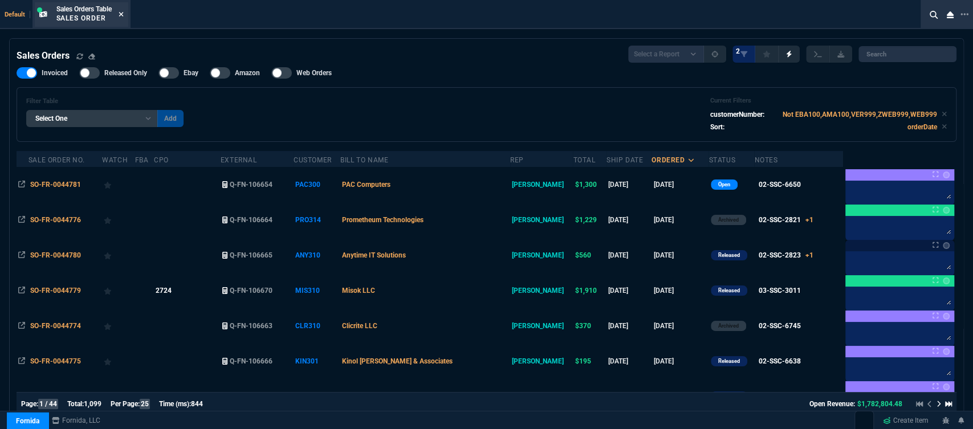
click at [124, 11] on fa-icon at bounding box center [121, 15] width 5 height 8
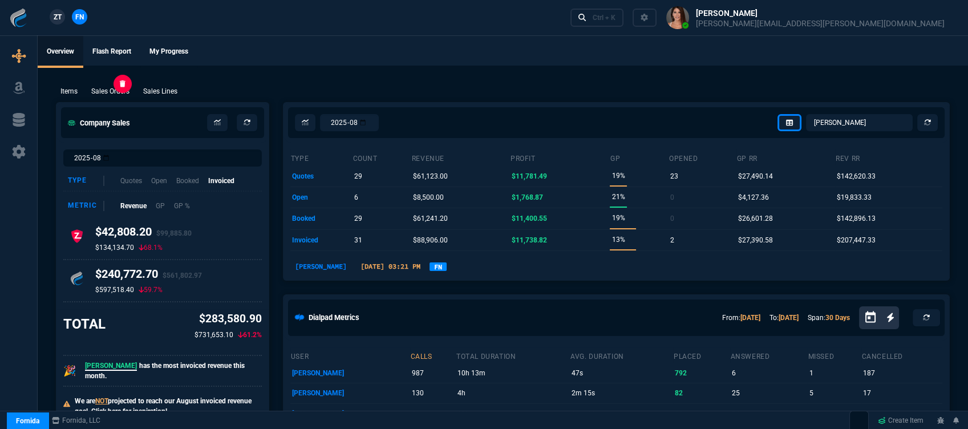
click at [116, 91] on p "Sales Orders" at bounding box center [110, 91] width 38 height 10
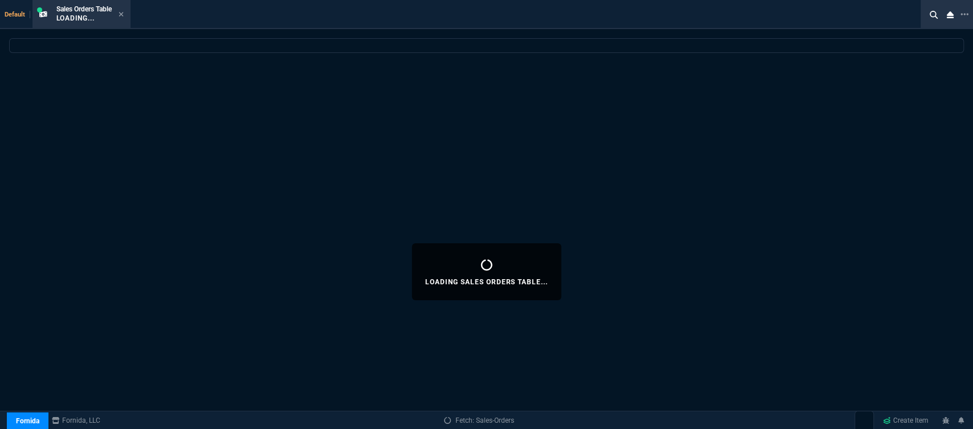
select select
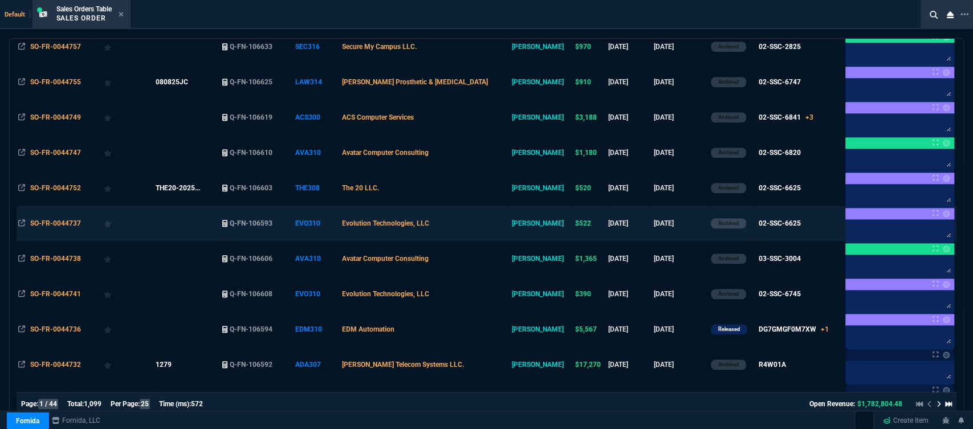
scroll to position [665, 0]
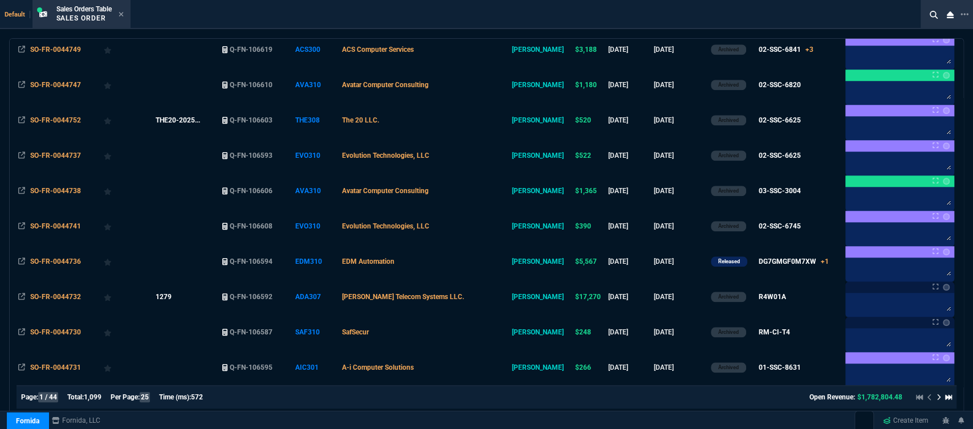
click at [937, 395] on icon at bounding box center [938, 398] width 3 height 6
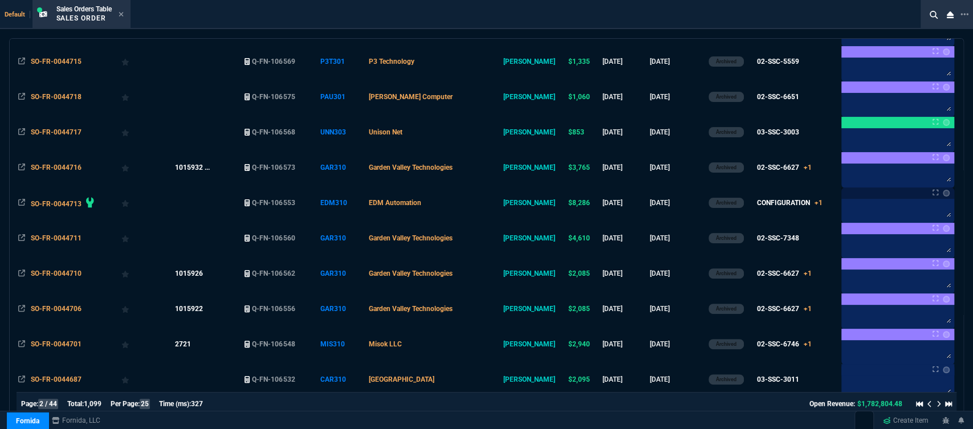
scroll to position [0, 0]
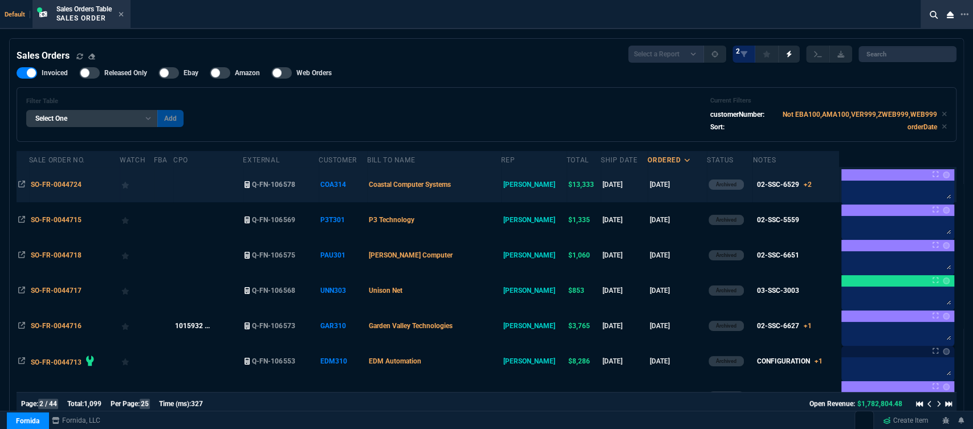
click at [501, 186] on td "Coastal Computer Systems" at bounding box center [434, 184] width 134 height 35
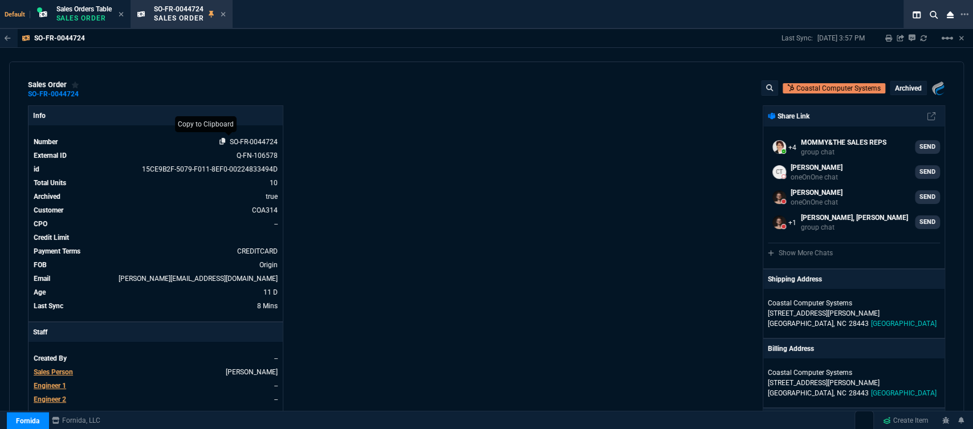
click at [220, 141] on icon at bounding box center [223, 141] width 6 height 7
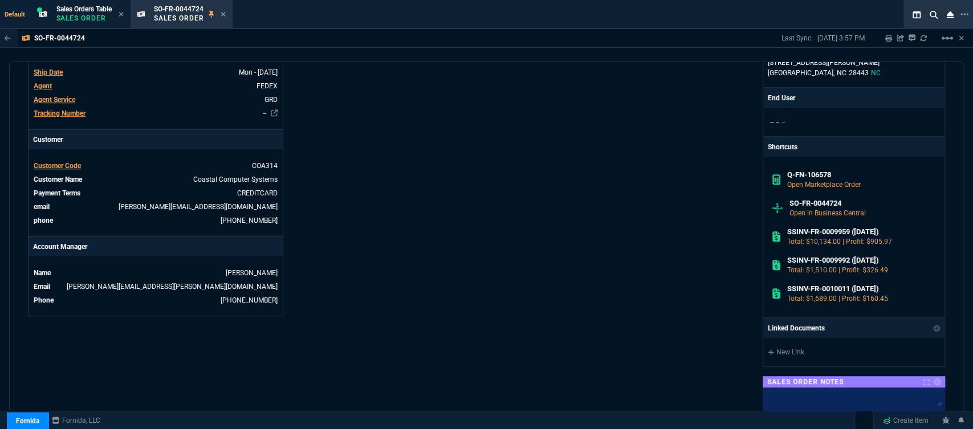
scroll to position [747, 0]
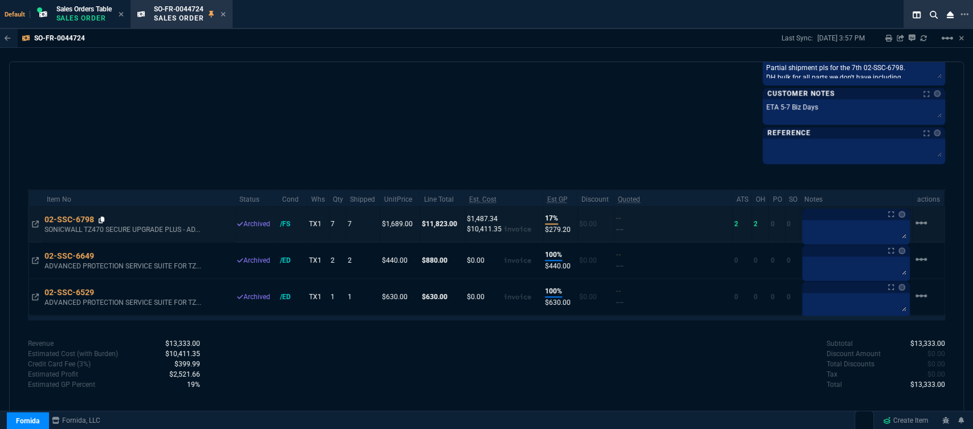
click at [104, 217] on icon at bounding box center [102, 220] width 6 height 7
click at [220, 15] on div "SO-FR-0044724 Sales Order" at bounding box center [190, 15] width 72 height 20
click at [226, 17] on icon at bounding box center [223, 14] width 5 height 7
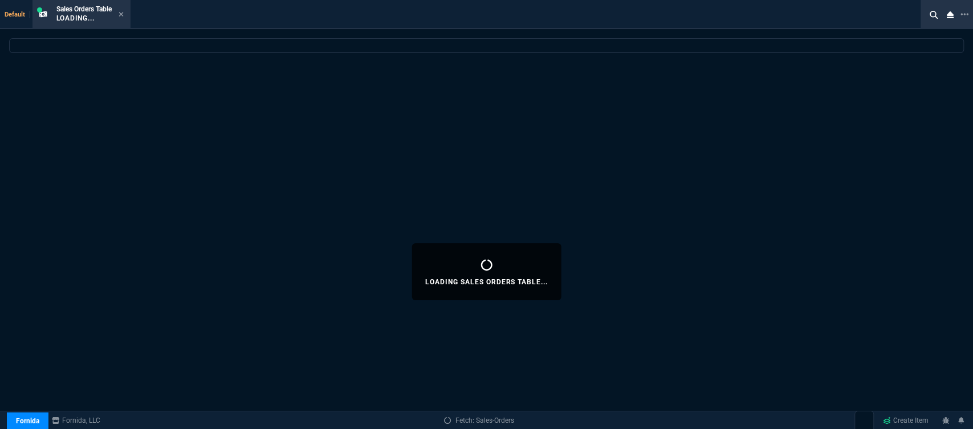
select select
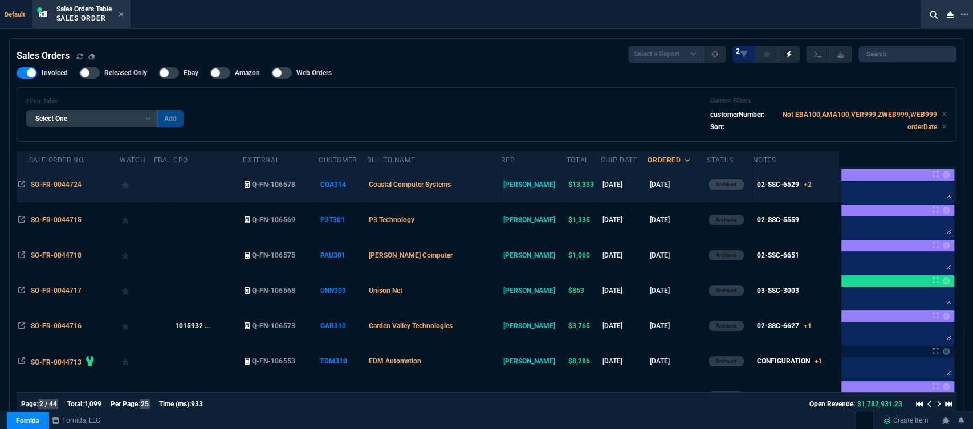
click at [501, 188] on td "Coastal Computer Systems" at bounding box center [434, 184] width 134 height 35
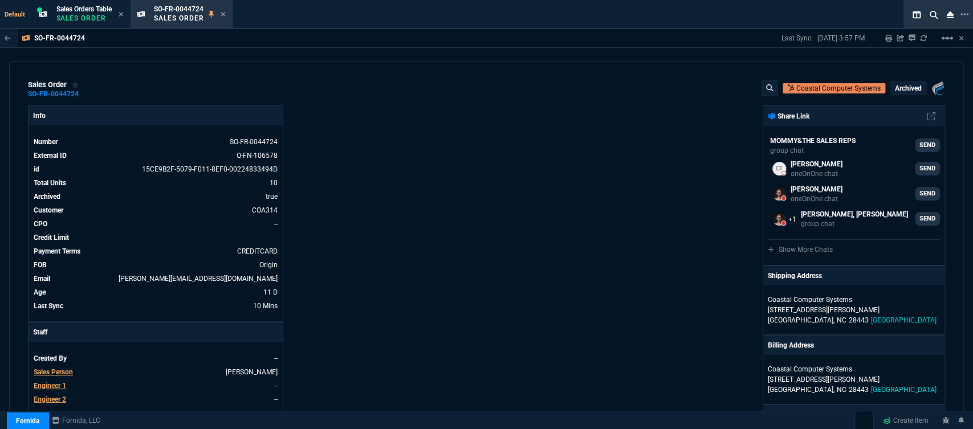
scroll to position [316, 0]
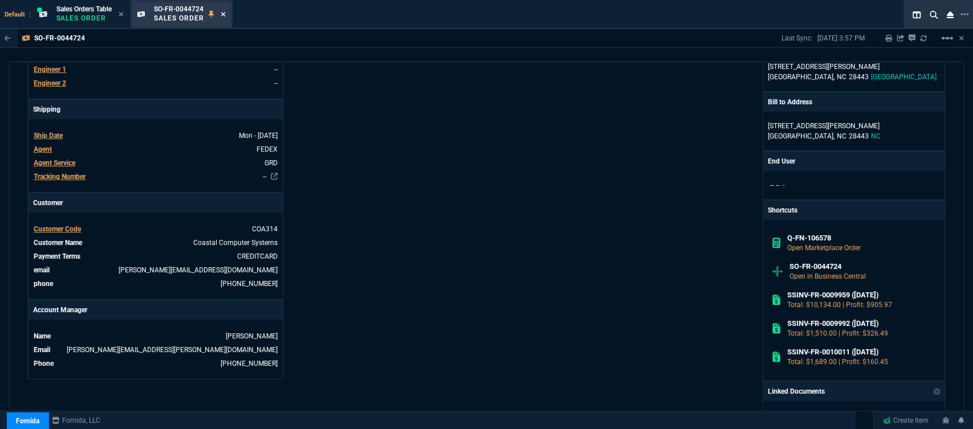
click at [225, 15] on icon at bounding box center [223, 14] width 5 height 5
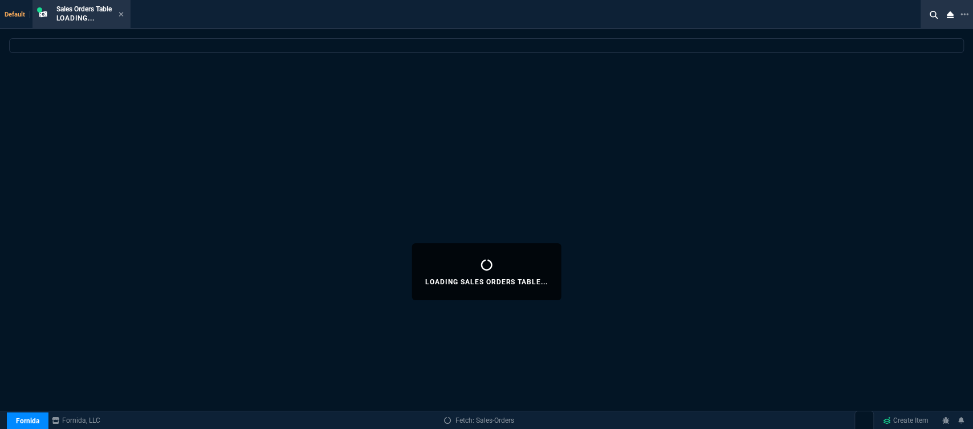
select select
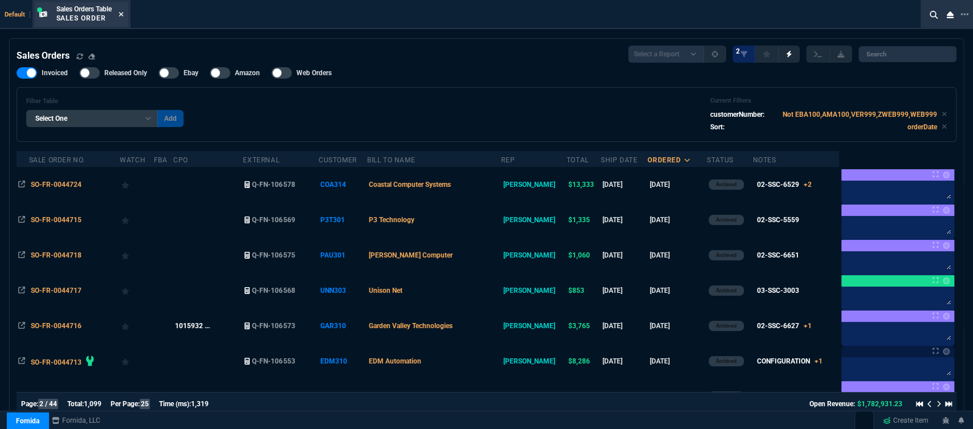
click at [123, 15] on icon at bounding box center [121, 14] width 5 height 5
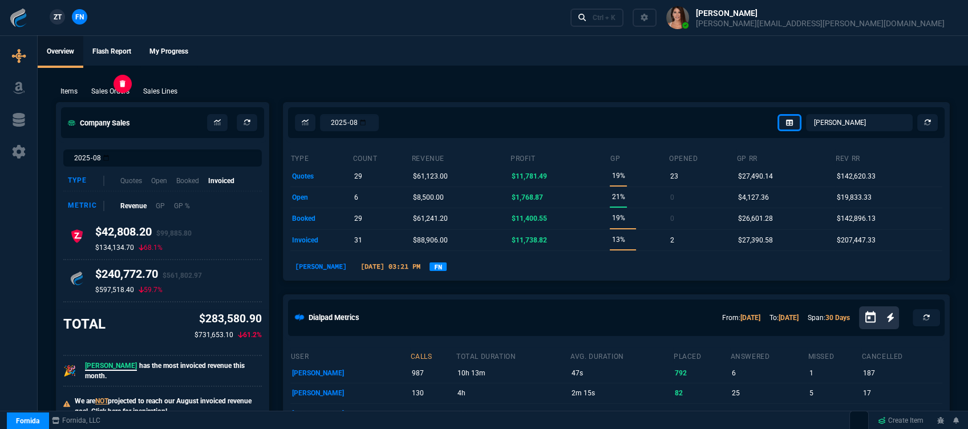
click at [107, 94] on p "Sales Orders" at bounding box center [110, 91] width 38 height 10
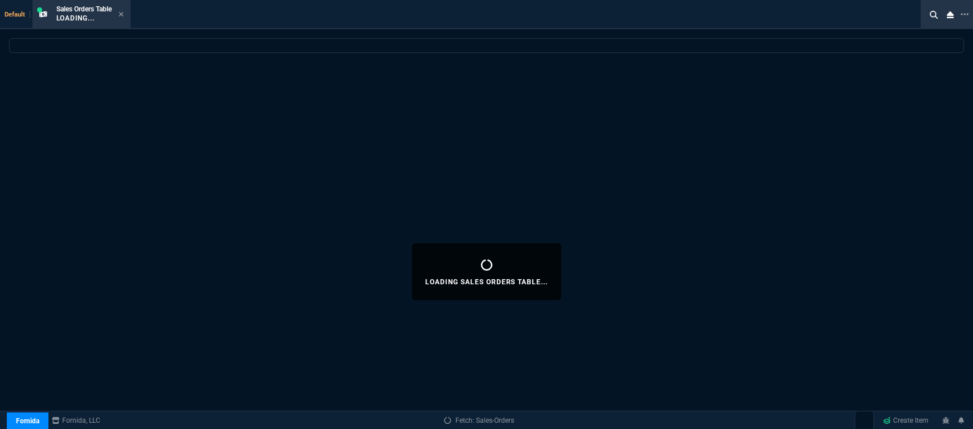
select select
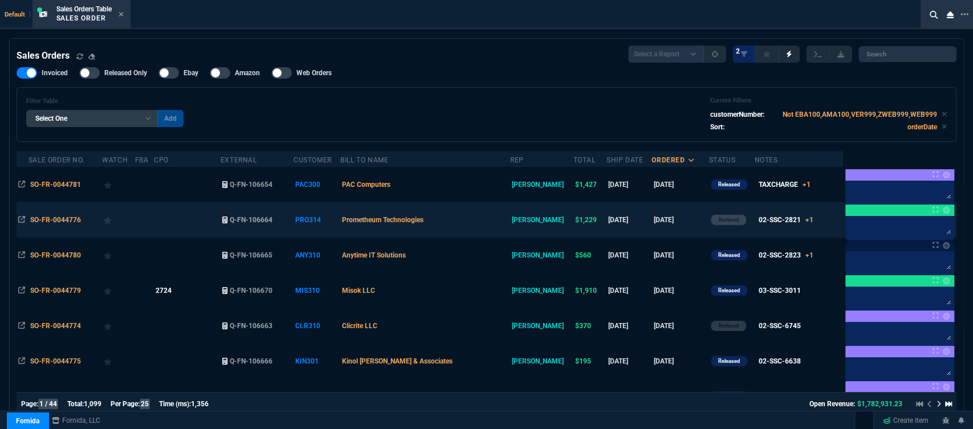
click at [487, 223] on td "Prometheum Technologies" at bounding box center [425, 219] width 170 height 35
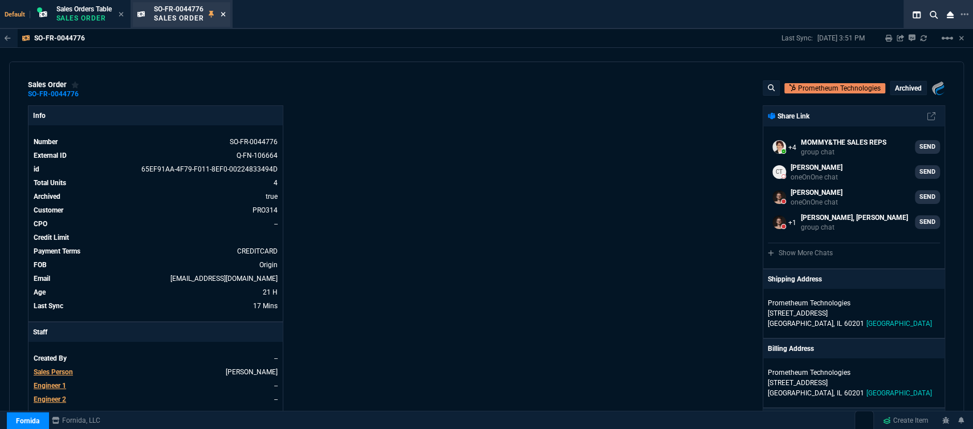
click at [224, 12] on icon at bounding box center [223, 14] width 5 height 7
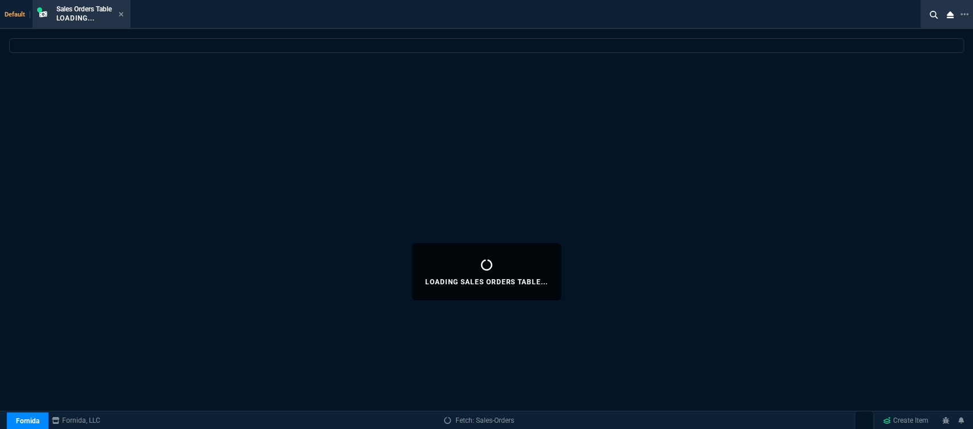
select select
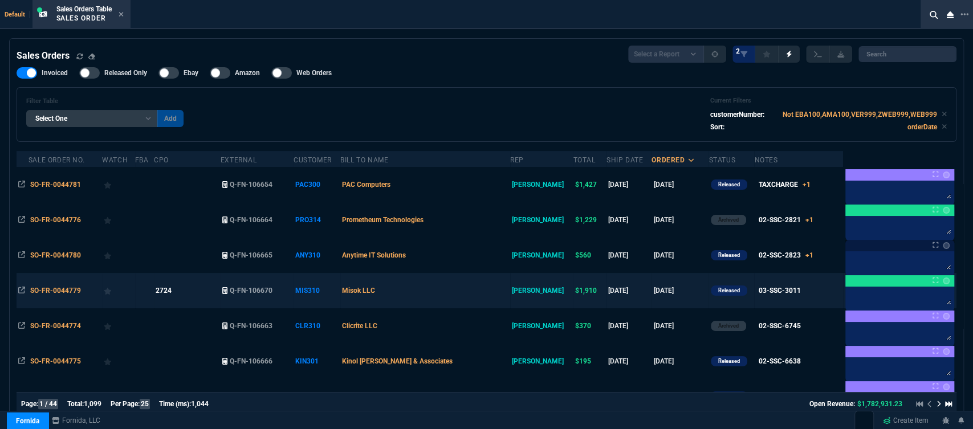
click at [465, 296] on td "Misok LLC" at bounding box center [425, 290] width 170 height 35
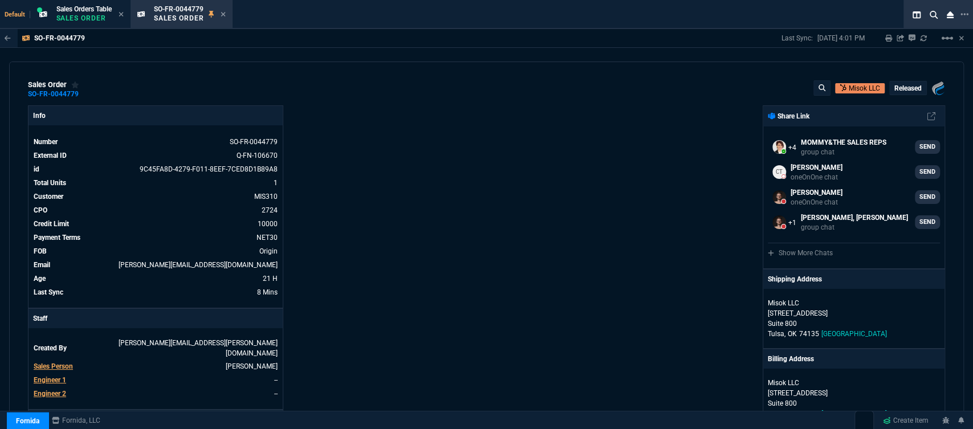
scroll to position [253, 0]
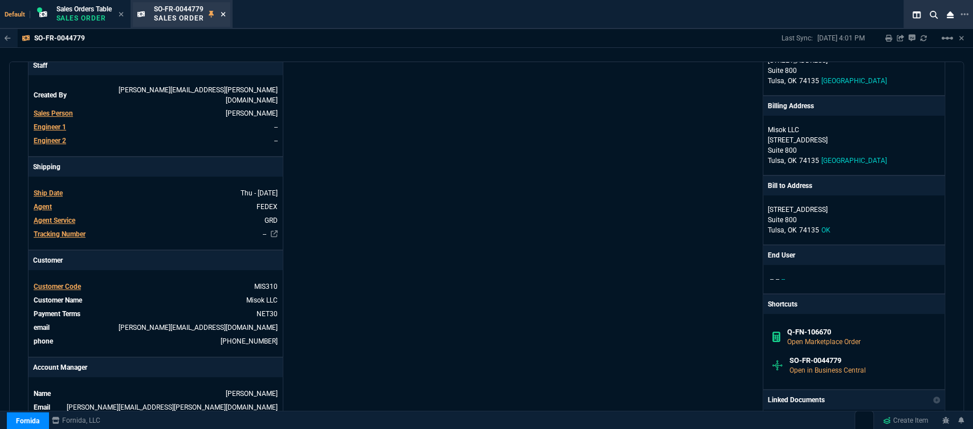
click at [226, 13] on icon at bounding box center [223, 14] width 5 height 7
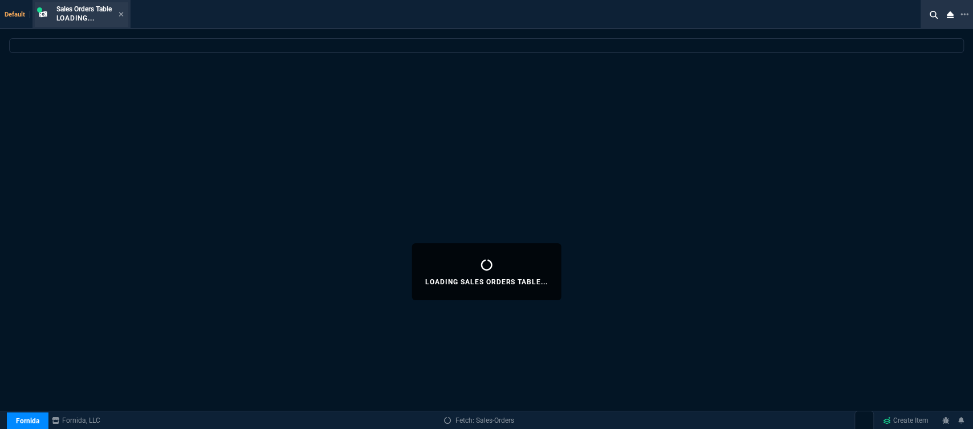
click at [125, 14] on div "Sales Orders Table Loading..." at bounding box center [82, 14] width 94 height 25
select select
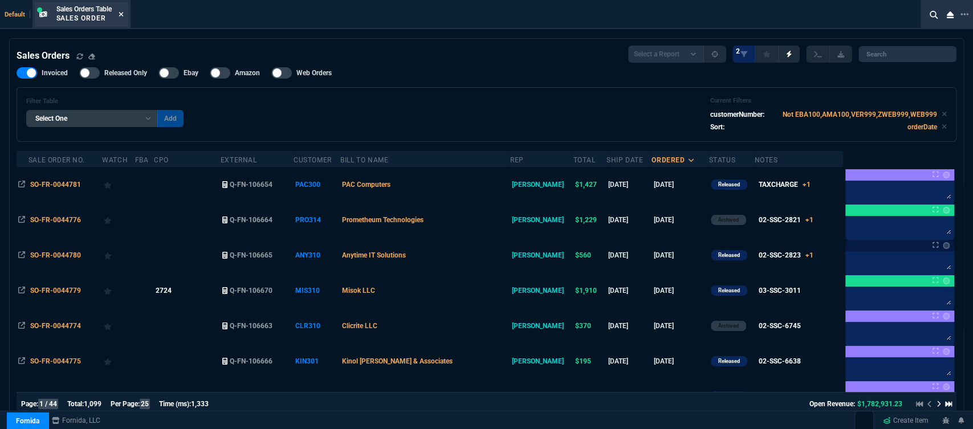
click at [123, 14] on icon at bounding box center [121, 14] width 5 height 5
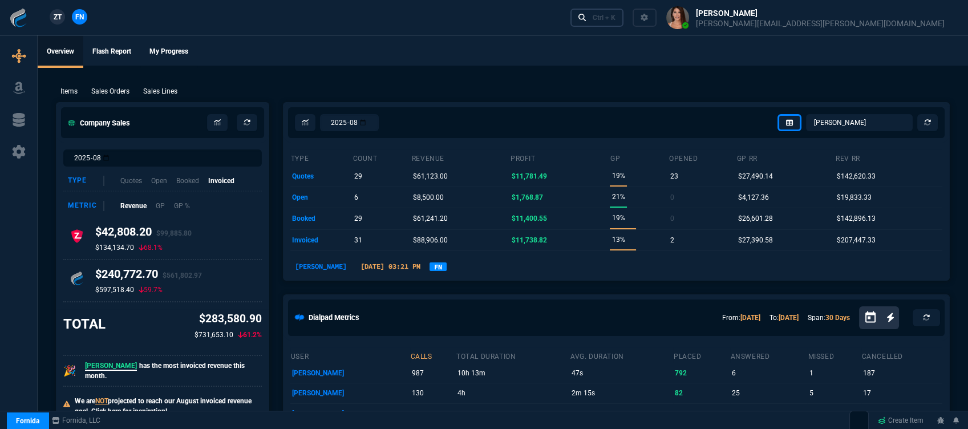
click at [624, 21] on link "Ctrl + K" at bounding box center [597, 18] width 54 height 18
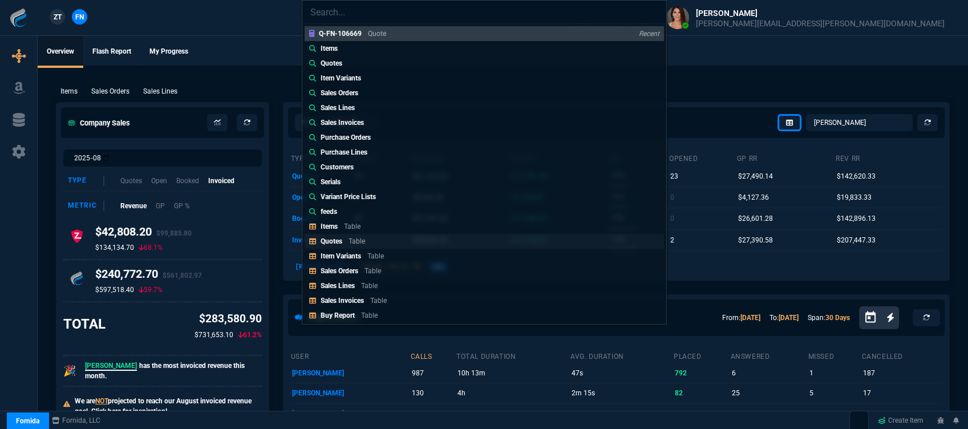
click at [342, 238] on p "Quotes" at bounding box center [331, 241] width 22 height 8
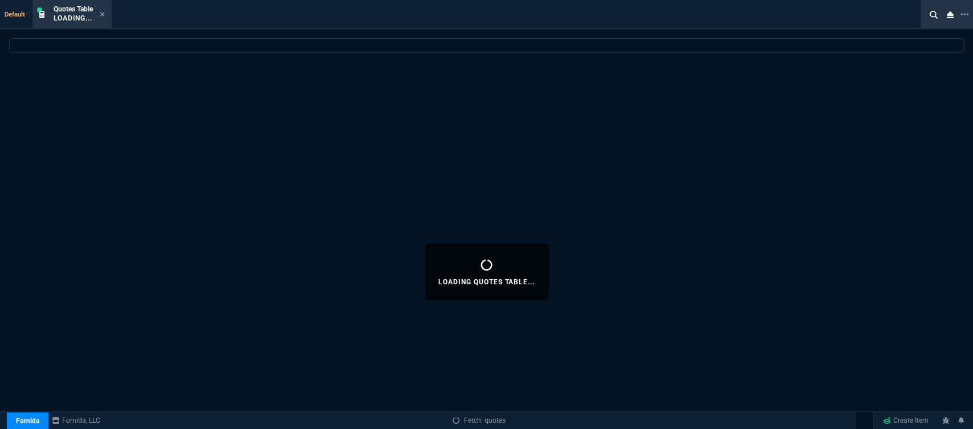
select select
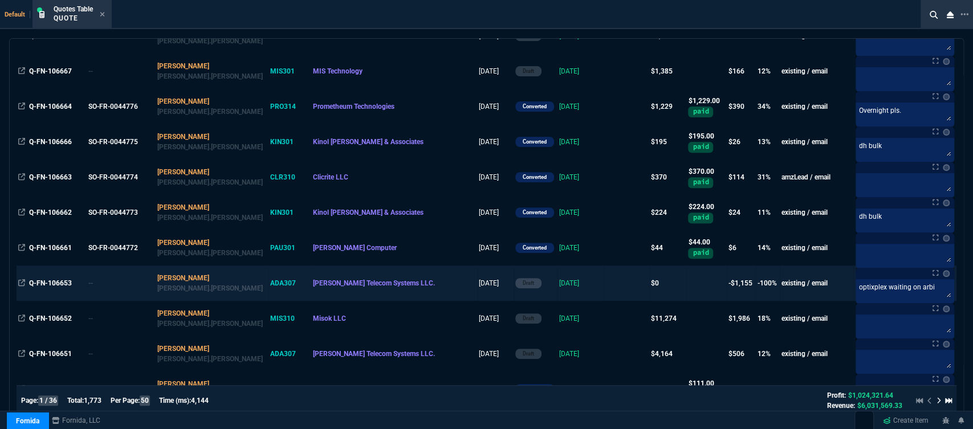
click at [604, 284] on td at bounding box center [627, 283] width 46 height 35
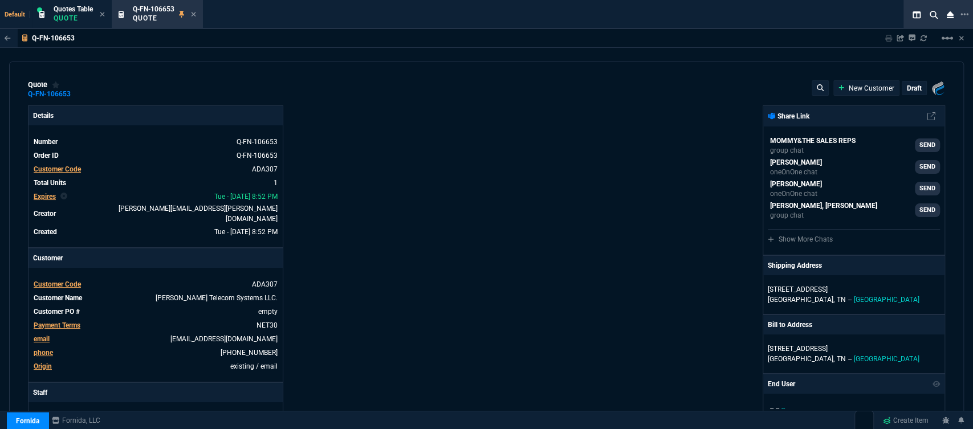
type input "5"
type input "55"
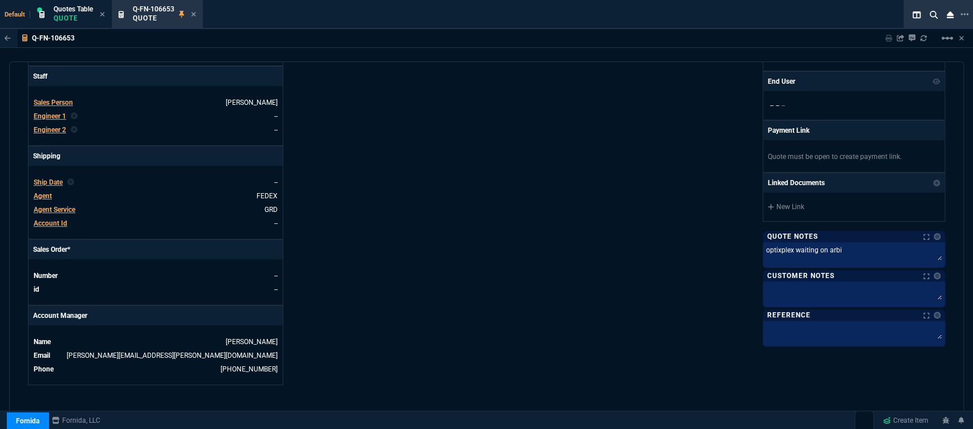
scroll to position [570, 0]
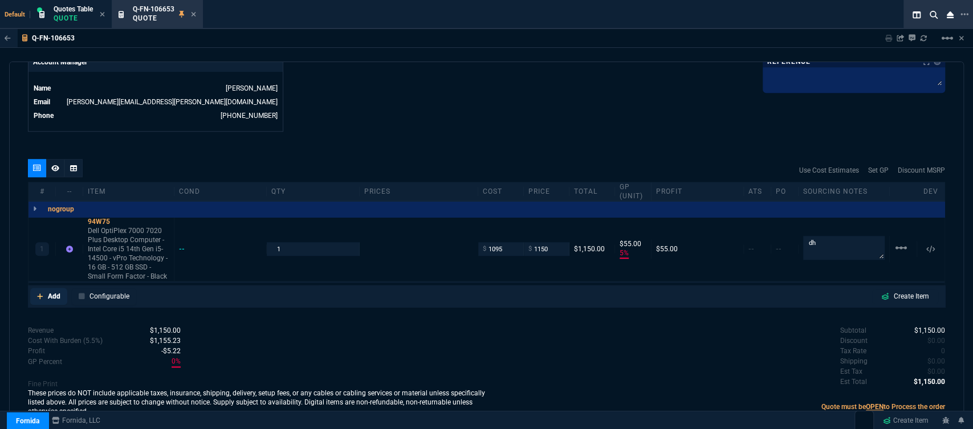
click at [38, 293] on icon at bounding box center [40, 296] width 6 height 7
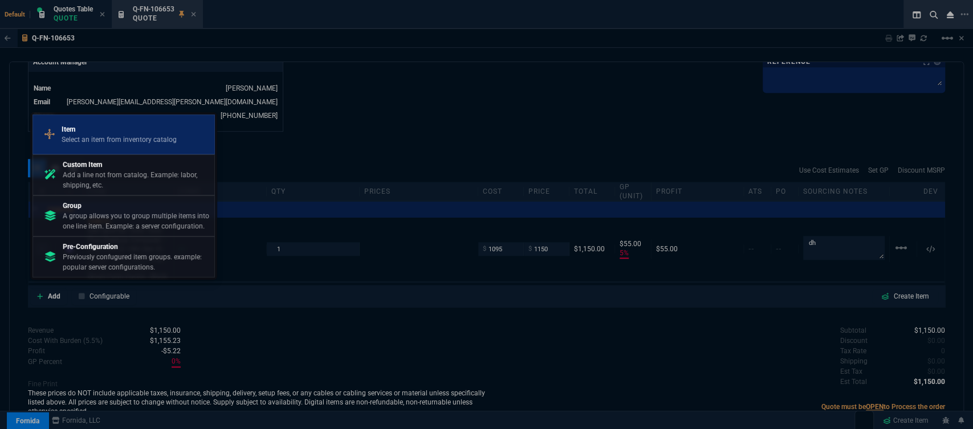
click at [99, 133] on p "Item" at bounding box center [119, 129] width 115 height 10
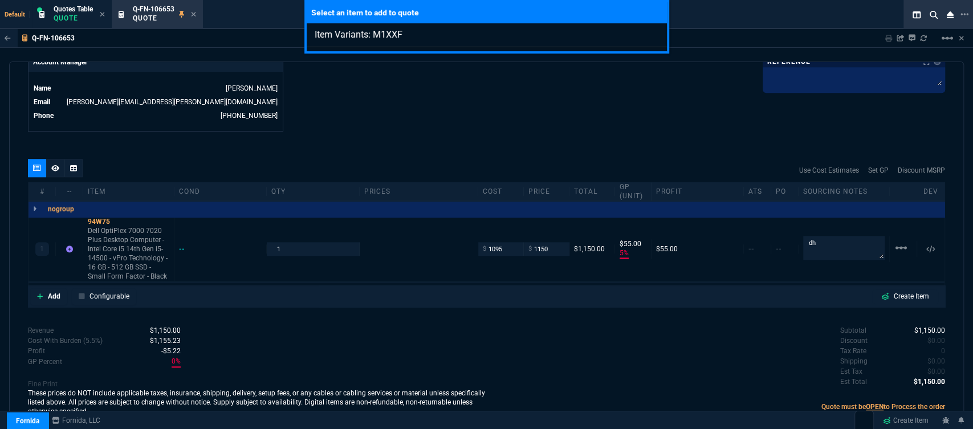
type input "Item Variants: M1XXF"
click at [518, 115] on div "Select an item to add to quote Item Variants: M1XXF" at bounding box center [486, 214] width 973 height 429
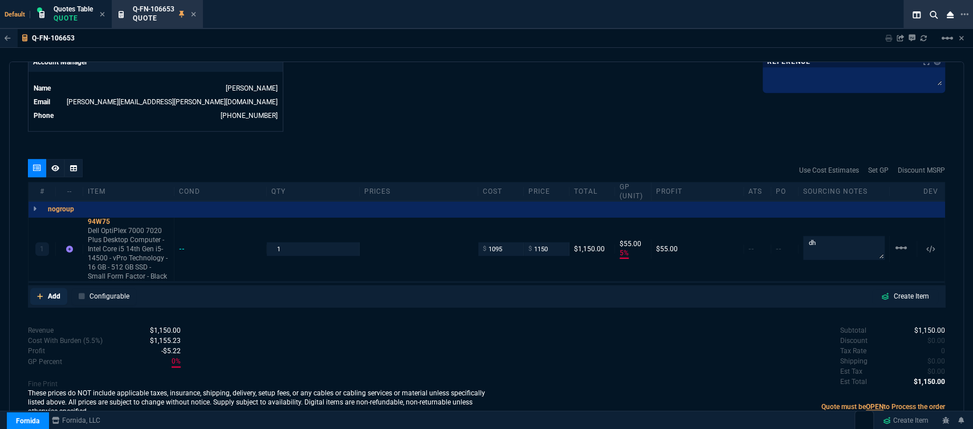
click at [39, 293] on icon at bounding box center [40, 296] width 6 height 7
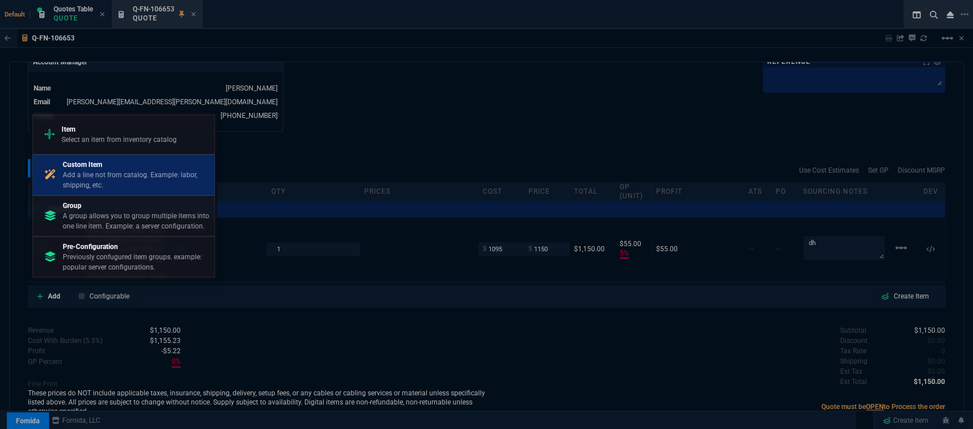
click at [99, 185] on p "Add a line not from catalog. Example: labor, shipping, etc." at bounding box center [136, 180] width 147 height 21
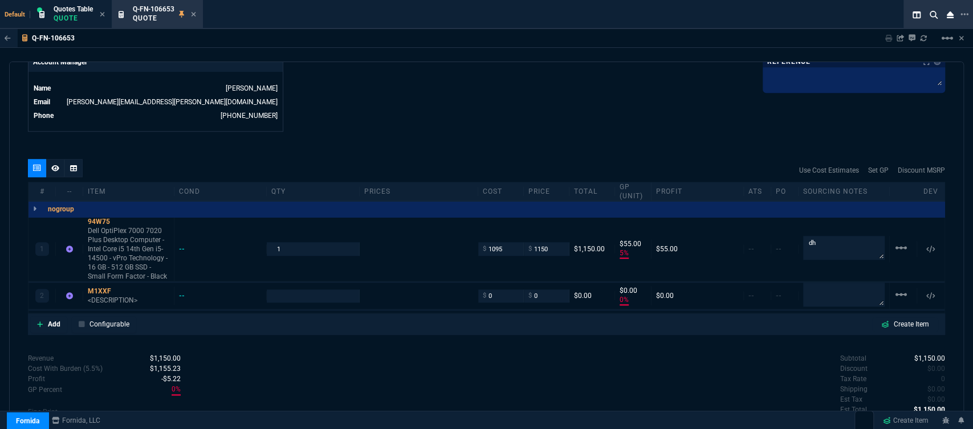
type input "5"
type input "55"
type input "0"
click at [119, 288] on icon at bounding box center [119, 291] width 6 height 7
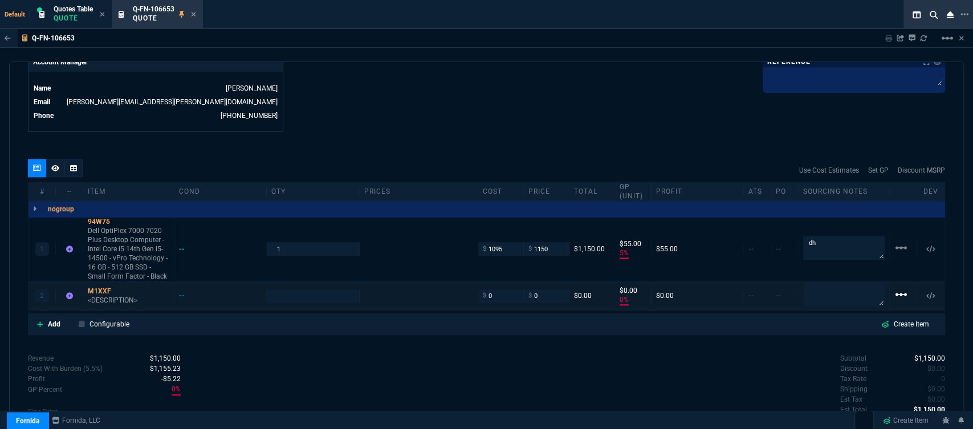
click at [898, 255] on mat-icon "linear_scale" at bounding box center [902, 248] width 14 height 14
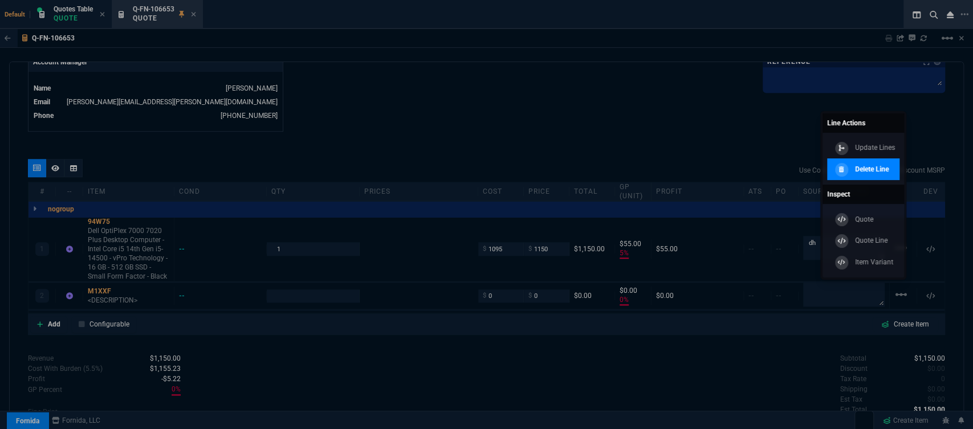
click at [868, 175] on div "Delete Line" at bounding box center [860, 169] width 57 height 13
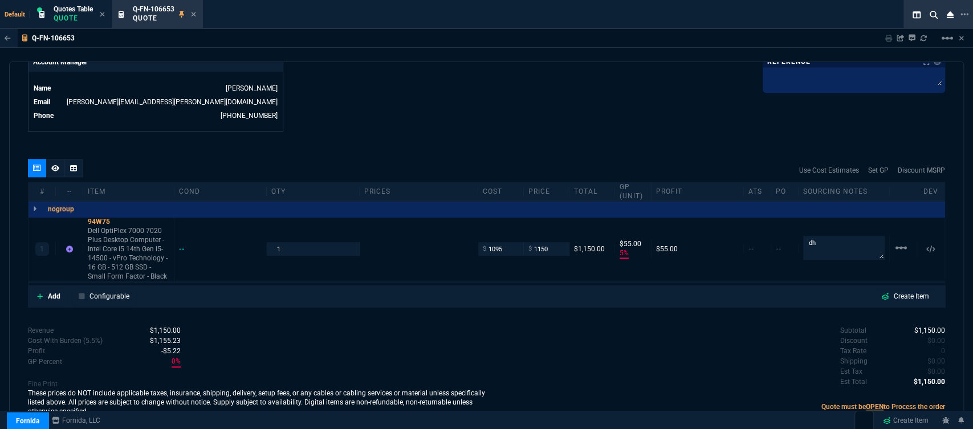
type input "5"
type input "55"
click at [195, 15] on icon at bounding box center [194, 14] width 5 height 5
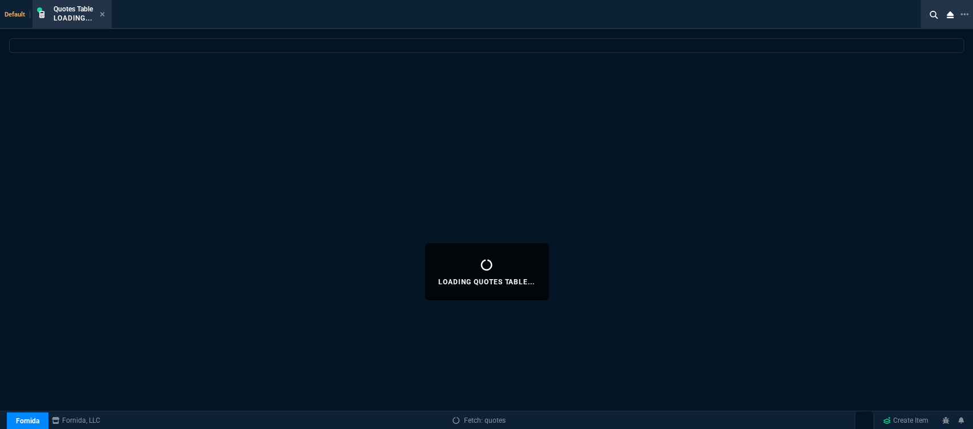
select select
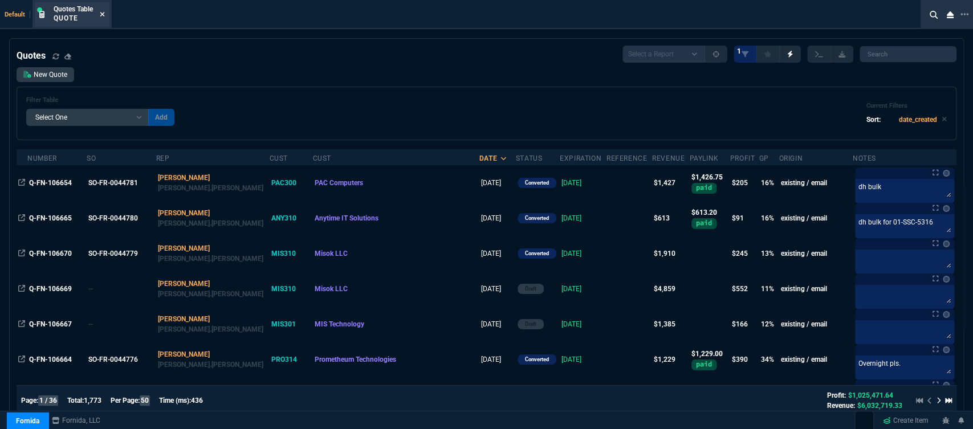
click at [103, 13] on icon at bounding box center [102, 14] width 5 height 7
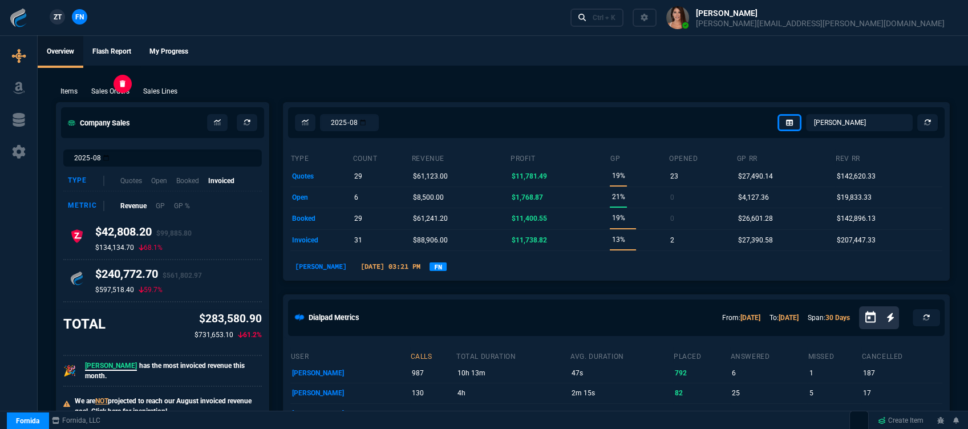
click at [124, 94] on p "Sales Orders" at bounding box center [110, 91] width 38 height 10
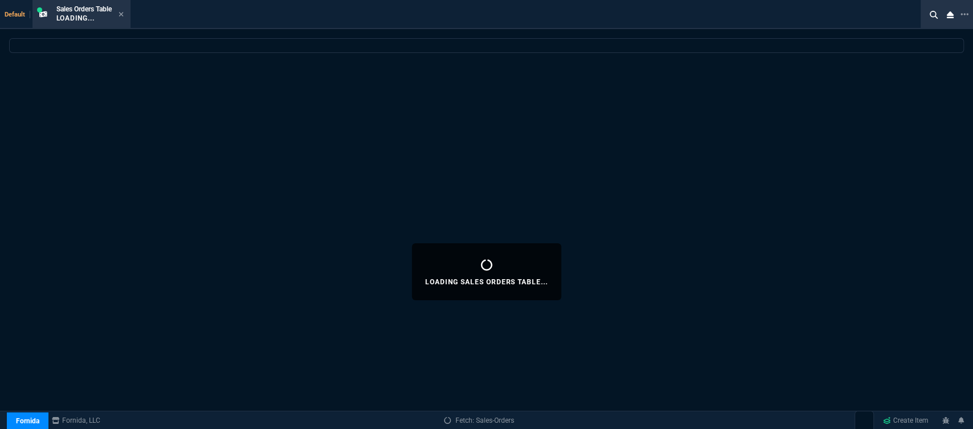
select select
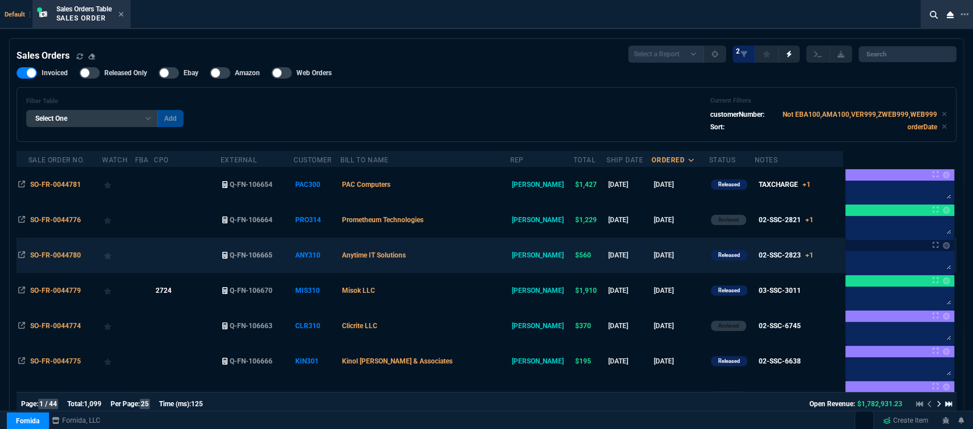
click at [479, 253] on td "Anytime IT Solutions" at bounding box center [425, 255] width 170 height 35
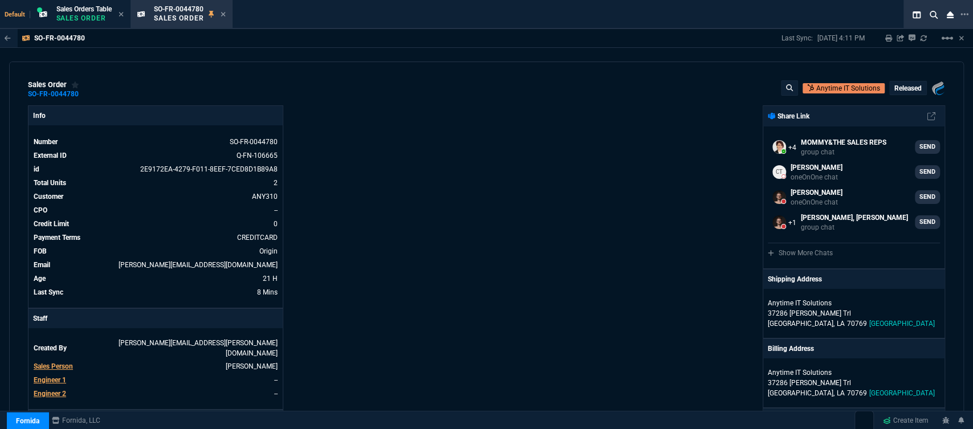
scroll to position [190, 0]
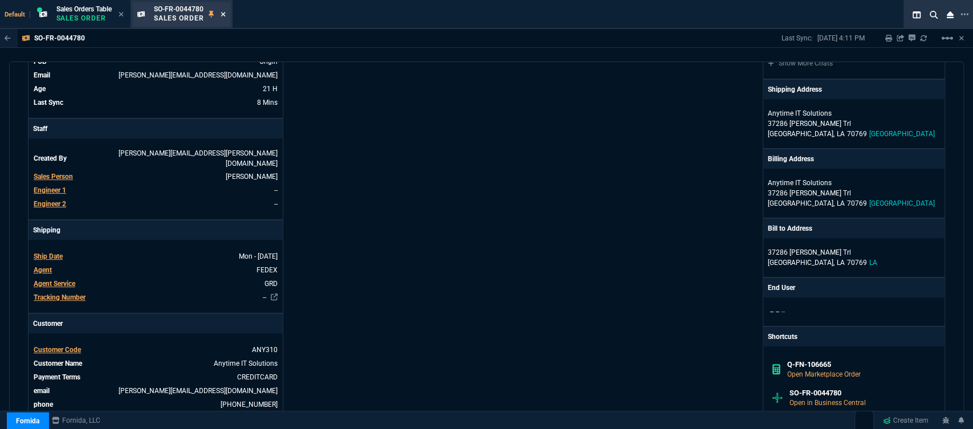
click at [223, 13] on icon at bounding box center [223, 14] width 5 height 7
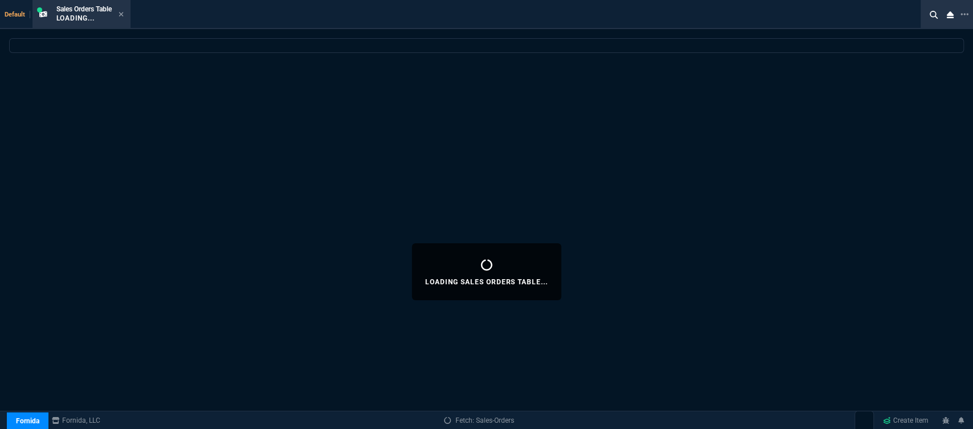
select select
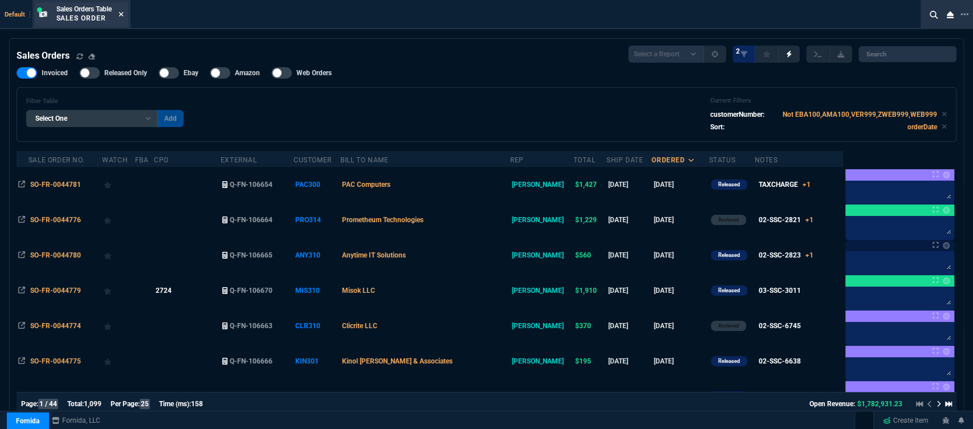
click at [124, 15] on icon at bounding box center [121, 14] width 5 height 7
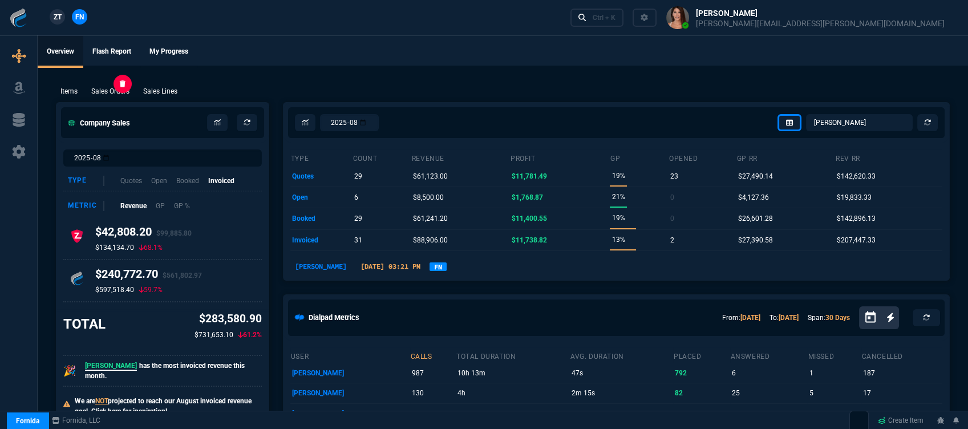
click at [112, 93] on p "Sales Orders" at bounding box center [110, 91] width 38 height 10
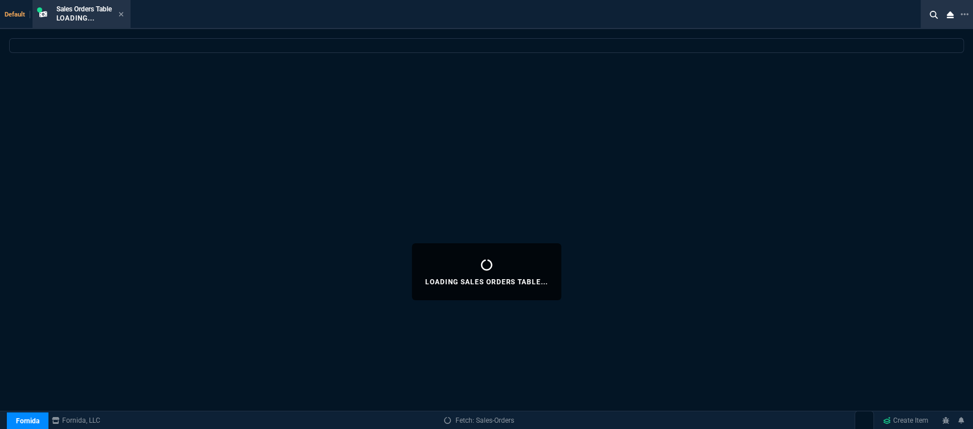
select select
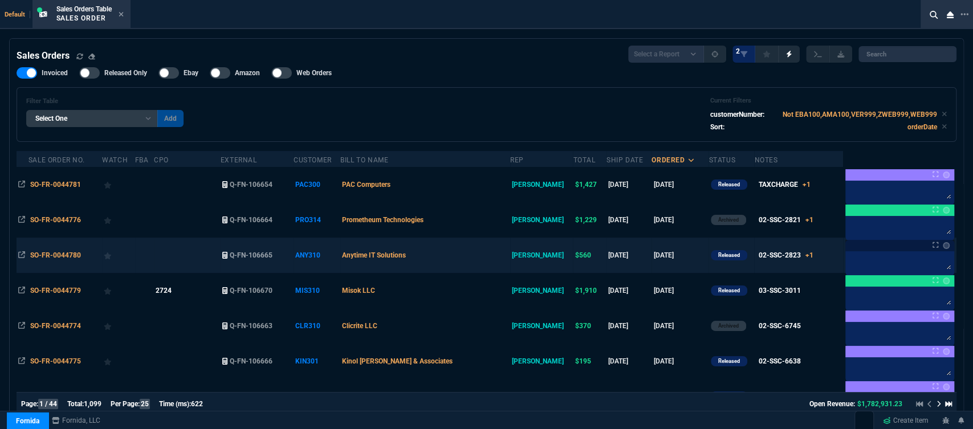
click at [470, 259] on td "Anytime IT Solutions" at bounding box center [425, 255] width 170 height 35
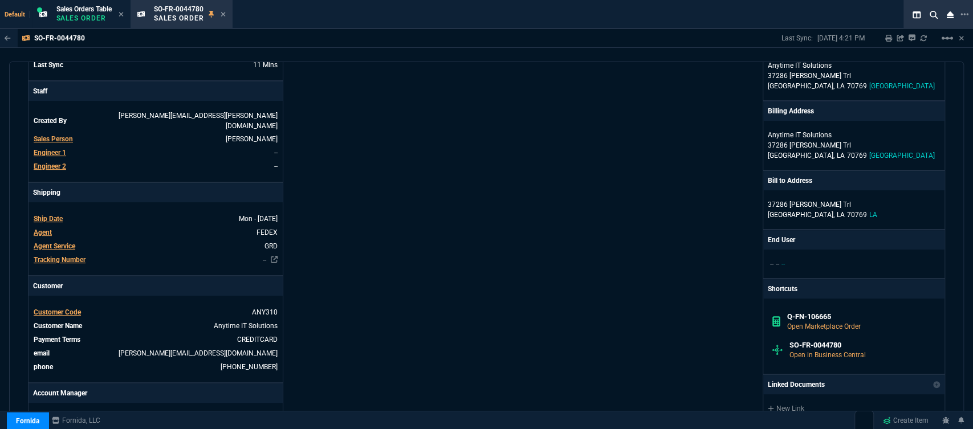
scroll to position [253, 0]
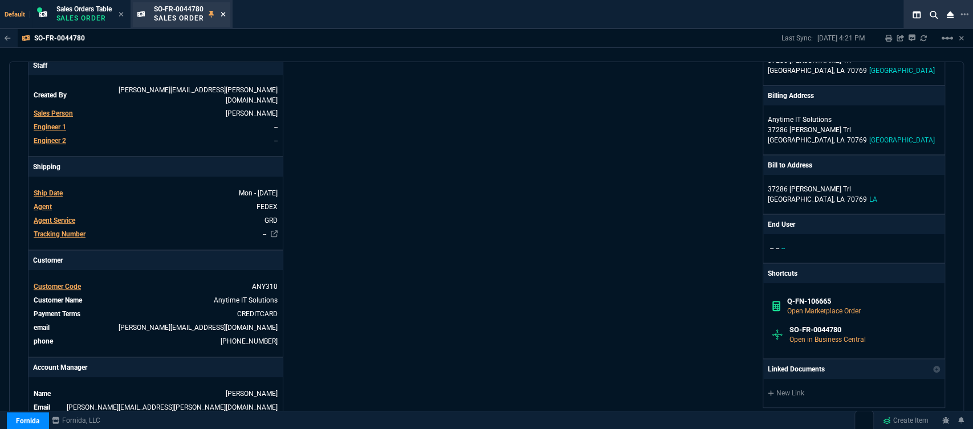
click at [226, 13] on icon at bounding box center [223, 14] width 5 height 7
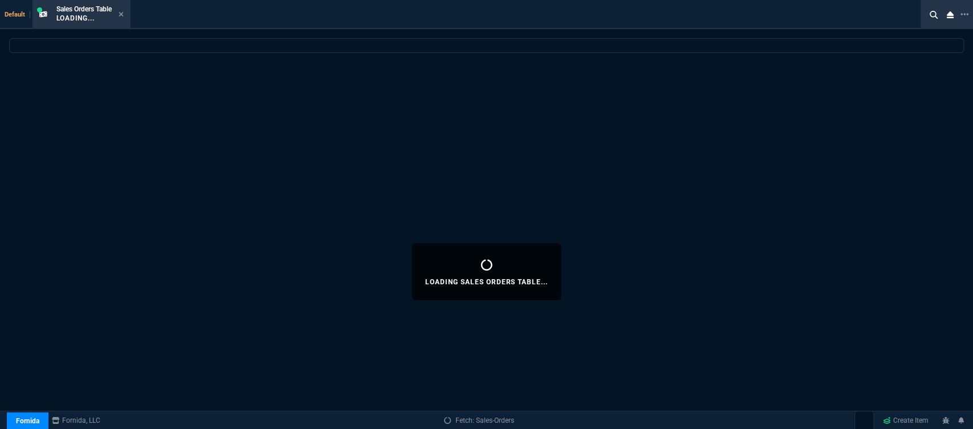
select select
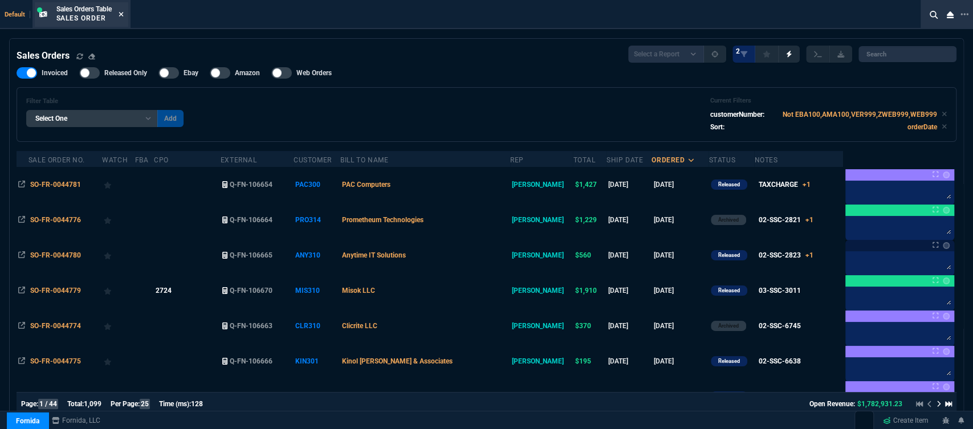
click at [123, 13] on icon at bounding box center [121, 14] width 5 height 7
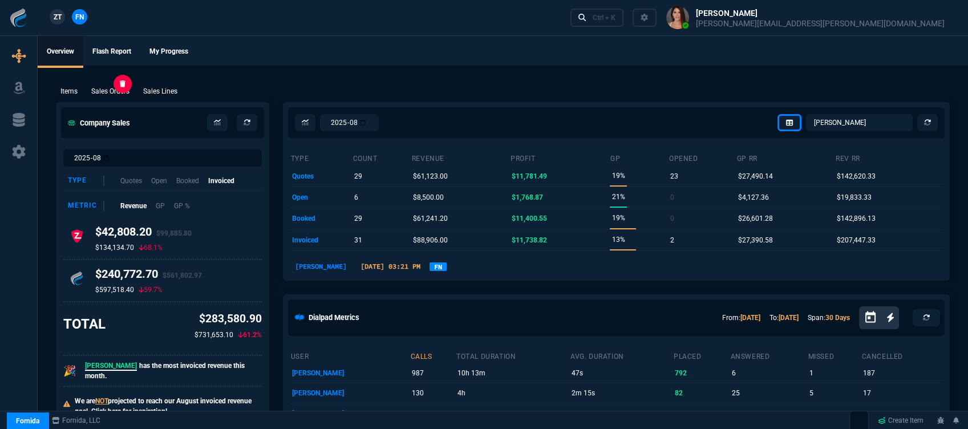
click at [125, 92] on p "Sales Orders" at bounding box center [110, 91] width 38 height 10
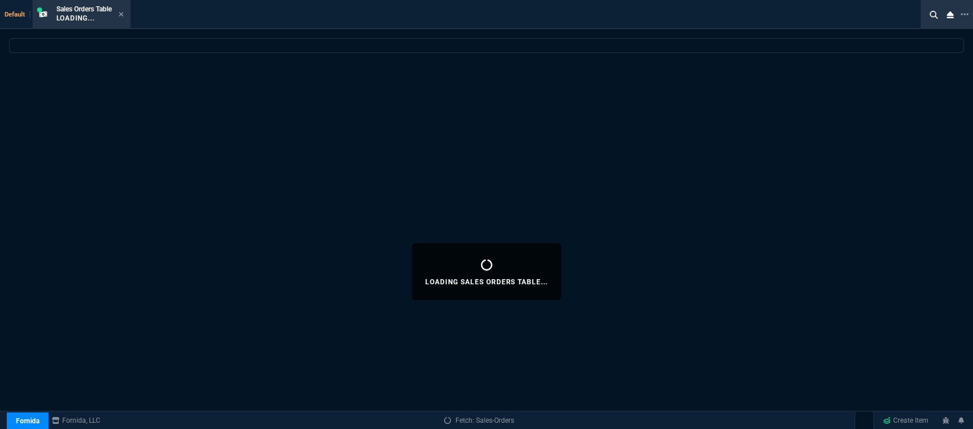
select select
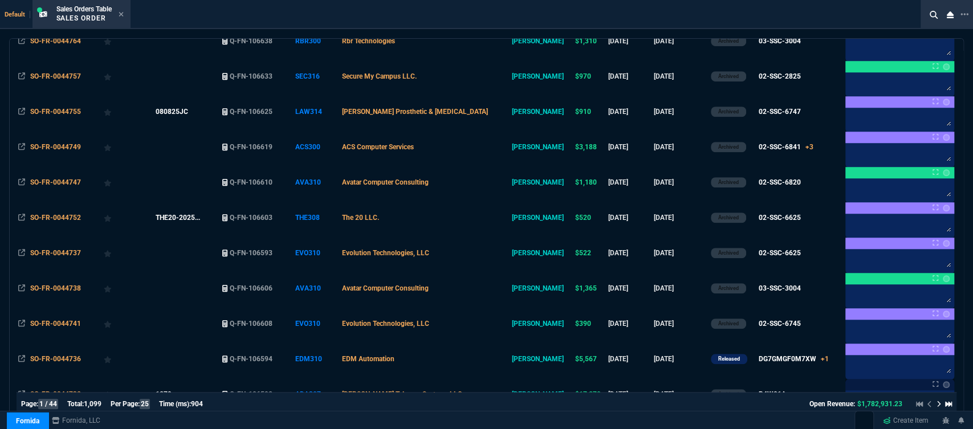
scroll to position [665, 0]
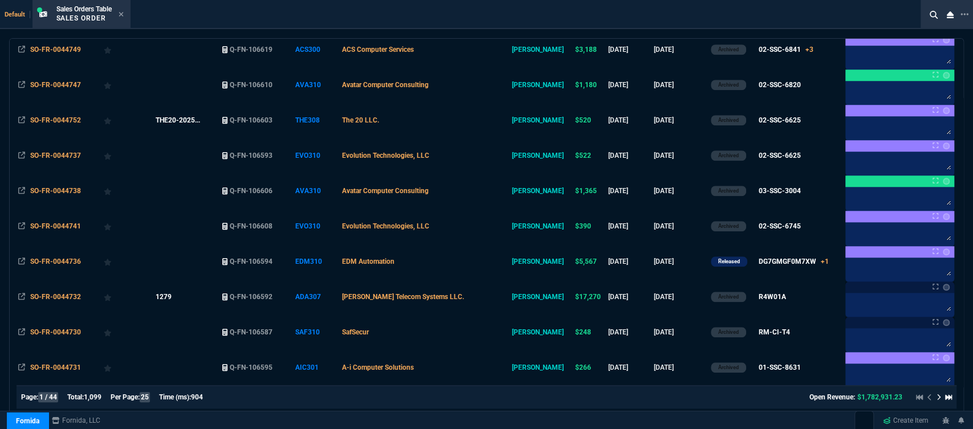
click at [937, 394] on icon at bounding box center [939, 397] width 5 height 7
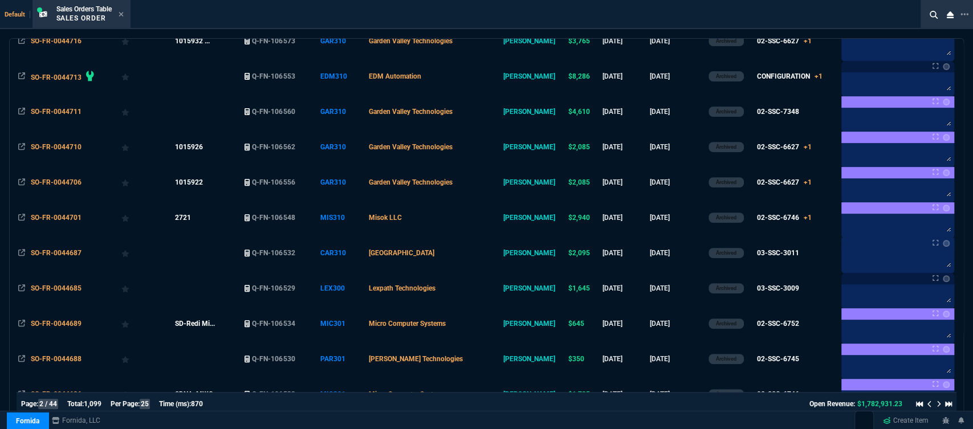
scroll to position [0, 0]
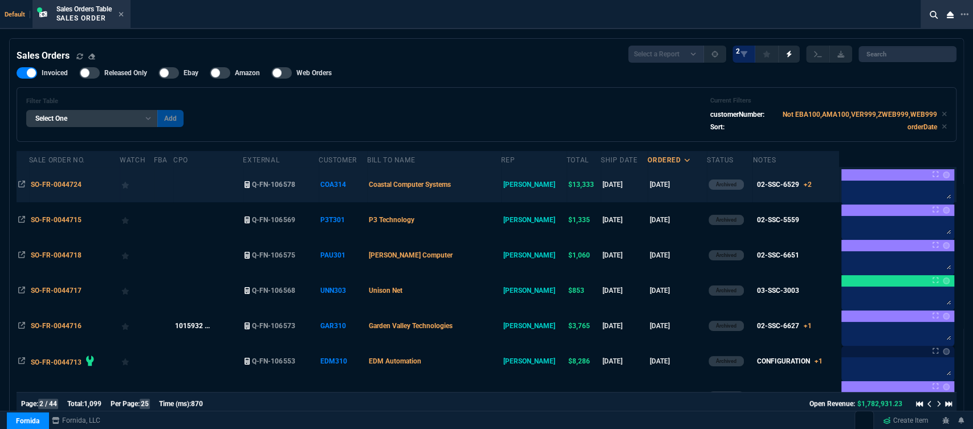
click at [499, 189] on td "Coastal Computer Systems" at bounding box center [434, 184] width 134 height 35
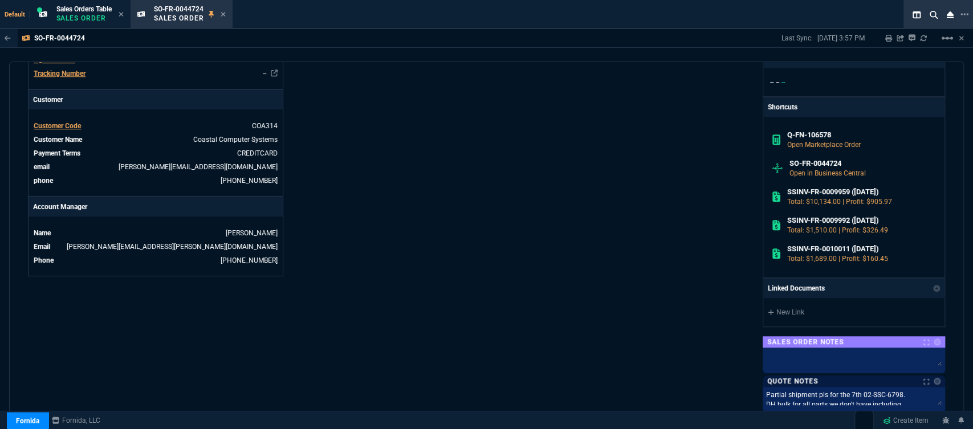
scroll to position [103, 0]
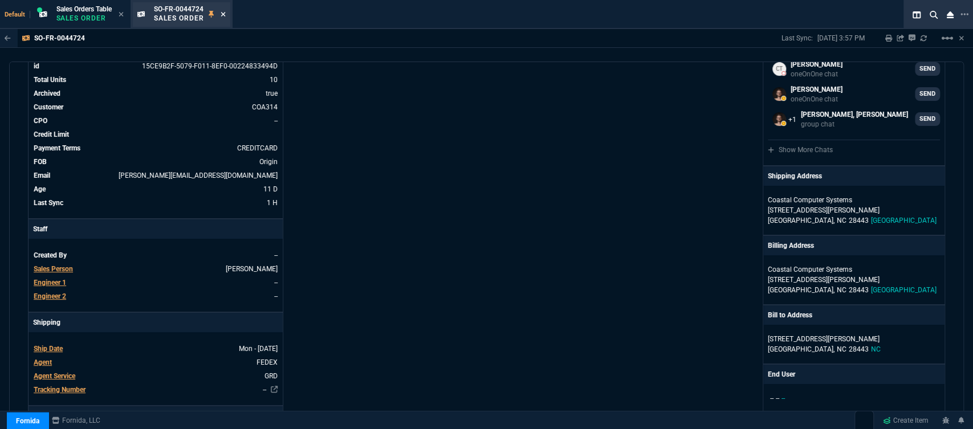
click at [224, 11] on icon at bounding box center [223, 14] width 5 height 7
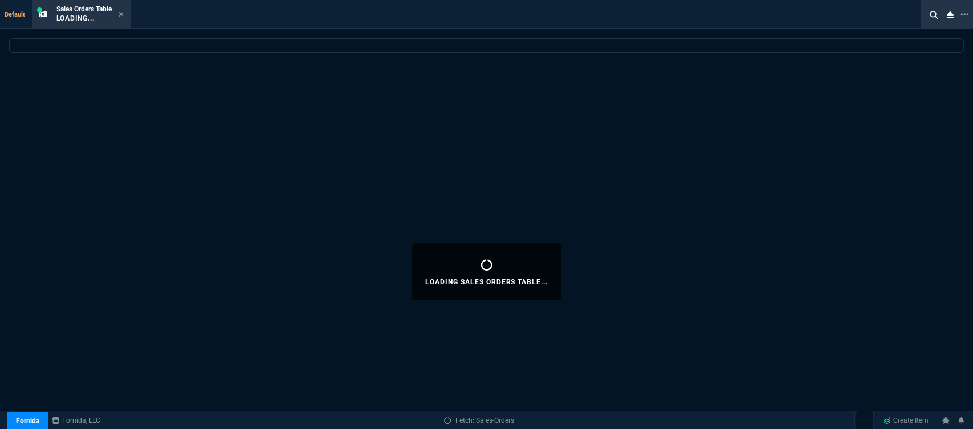
select select
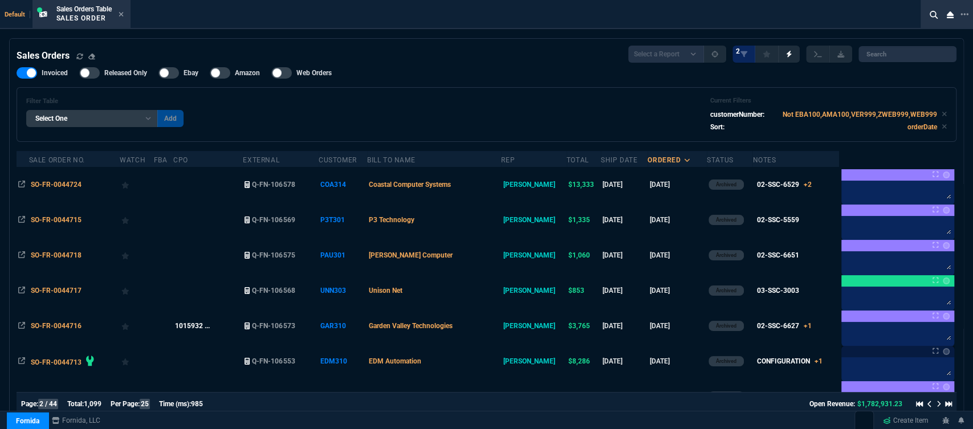
click at [916, 404] on icon at bounding box center [919, 404] width 7 height 5
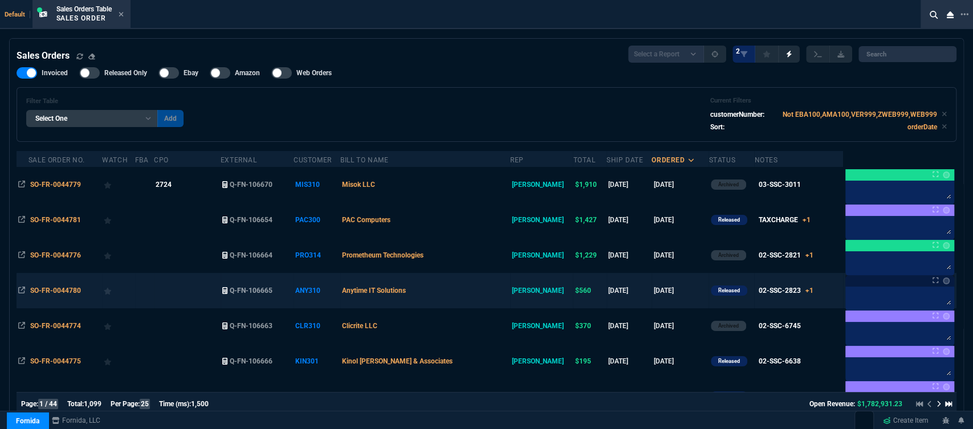
click at [474, 298] on td "Anytime IT Solutions" at bounding box center [425, 290] width 170 height 35
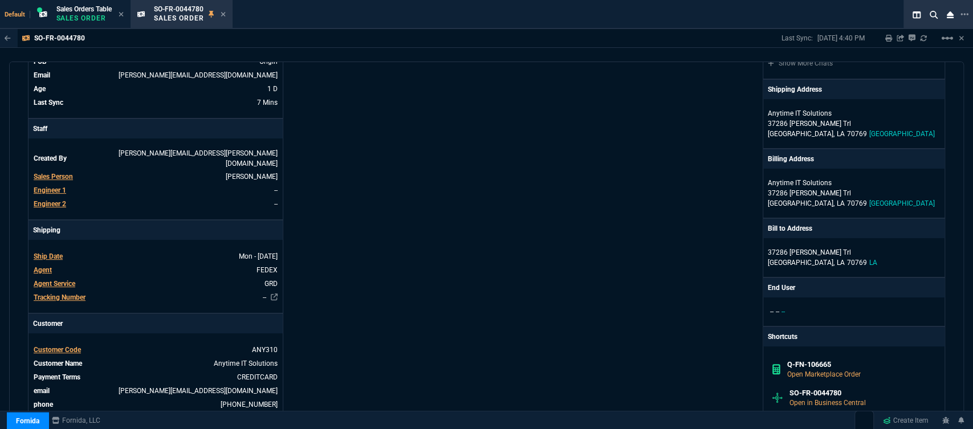
scroll to position [0, 0]
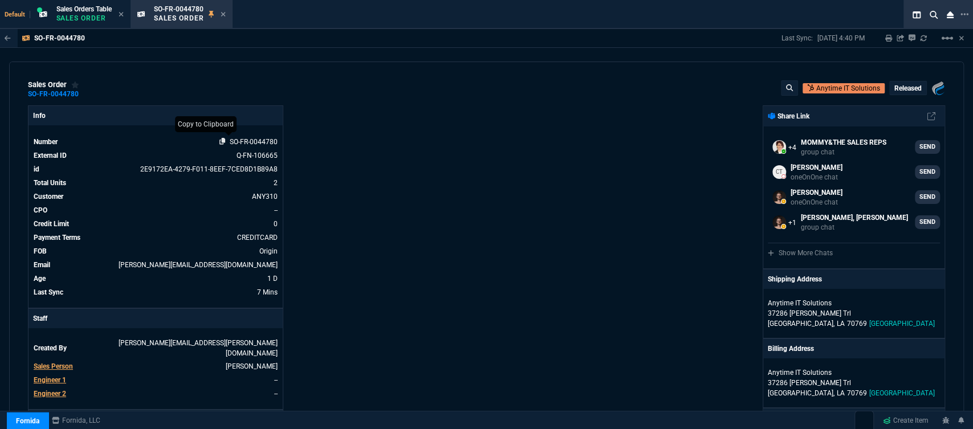
click at [223, 139] on icon at bounding box center [223, 141] width 6 height 7
click at [226, 15] on icon at bounding box center [223, 14] width 5 height 7
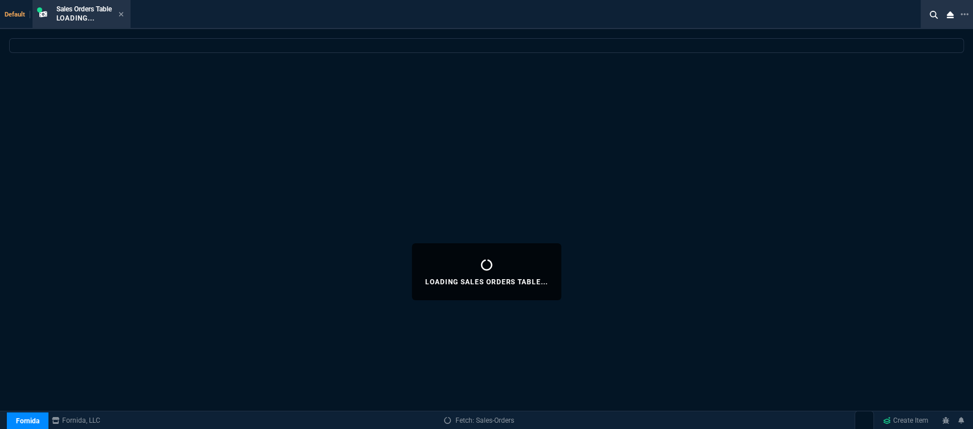
select select
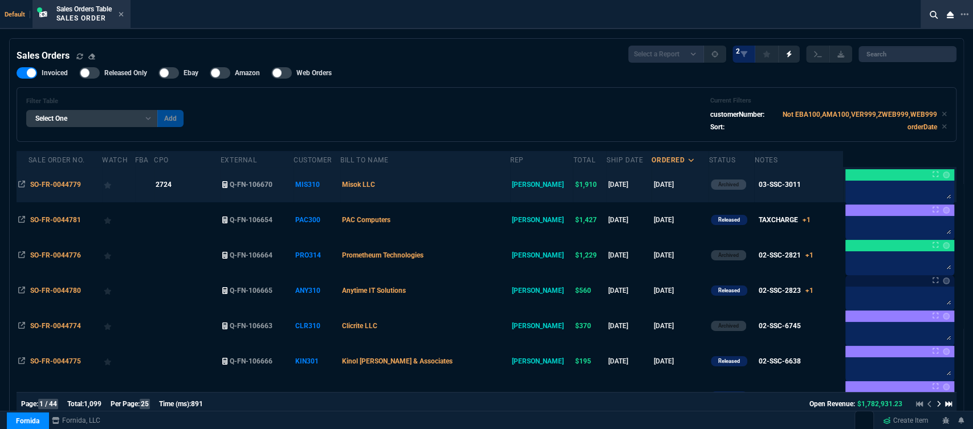
click at [449, 180] on td "Misok LLC" at bounding box center [425, 184] width 170 height 35
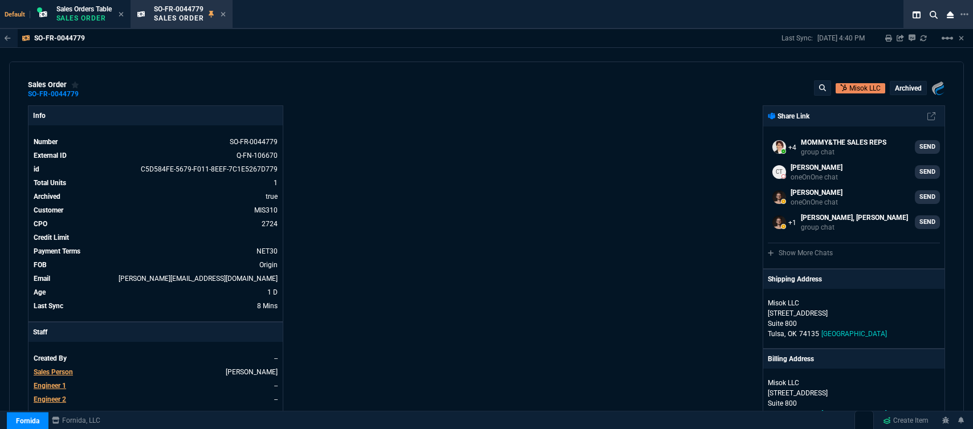
select select "12: [PERSON_NAME]"
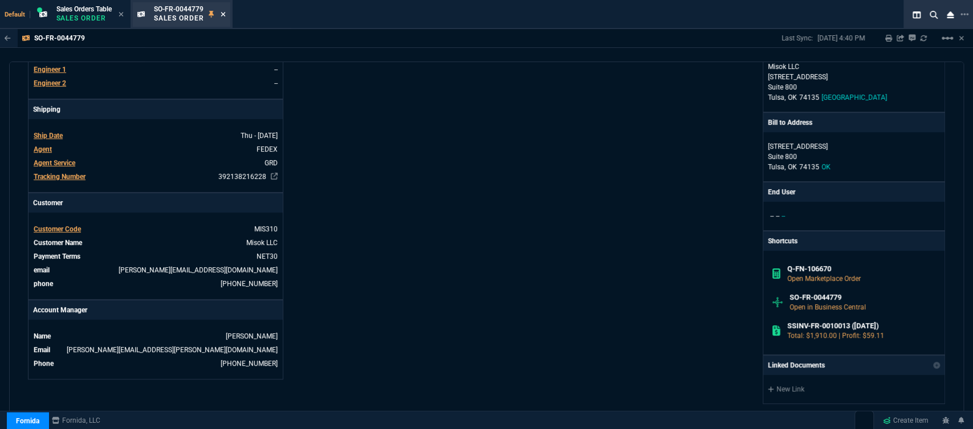
click at [226, 16] on icon at bounding box center [223, 14] width 5 height 7
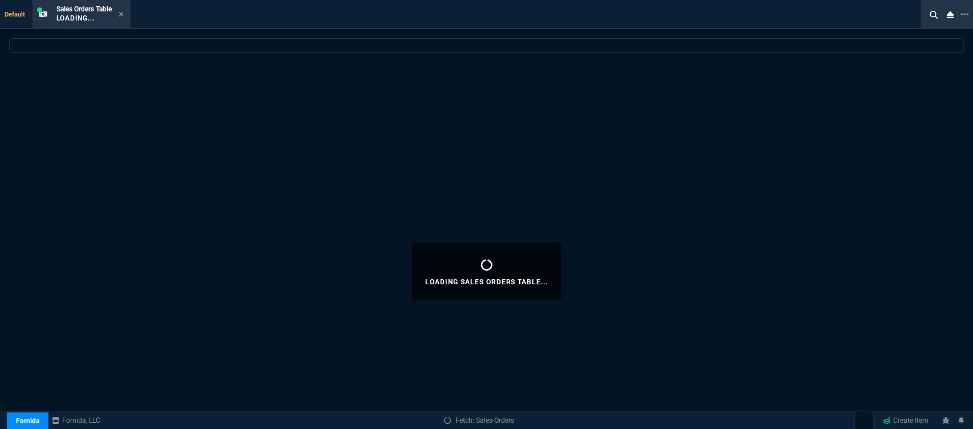
select select
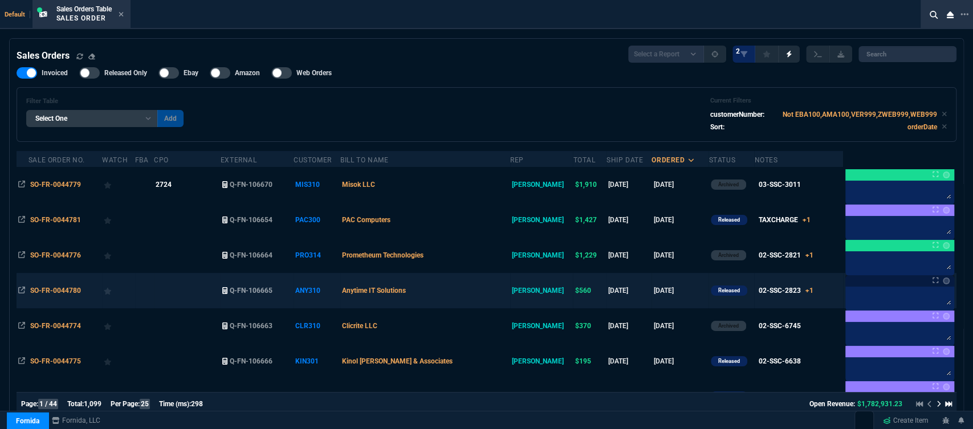
click at [470, 284] on td "Anytime IT Solutions" at bounding box center [425, 290] width 170 height 35
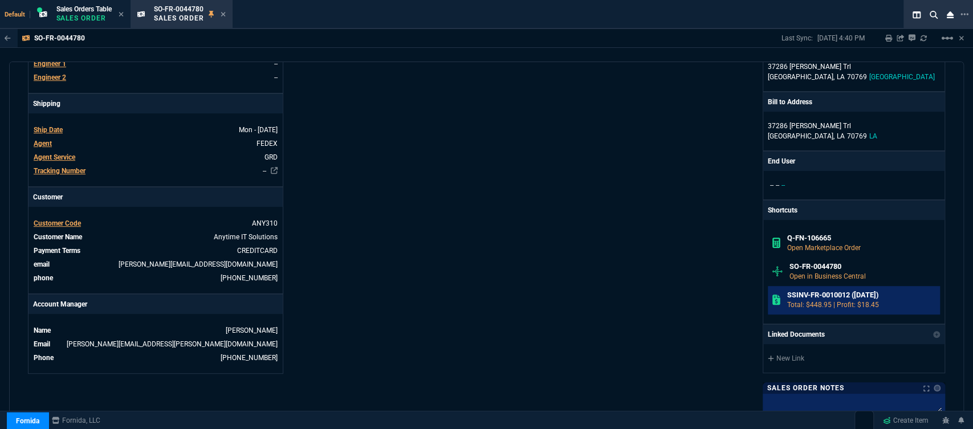
click at [814, 293] on h6 "SSINV-FR-0010012 ([DATE])" at bounding box center [861, 295] width 149 height 9
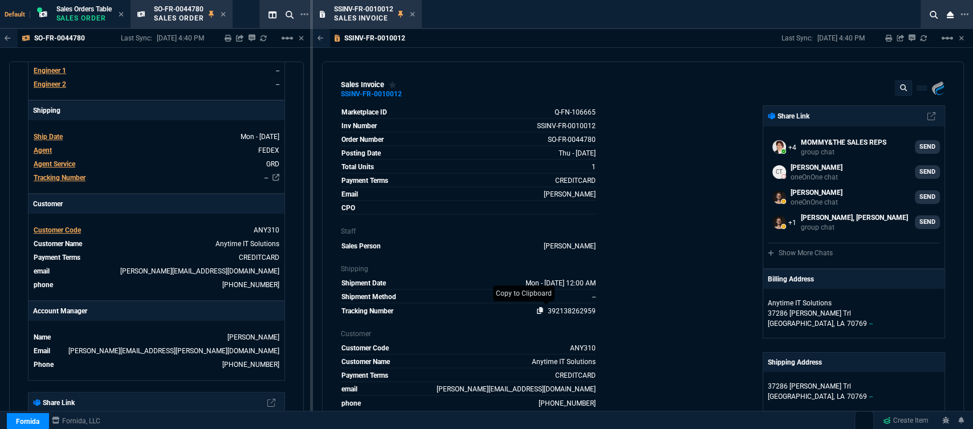
click at [537, 310] on icon at bounding box center [540, 310] width 6 height 7
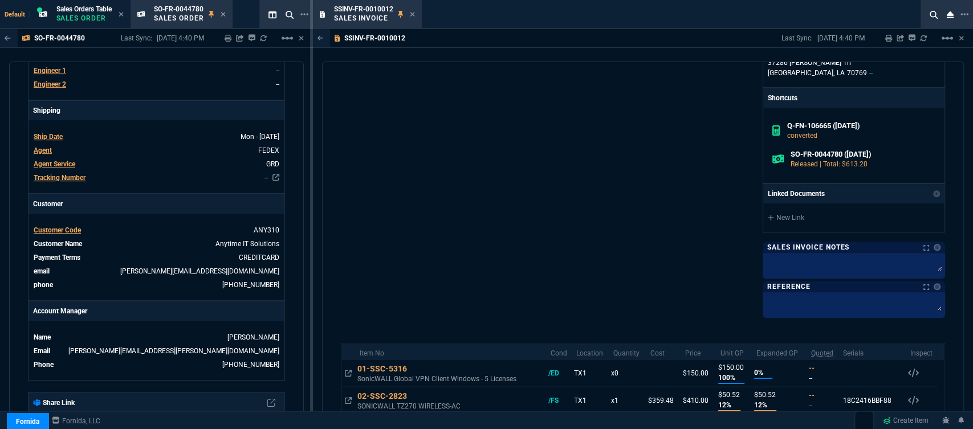
scroll to position [488, 0]
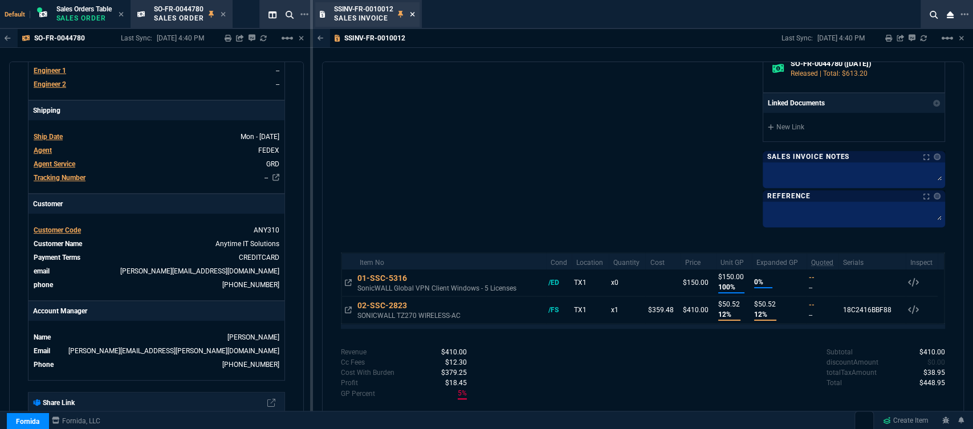
click at [414, 15] on icon at bounding box center [412, 14] width 5 height 5
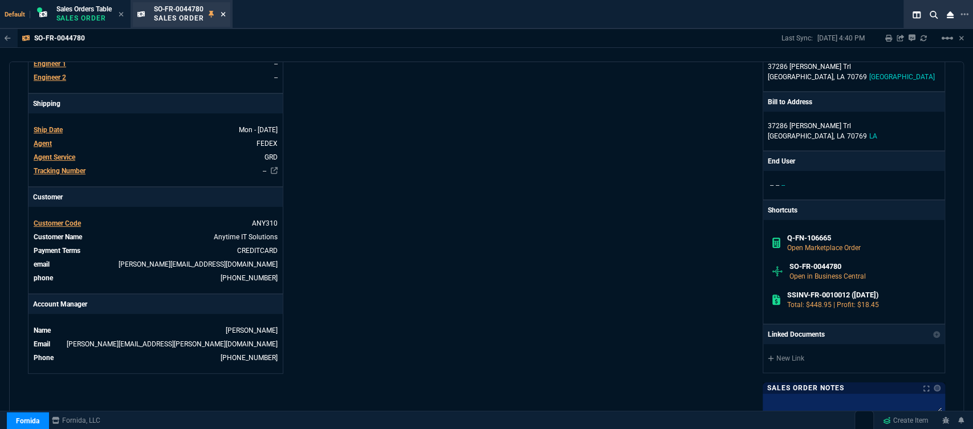
click at [223, 13] on icon at bounding box center [223, 14] width 5 height 7
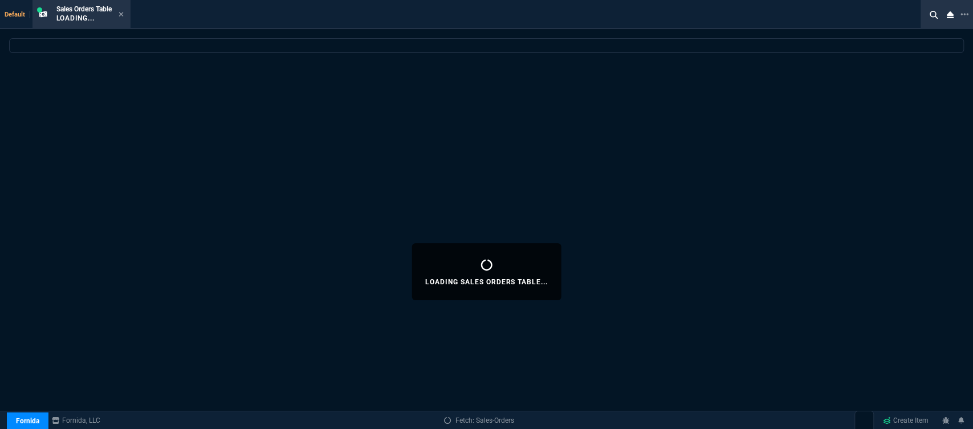
click at [123, 15] on icon at bounding box center [121, 14] width 5 height 7
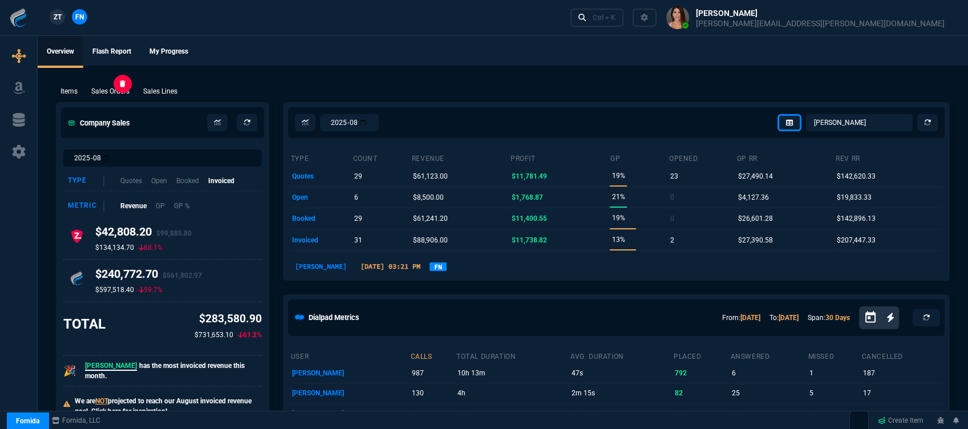
click at [113, 90] on p "Sales Orders" at bounding box center [110, 91] width 38 height 10
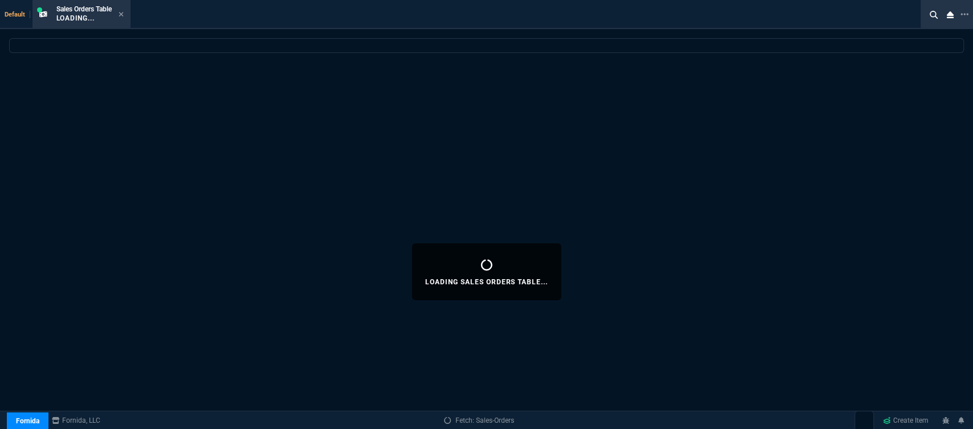
select select
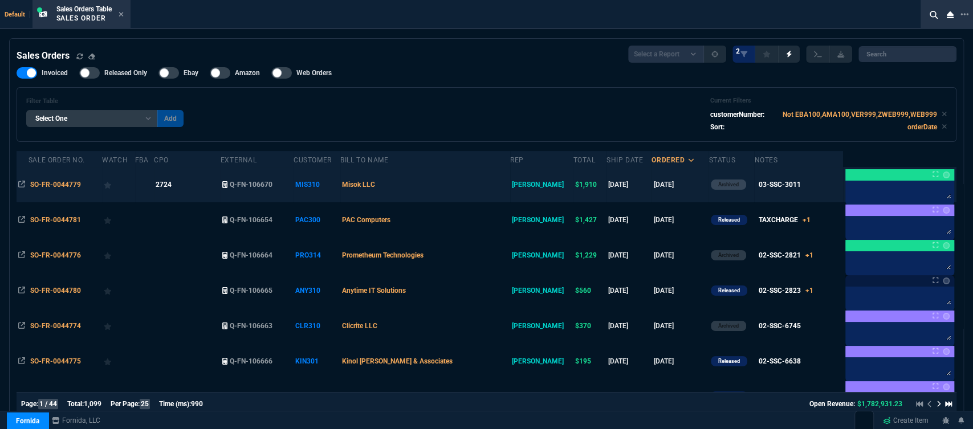
click at [445, 192] on td "Misok LLC" at bounding box center [425, 184] width 170 height 35
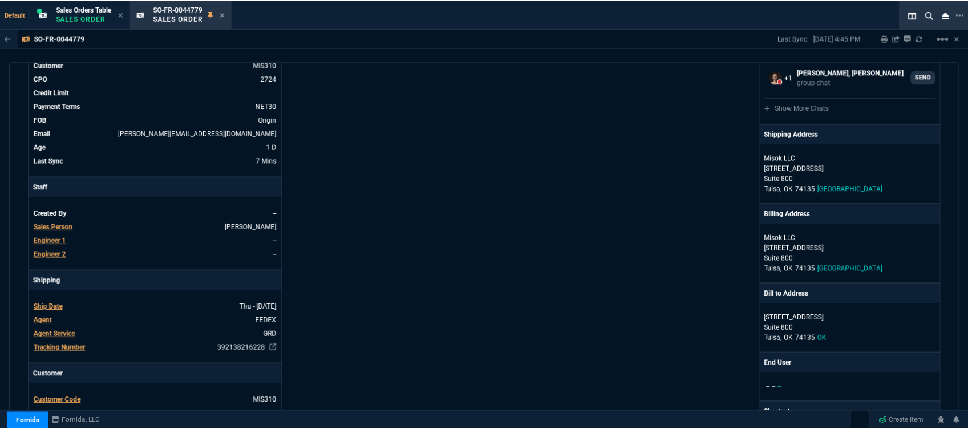
scroll to position [253, 0]
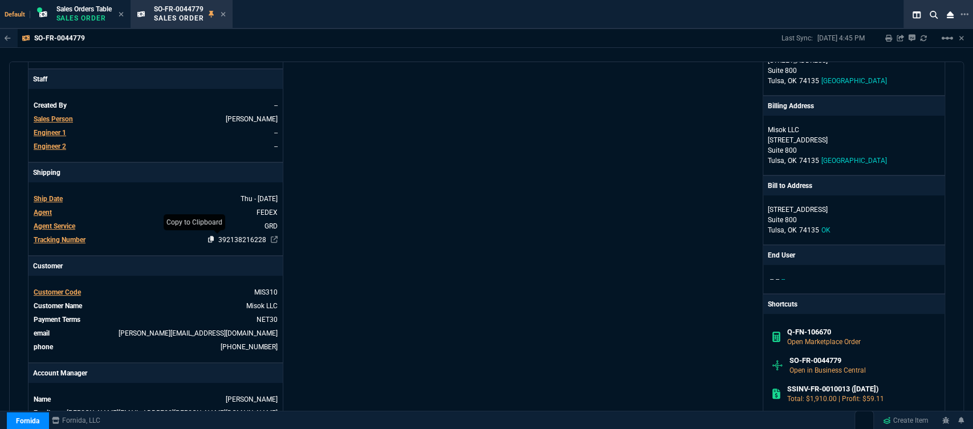
click at [210, 238] on icon at bounding box center [211, 239] width 6 height 7
click at [226, 13] on icon at bounding box center [223, 14] width 5 height 7
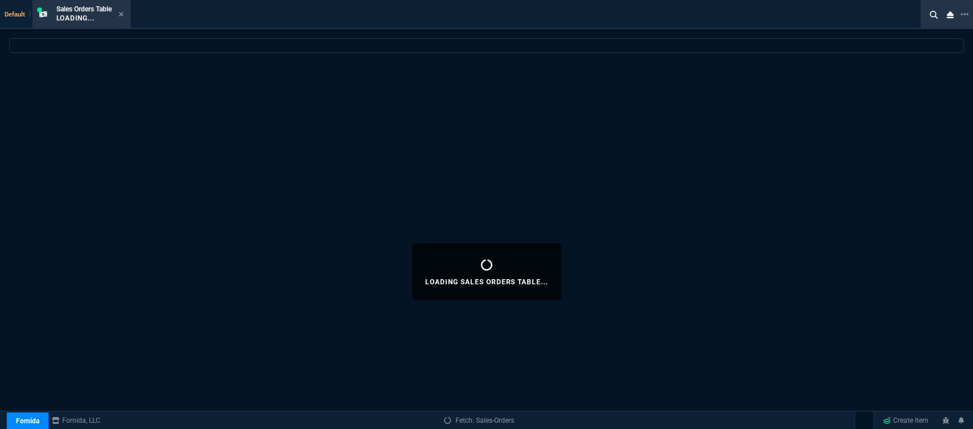
select select
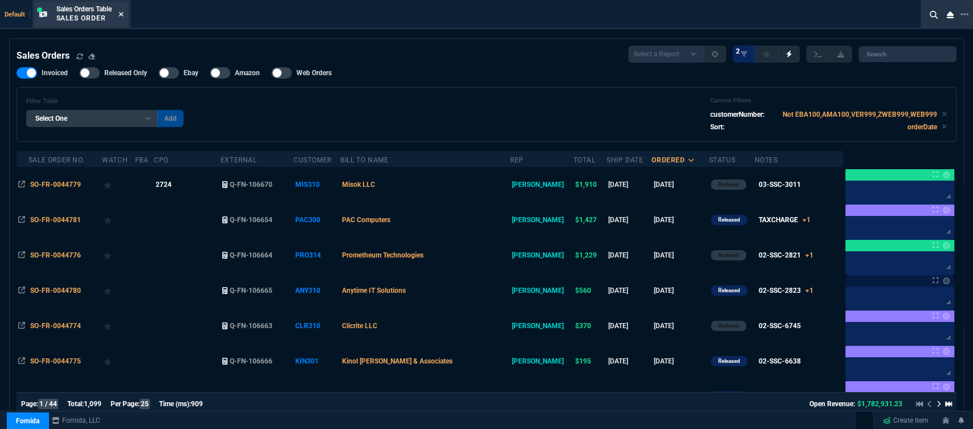
click at [123, 15] on icon at bounding box center [121, 14] width 5 height 5
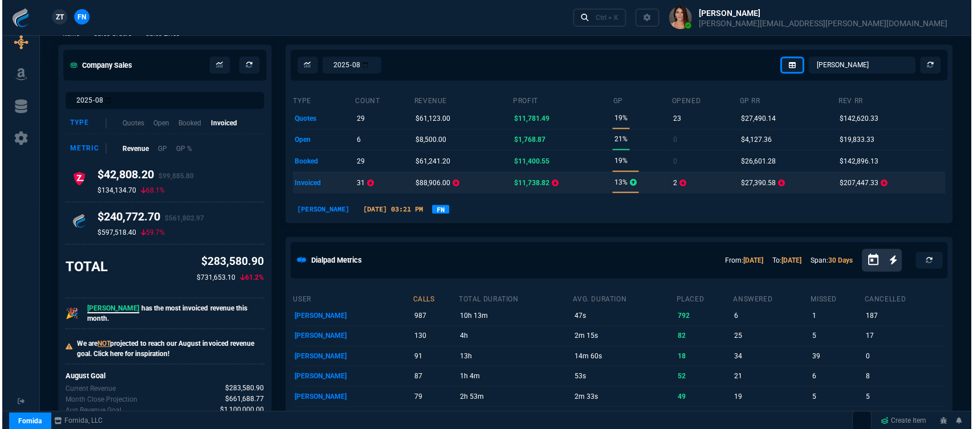
scroll to position [0, 0]
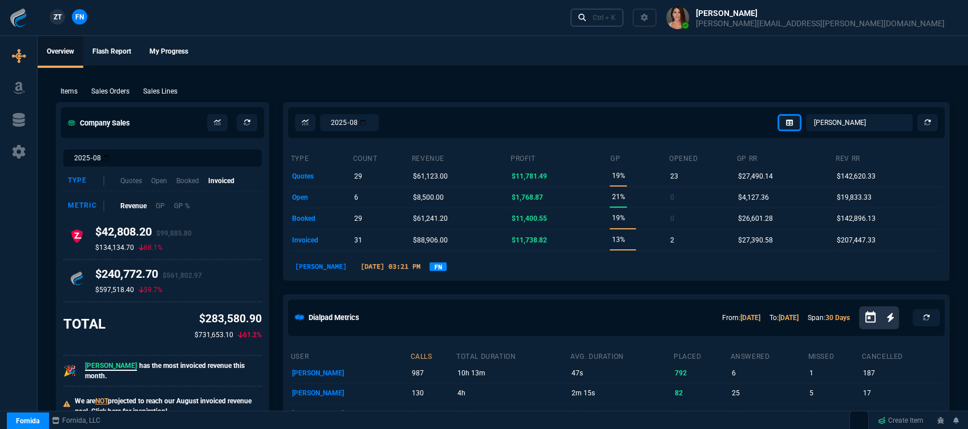
click at [615, 17] on div "Ctrl + K" at bounding box center [603, 17] width 23 height 9
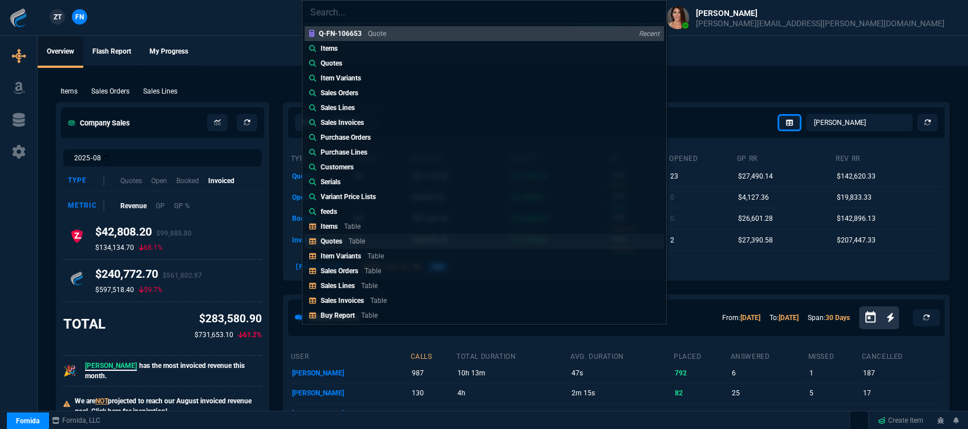
click at [342, 241] on div "Quotes Table" at bounding box center [344, 241] width 49 height 10
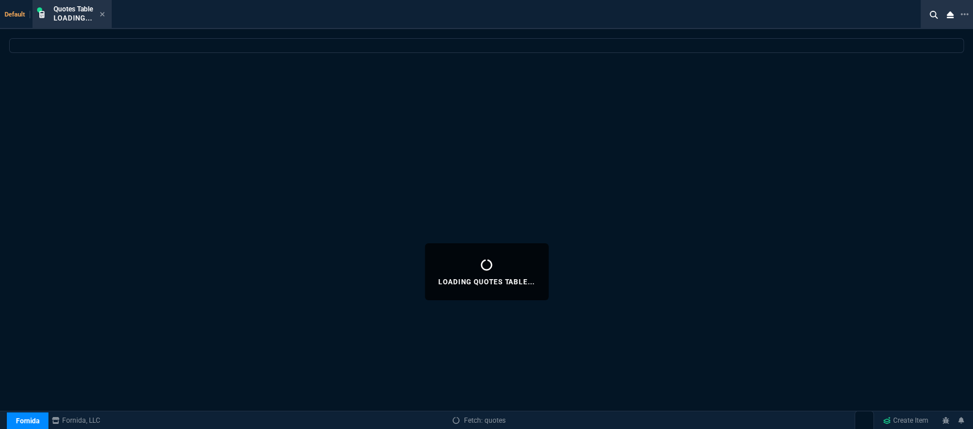
select select
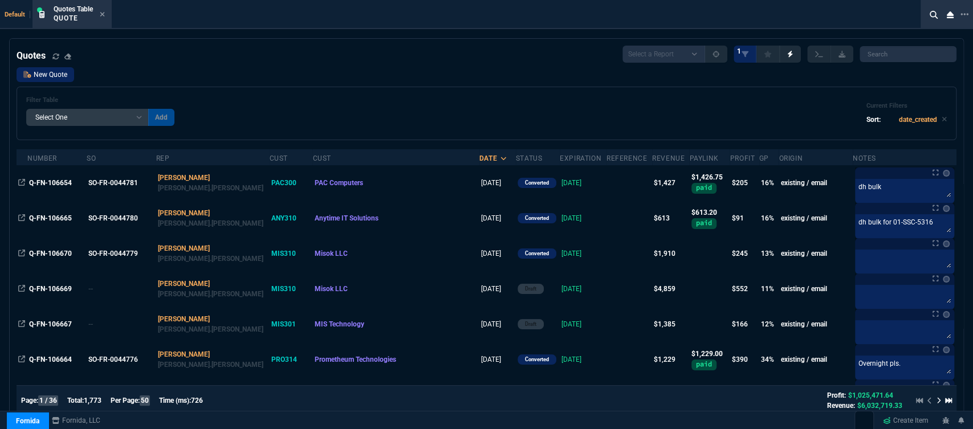
click at [64, 79] on link "New Quote" at bounding box center [46, 74] width 58 height 15
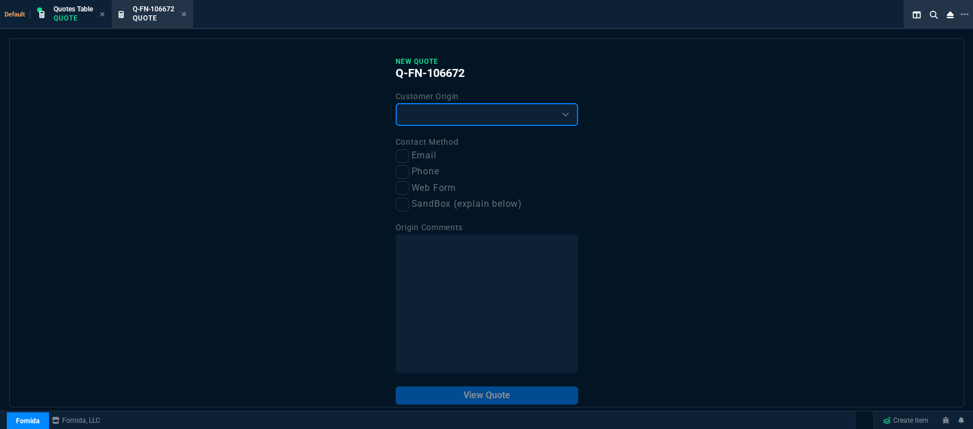
click at [456, 118] on select "Existing Customer Amazon Lead (first order) Website Lead (first order) Called (…" at bounding box center [487, 114] width 182 height 23
select select "existing"
click at [396, 104] on select "Existing Customer Amazon Lead (first order) Website Lead (first order) Called (…" at bounding box center [487, 114] width 182 height 23
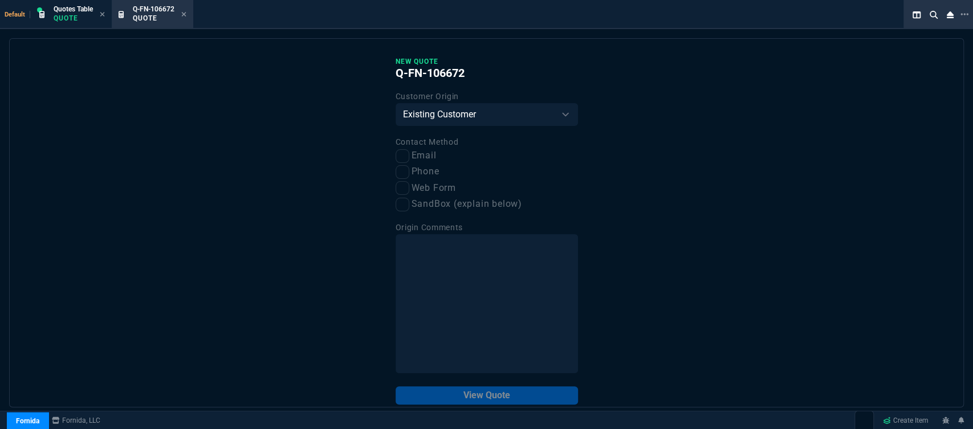
click at [406, 156] on label "Email" at bounding box center [487, 156] width 182 height 14
click at [406, 156] on input "Email" at bounding box center [403, 156] width 14 height 14
checkbox input "true"
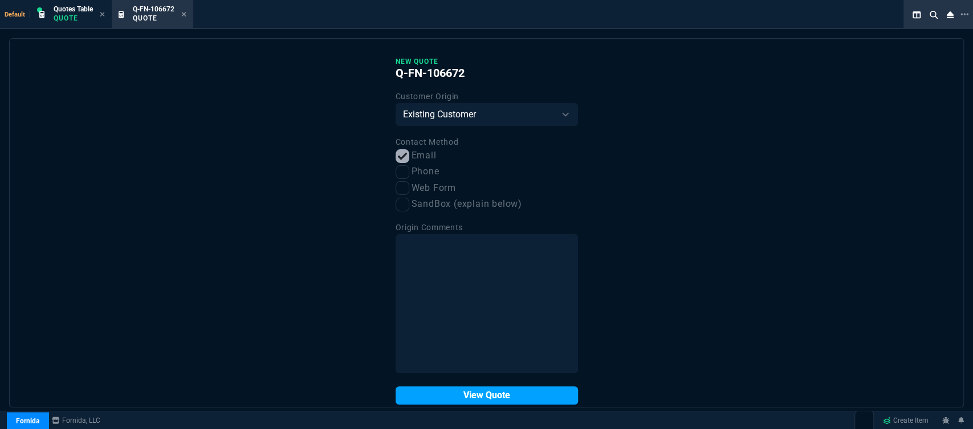
click at [500, 391] on button "View Quote" at bounding box center [487, 396] width 182 height 18
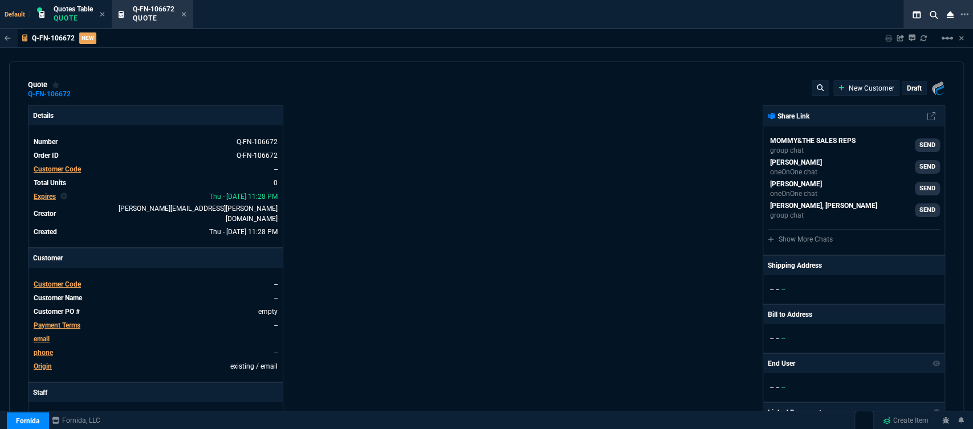
click at [42, 281] on span "Customer Code" at bounding box center [57, 285] width 47 height 8
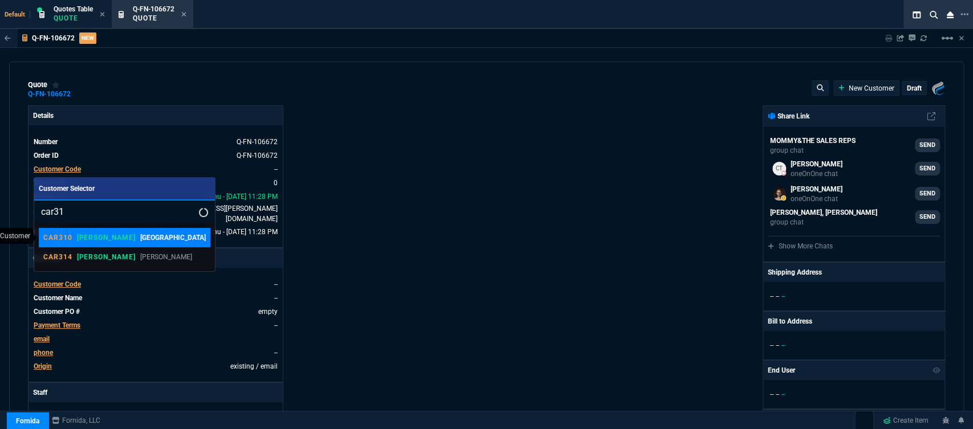
type input "car31"
click at [140, 234] on p "[GEOGRAPHIC_DATA]" at bounding box center [173, 238] width 66 height 10
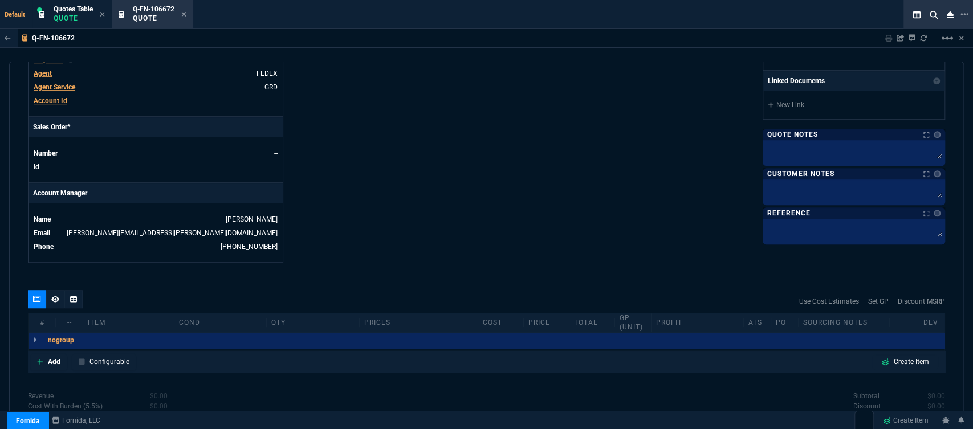
scroll to position [511, 0]
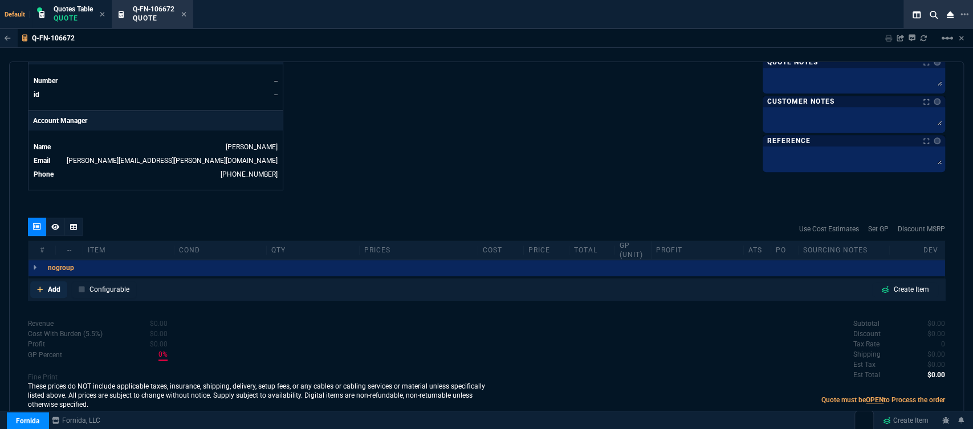
click at [37, 286] on icon at bounding box center [40, 289] width 6 height 7
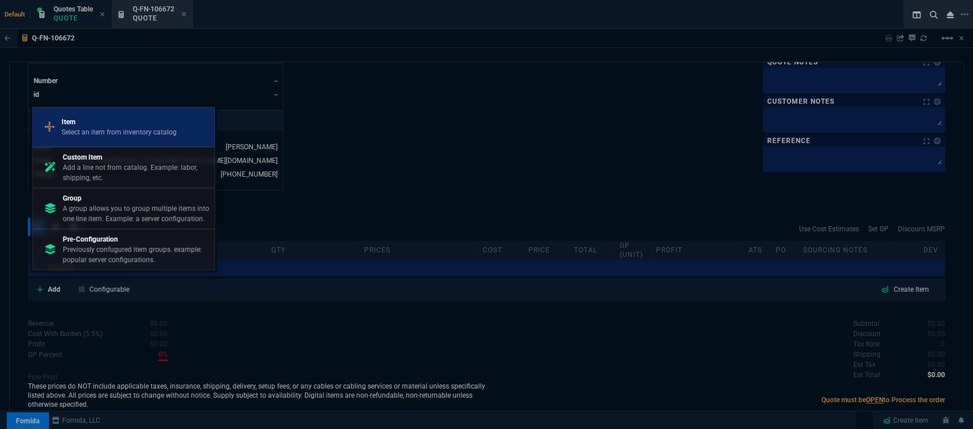
click at [87, 137] on p "Select an item from inventory catalog" at bounding box center [119, 132] width 115 height 10
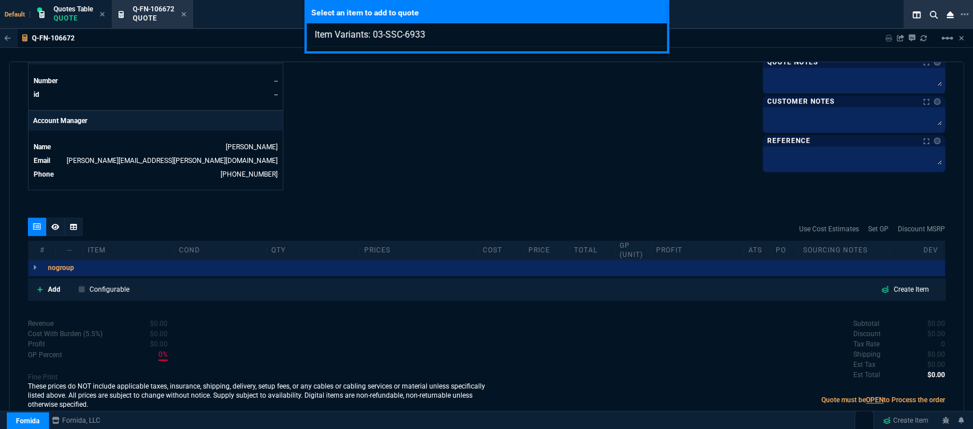
type input "Item Variants: 03-SSC-6933"
click at [527, 137] on div "Select an item to add to quote Item Variants: 03-SSC-6933" at bounding box center [486, 214] width 973 height 429
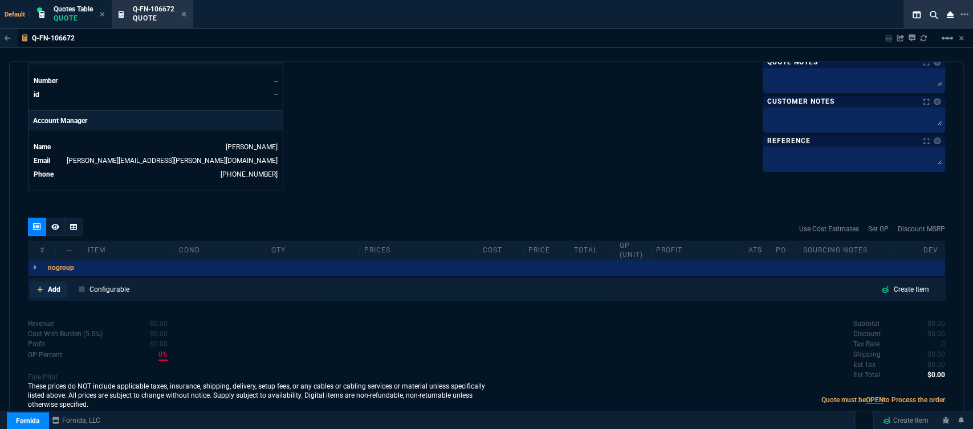
click at [37, 287] on icon at bounding box center [40, 290] width 6 height 6
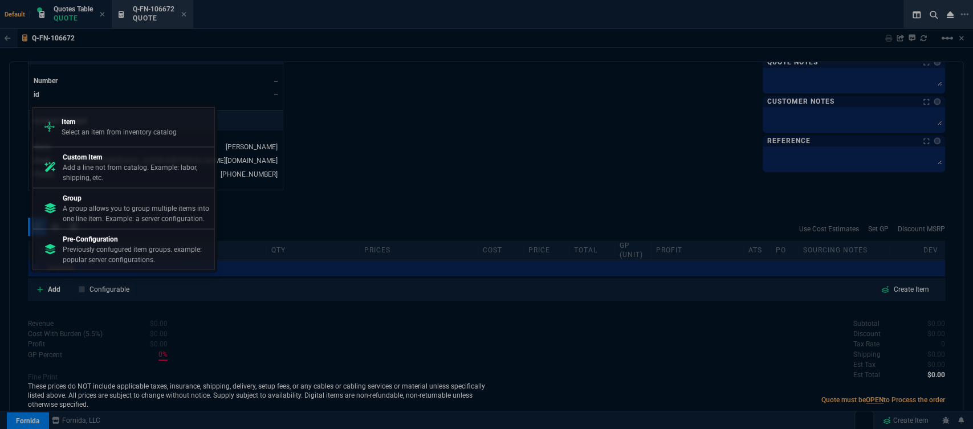
click at [118, 129] on p "Select an item from inventory catalog" at bounding box center [119, 132] width 115 height 10
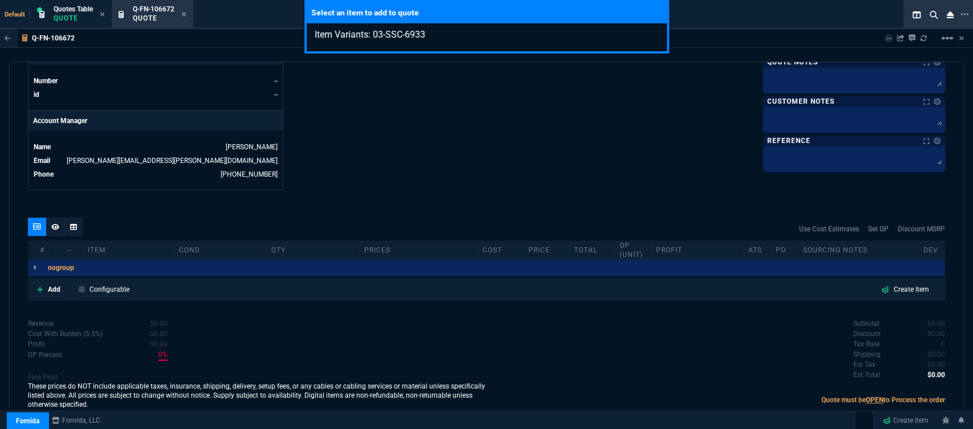
type input "Item Variants: 03-SSC-6933"
click at [544, 163] on div "Select an item to add to quote Item Variants: 03-SSC-6933" at bounding box center [486, 214] width 973 height 429
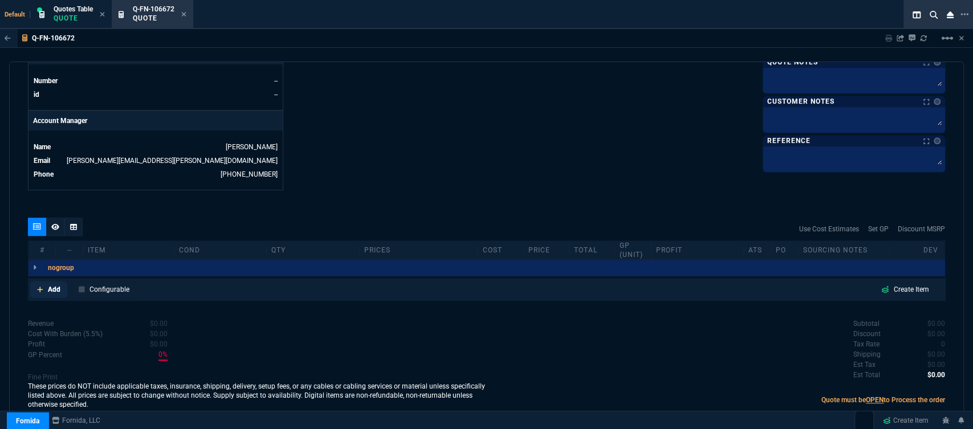
click at [40, 287] on icon at bounding box center [40, 290] width 6 height 6
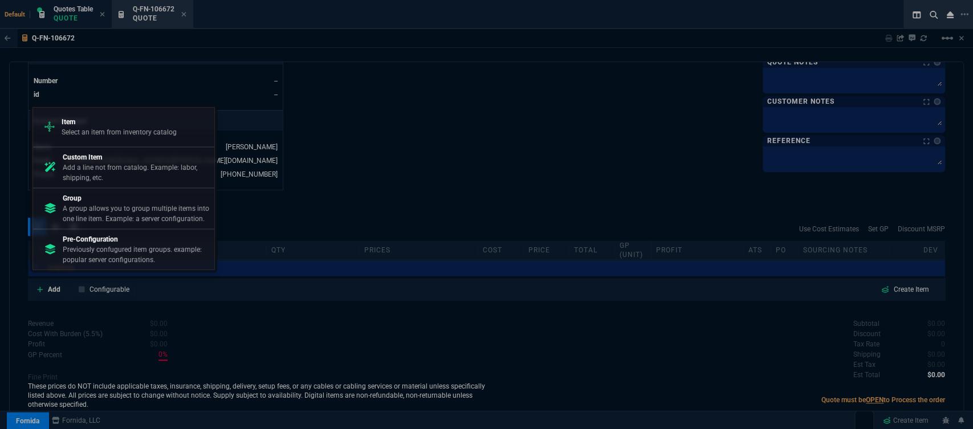
click at [95, 167] on p "Add a line not from catalog. Example: labor, shipping, etc." at bounding box center [136, 172] width 147 height 21
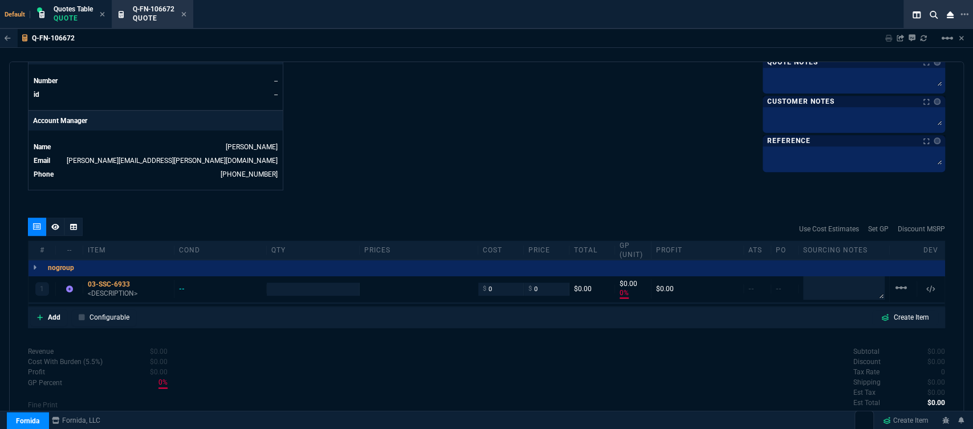
type input "0"
click at [116, 289] on p "<DESCRIPTION>" at bounding box center [129, 293] width 82 height 9
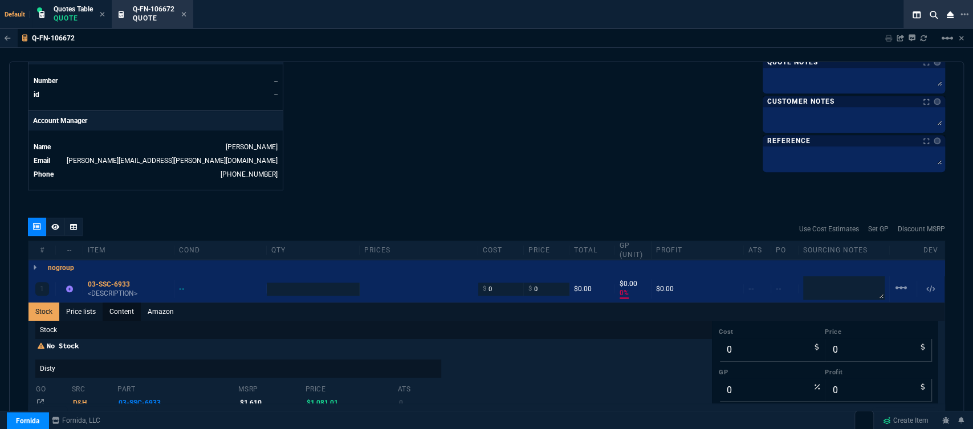
click at [114, 309] on link "Content" at bounding box center [122, 312] width 38 height 18
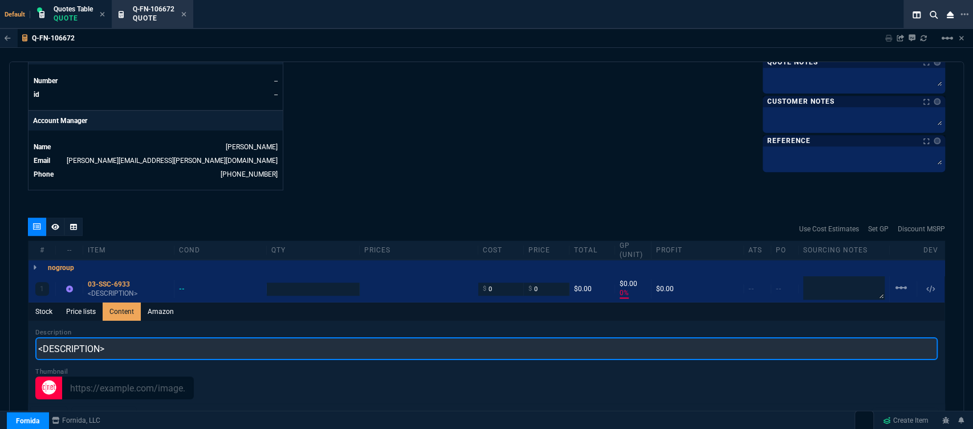
drag, startPoint x: 114, startPoint y: 342, endPoint x: 342, endPoint y: 124, distance: 314.9
click at [0, 335] on div "Q-FN-106672 Sharing Q-FN-106672 Link Dev Link Share on Teams linear_scale quote…" at bounding box center [486, 255] width 973 height 452
paste input "SONICWALL TZ280 SECURE UPGRADE PLUS - ADVANCED EDITION 3YR (INCLUDES 1YR CSE)"
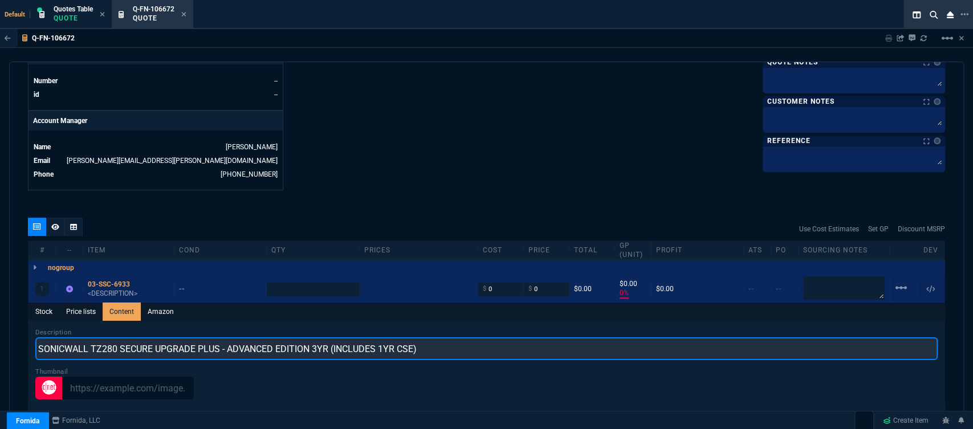
type input "SONICWALL TZ280 SECURE UPGRADE PLUS - ADVANCED EDITION 3YR (INCLUDES 1YR CSE)"
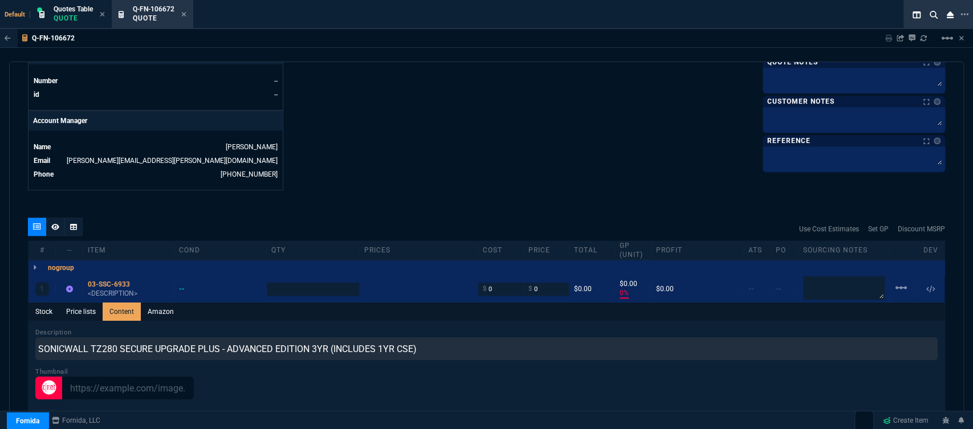
type input "1"
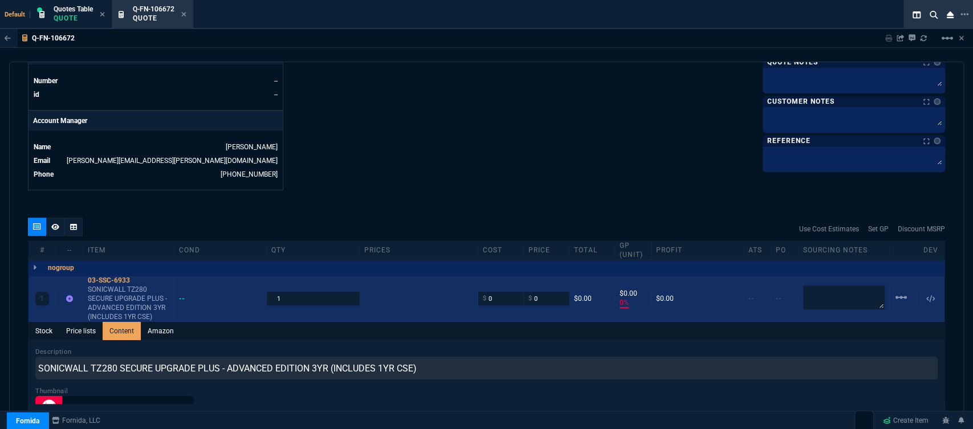
drag, startPoint x: 139, startPoint y: 275, endPoint x: 212, endPoint y: 296, distance: 76.7
click at [139, 277] on icon at bounding box center [138, 280] width 6 height 7
drag, startPoint x: 491, startPoint y: 292, endPoint x: 467, endPoint y: 287, distance: 24.5
click at [467, 287] on div "1 03-SSC-6933 SONICWALL TZ280 SECURE UPGRADE PLUS - ADVANCED EDITION 3YR (INCLU…" at bounding box center [487, 299] width 916 height 46
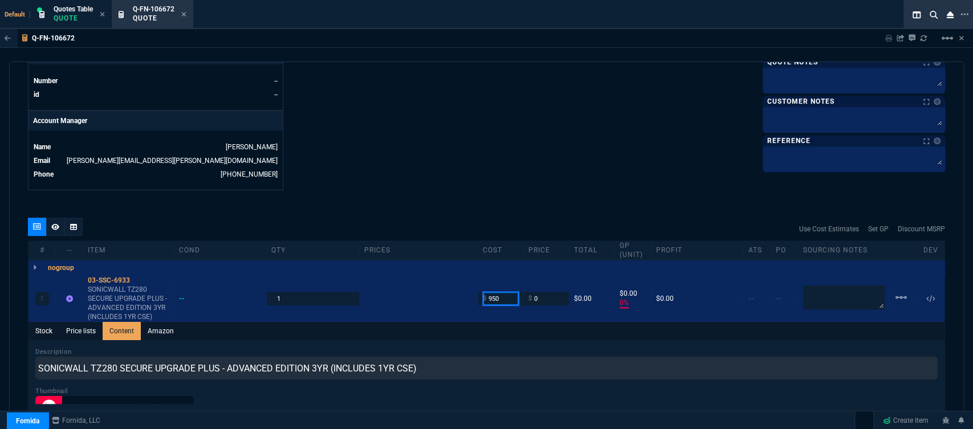
type input "950"
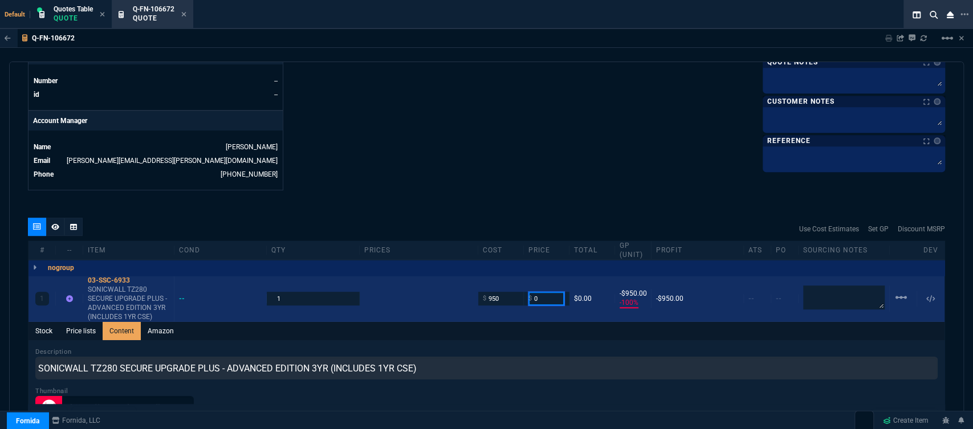
drag, startPoint x: 542, startPoint y: 292, endPoint x: 521, endPoint y: 284, distance: 22.9
click at [524, 292] on div "$ 0" at bounding box center [547, 298] width 46 height 13
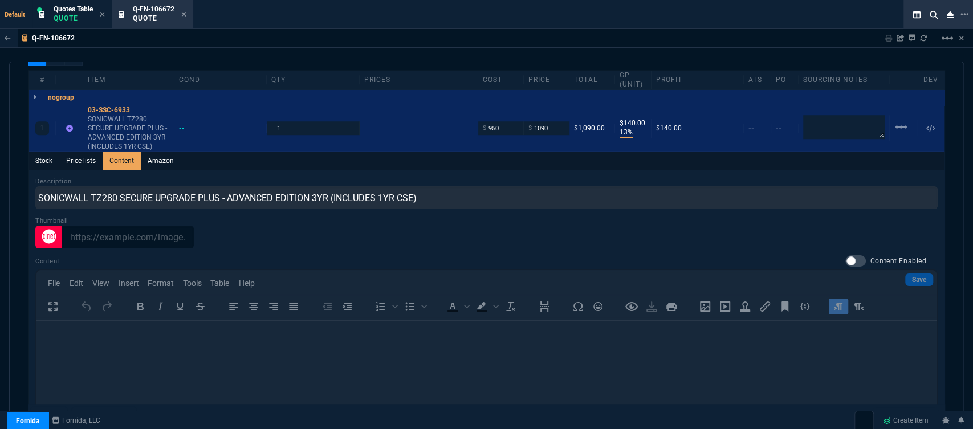
scroll to position [575, 0]
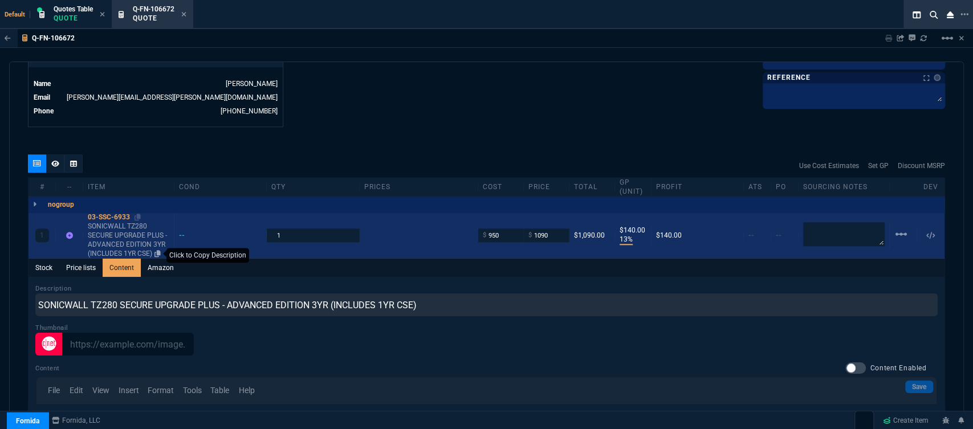
click at [161, 250] on icon at bounding box center [158, 253] width 6 height 7
click at [141, 214] on icon at bounding box center [138, 217] width 6 height 7
click at [548, 229] on input "1090" at bounding box center [547, 235] width 36 height 13
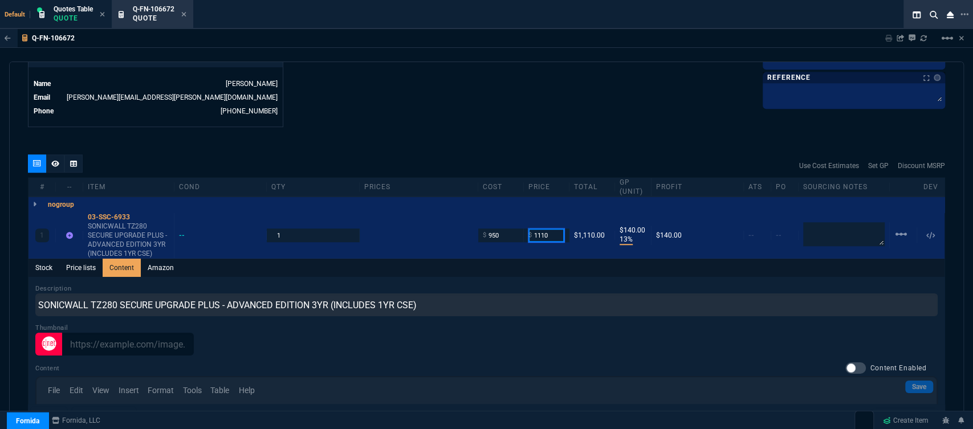
type input "1110"
drag, startPoint x: 492, startPoint y: 113, endPoint x: 481, endPoint y: 106, distance: 13.3
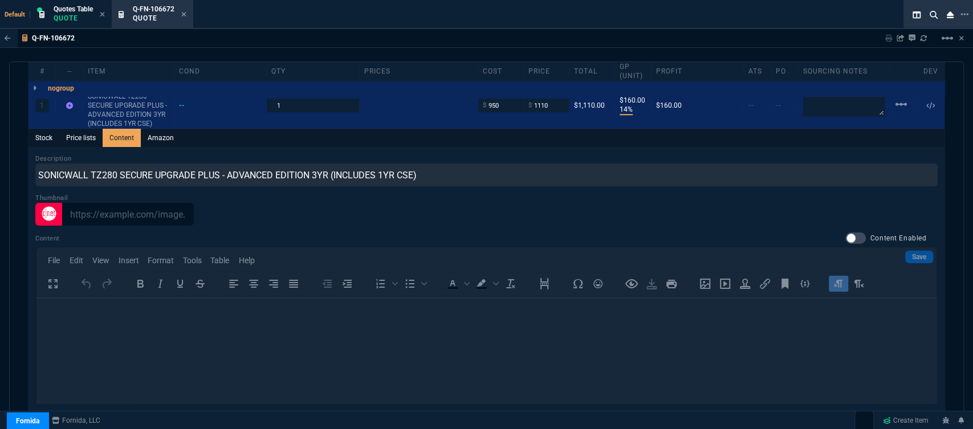
scroll to position [639, 0]
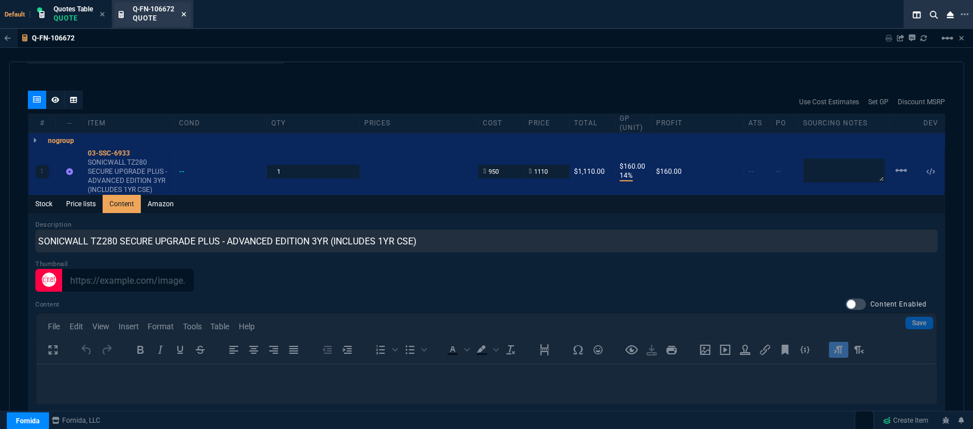
click at [185, 11] on icon at bounding box center [183, 14] width 5 height 7
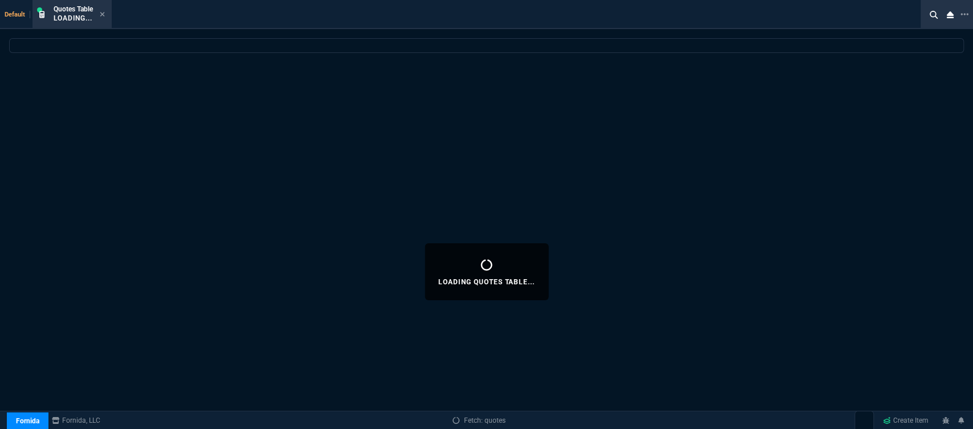
select select
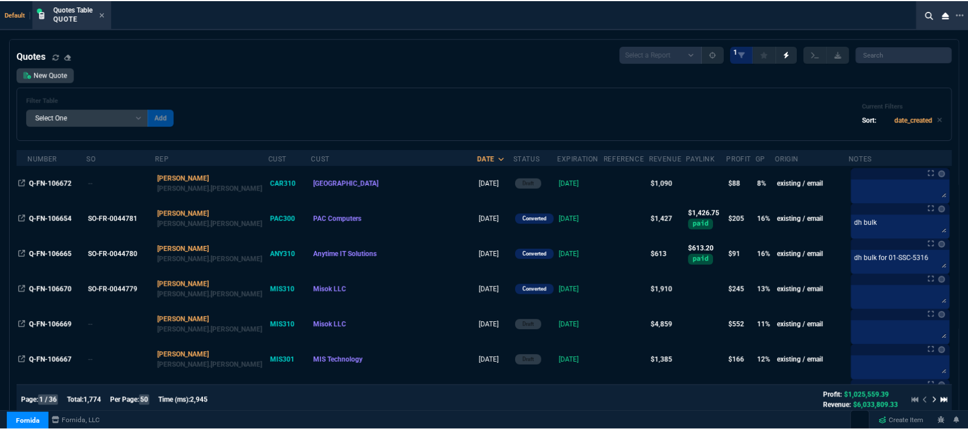
scroll to position [316, 0]
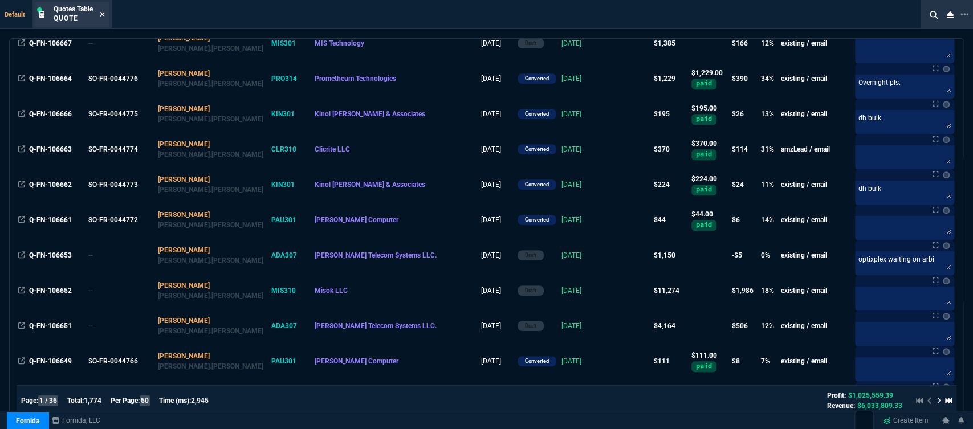
click at [104, 13] on icon at bounding box center [102, 14] width 5 height 7
